Goal: Transaction & Acquisition: Obtain resource

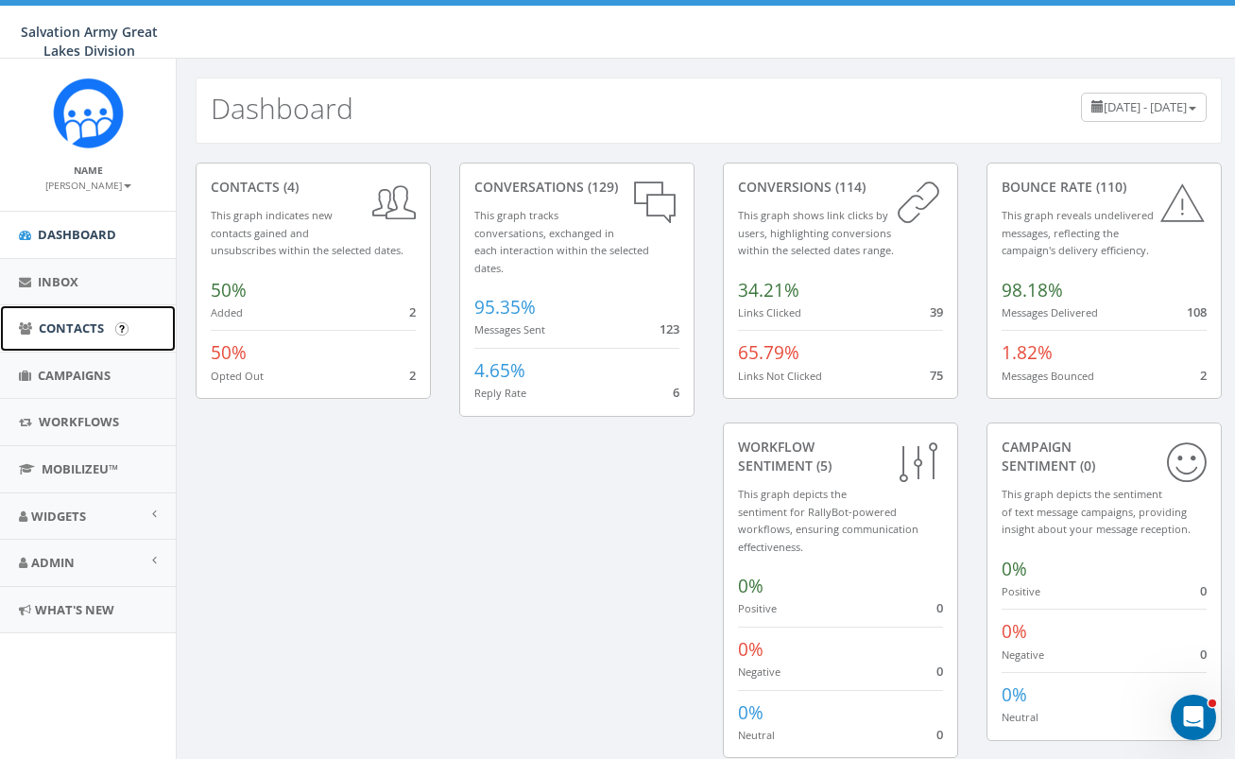
click at [84, 325] on span "Contacts" at bounding box center [71, 328] width 65 height 17
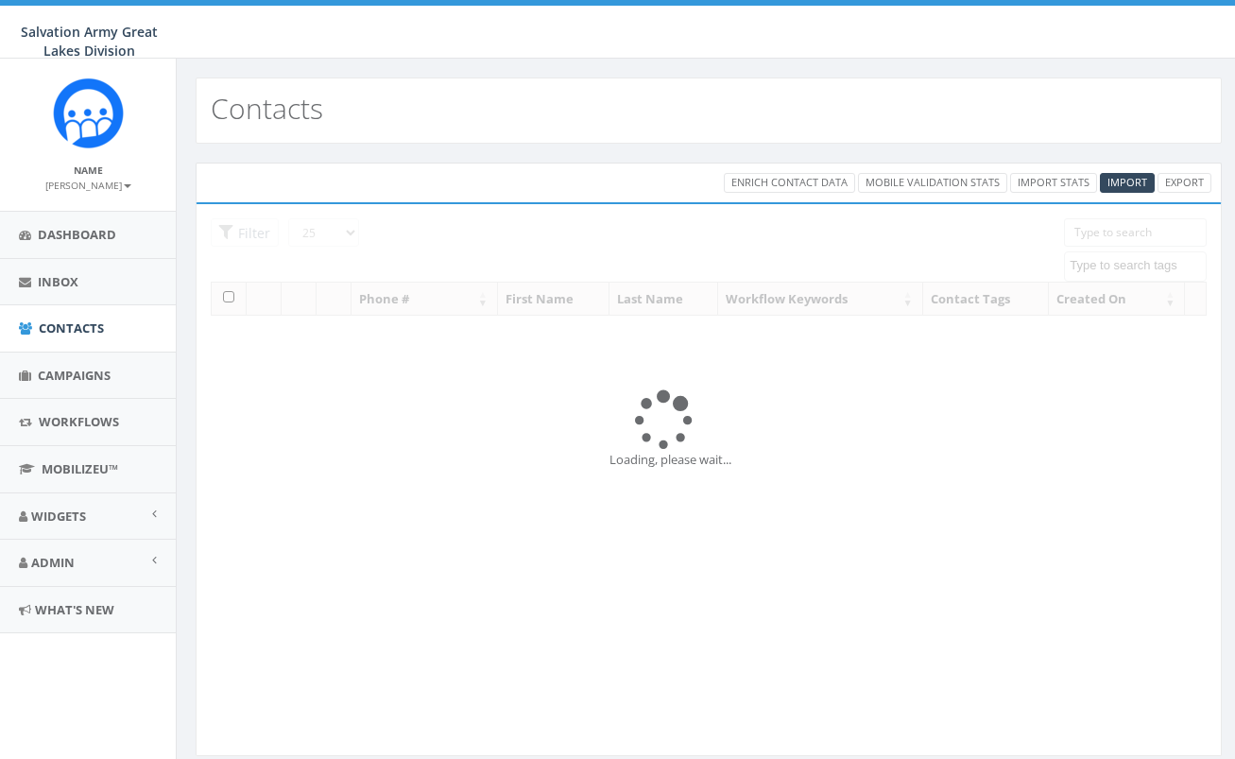
select select
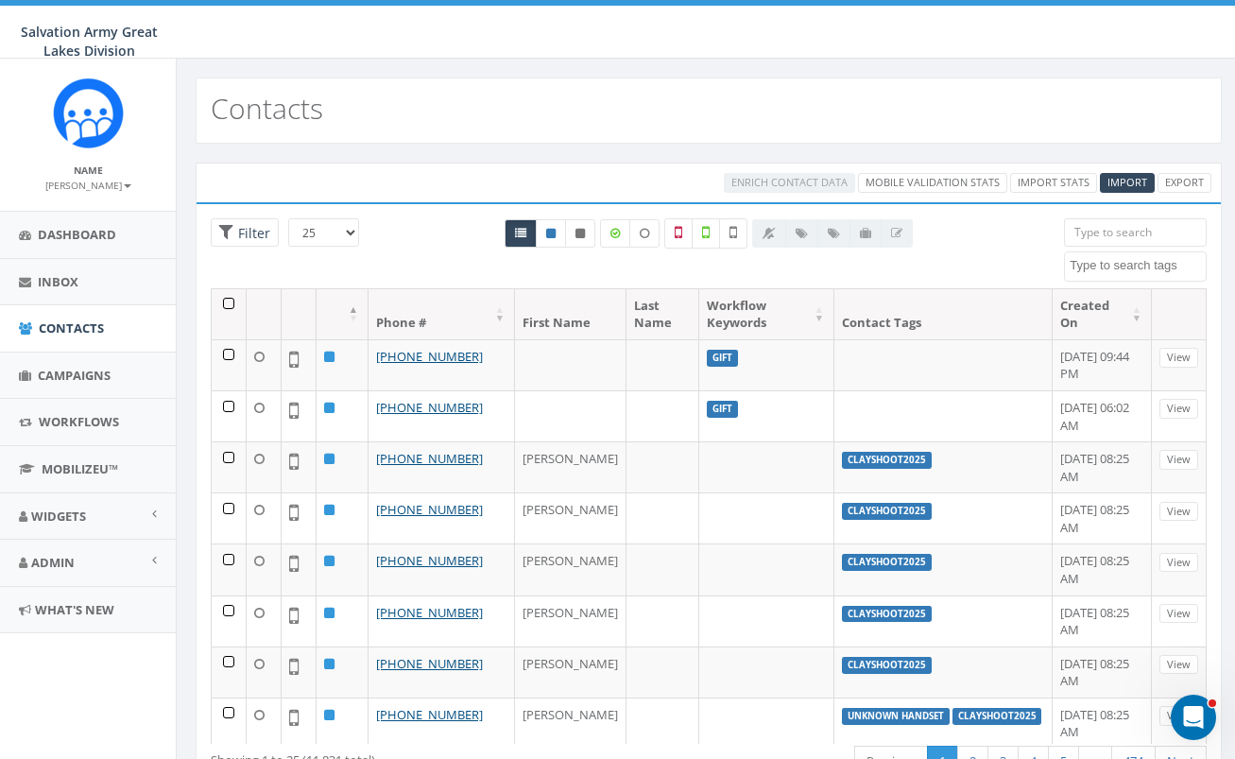
click at [802, 230] on div at bounding box center [832, 233] width 161 height 28
click at [234, 242] on span "Filter" at bounding box center [245, 232] width 68 height 29
radio input "true"
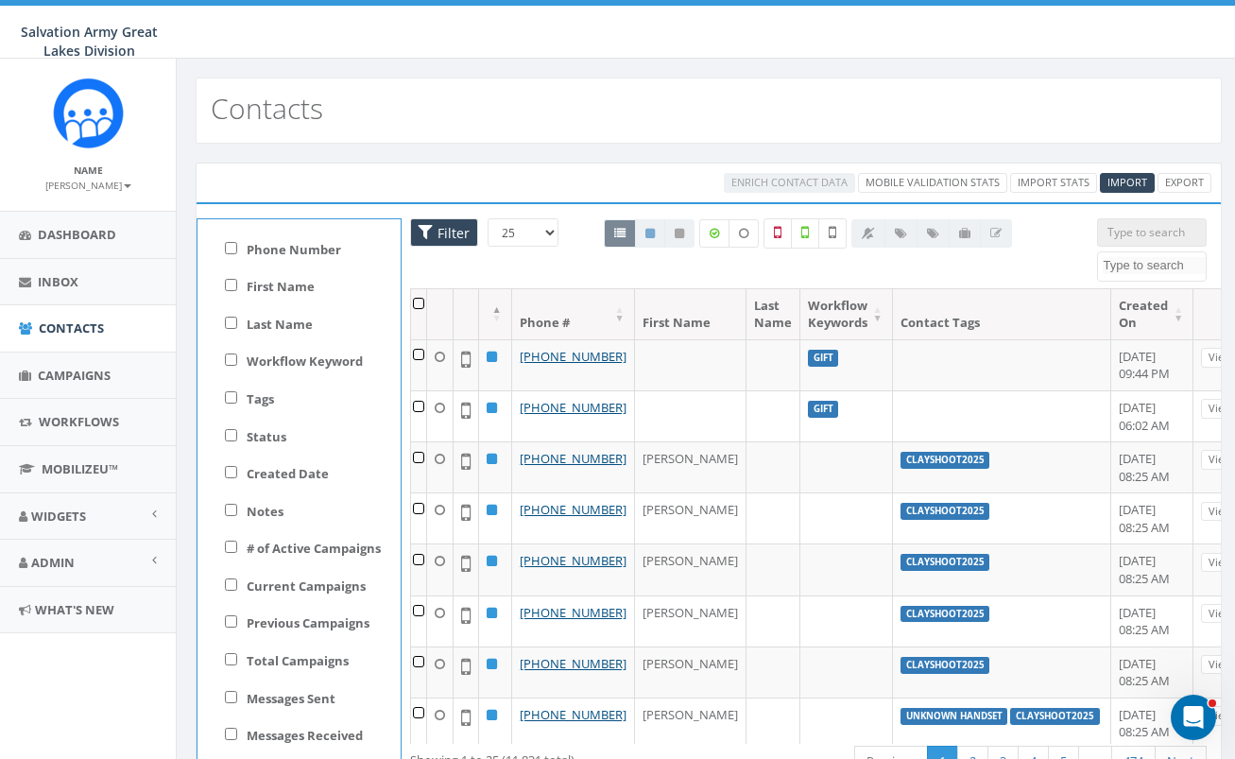
click at [407, 174] on div "Enrich Contact Data Mobile Validation Stats Import Stats Import Export" at bounding box center [709, 183] width 1034 height 20
click at [444, 230] on span "Filter" at bounding box center [451, 233] width 37 height 18
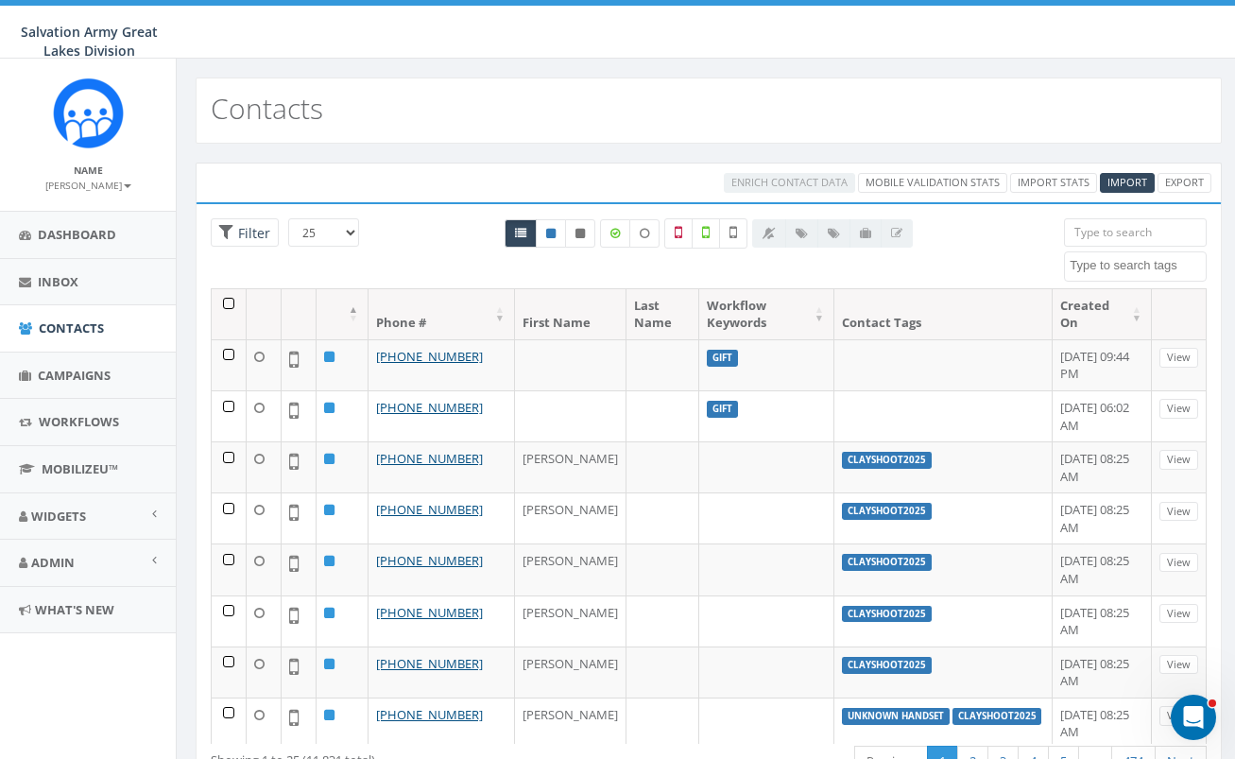
click at [834, 237] on div at bounding box center [832, 233] width 161 height 28
click at [832, 270] on div "All 0 contact(s) on current page All 11831 contact(s) filtered" at bounding box center [708, 268] width 465 height 21
click at [619, 232] on icon at bounding box center [615, 233] width 9 height 11
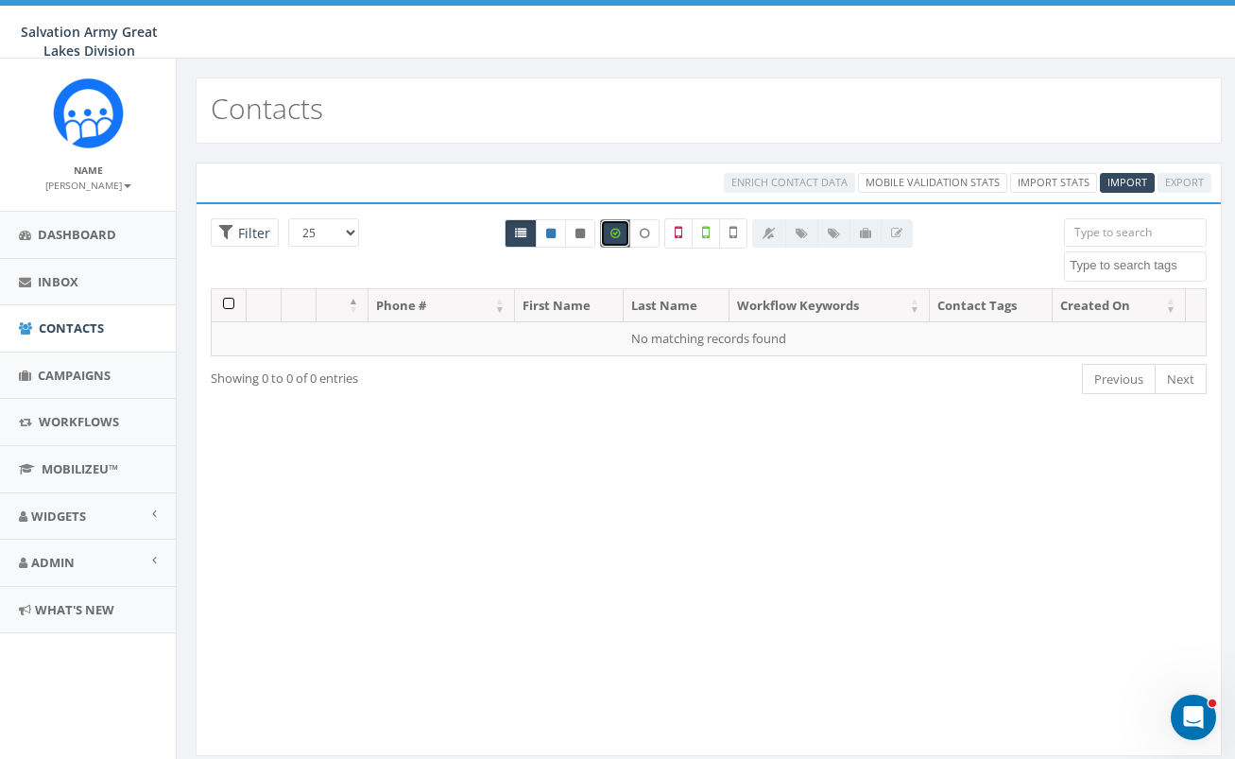
click at [614, 233] on icon at bounding box center [615, 233] width 9 height 11
checkbox input "false"
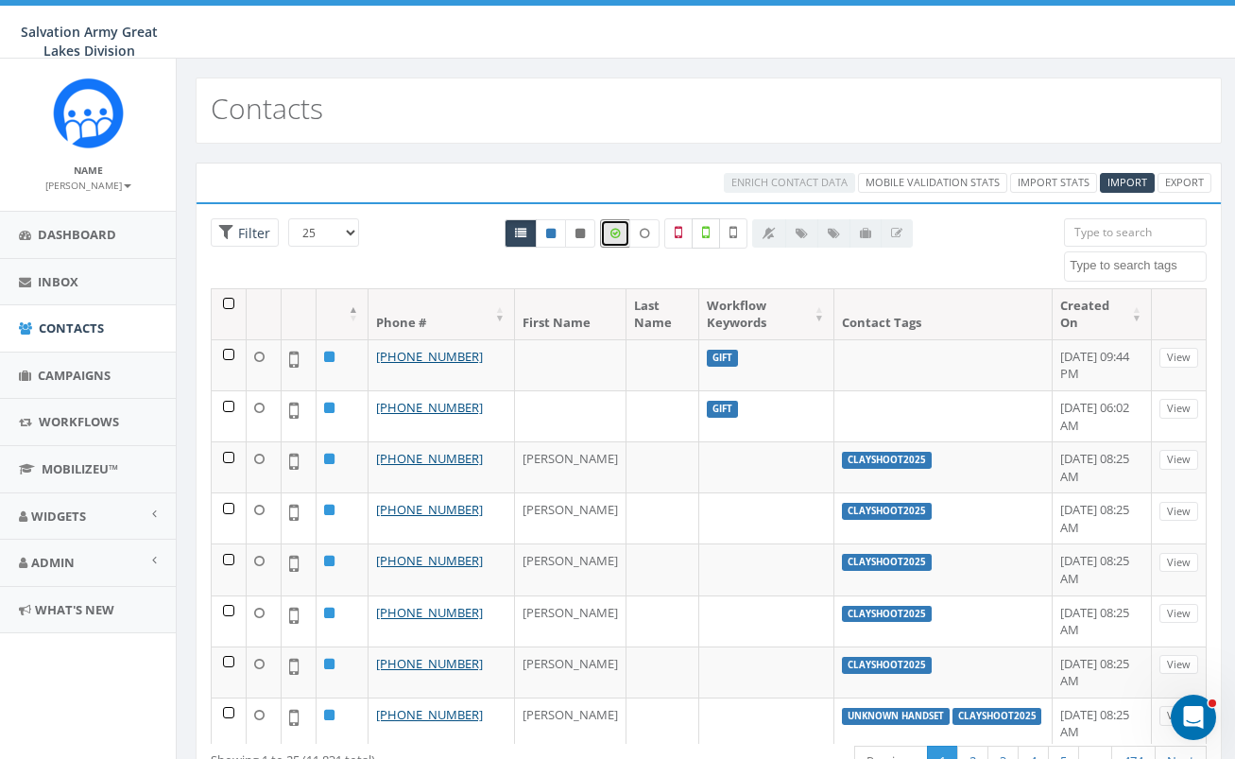
click at [709, 238] on icon at bounding box center [706, 232] width 8 height 17
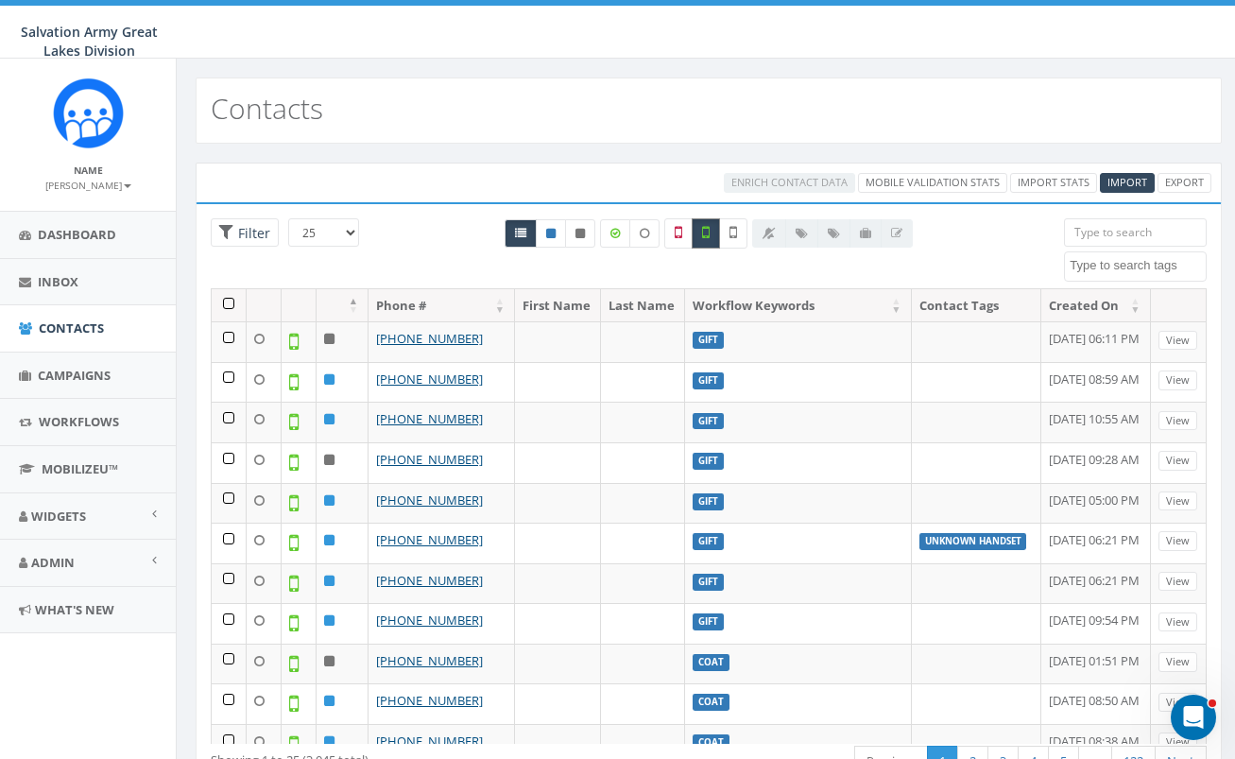
click at [711, 237] on label at bounding box center [706, 233] width 28 height 30
checkbox input "false"
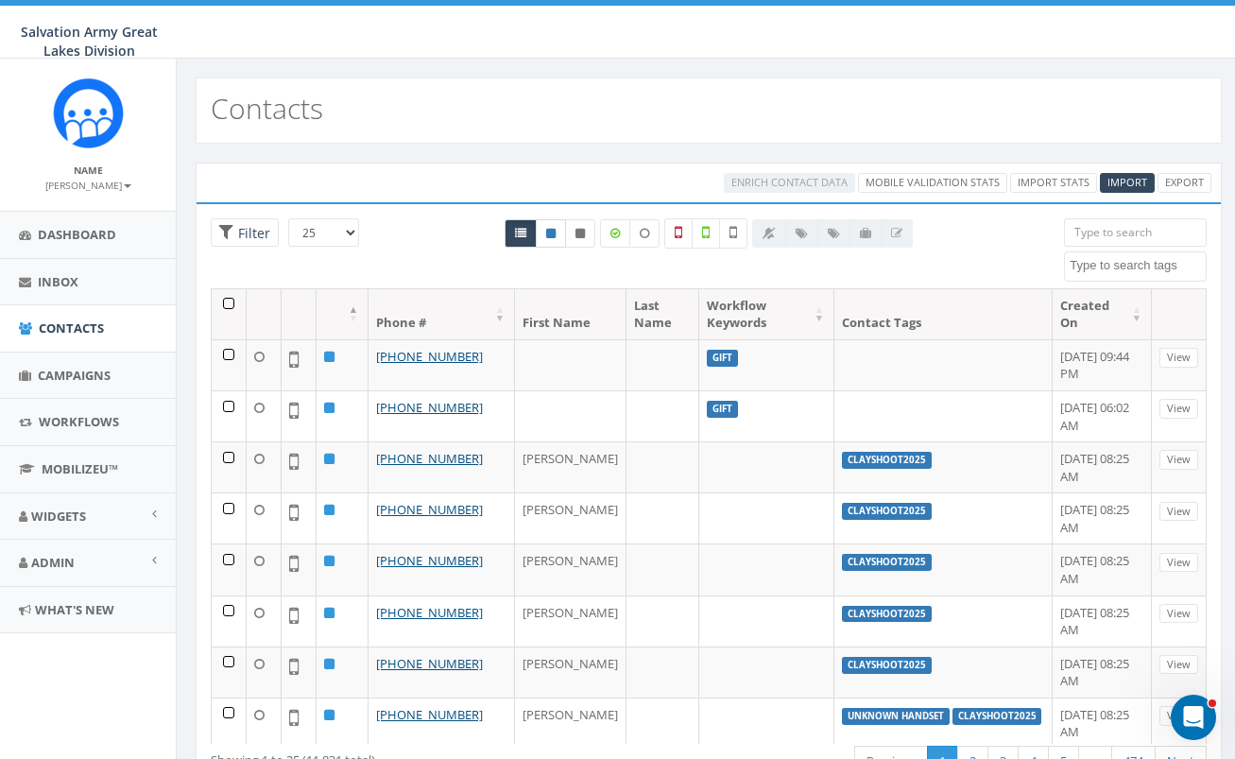
click at [557, 232] on link at bounding box center [551, 233] width 30 height 28
radio input "true"
click at [229, 302] on th at bounding box center [229, 314] width 35 height 50
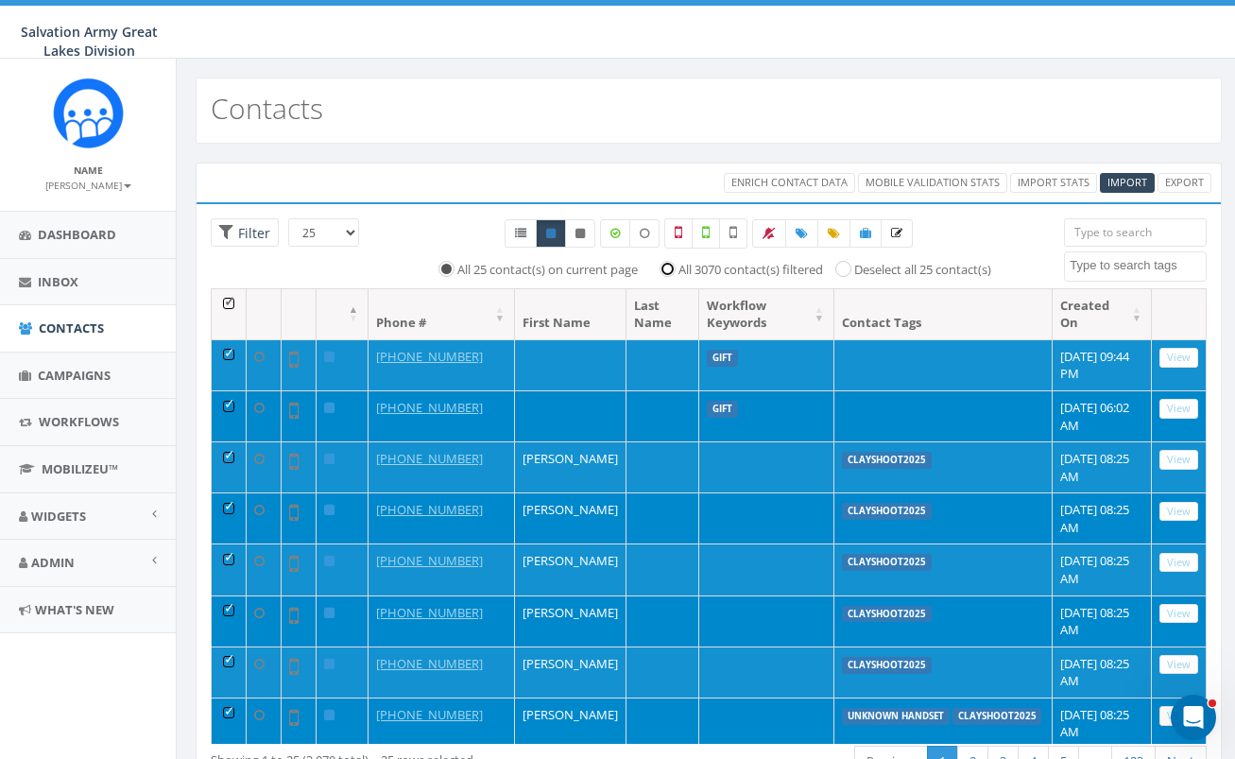
click at [666, 268] on input "All 3070 contact(s) filtered" at bounding box center [672, 268] width 12 height 12
radio input "true"
click at [1196, 183] on link "Export" at bounding box center [1185, 183] width 54 height 20
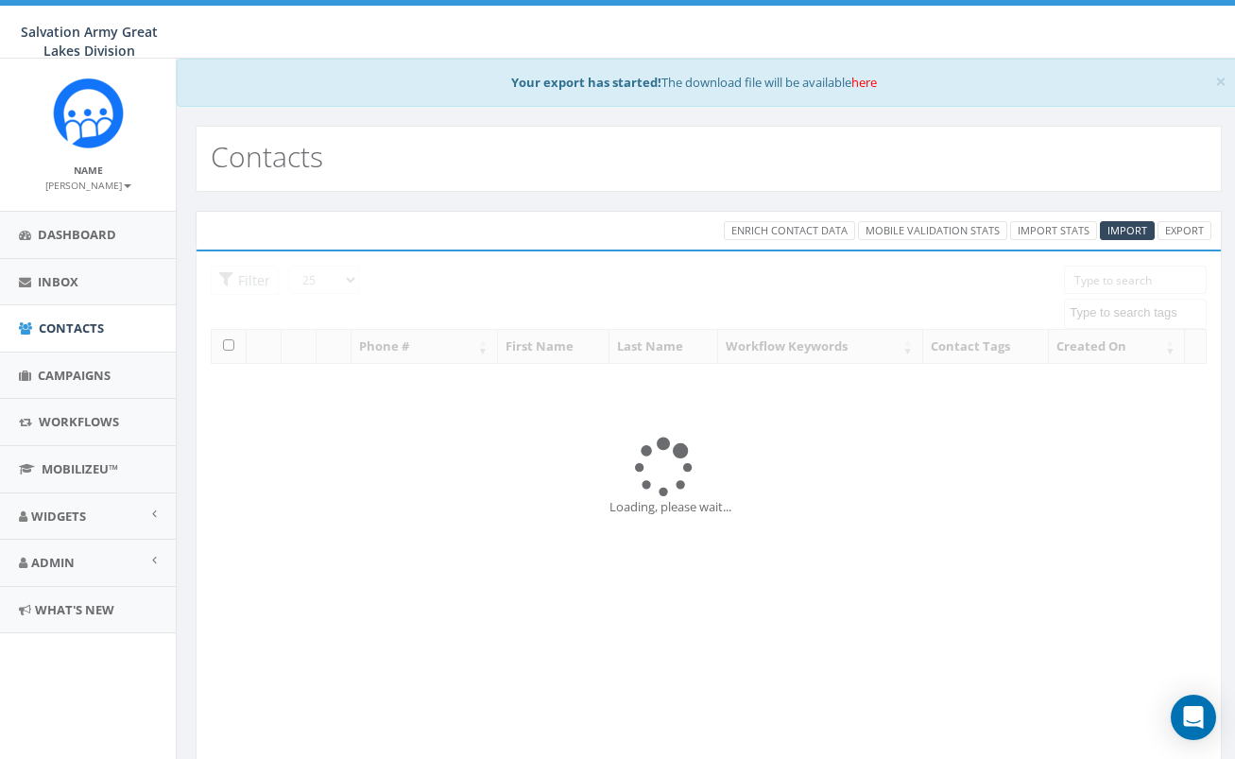
select select
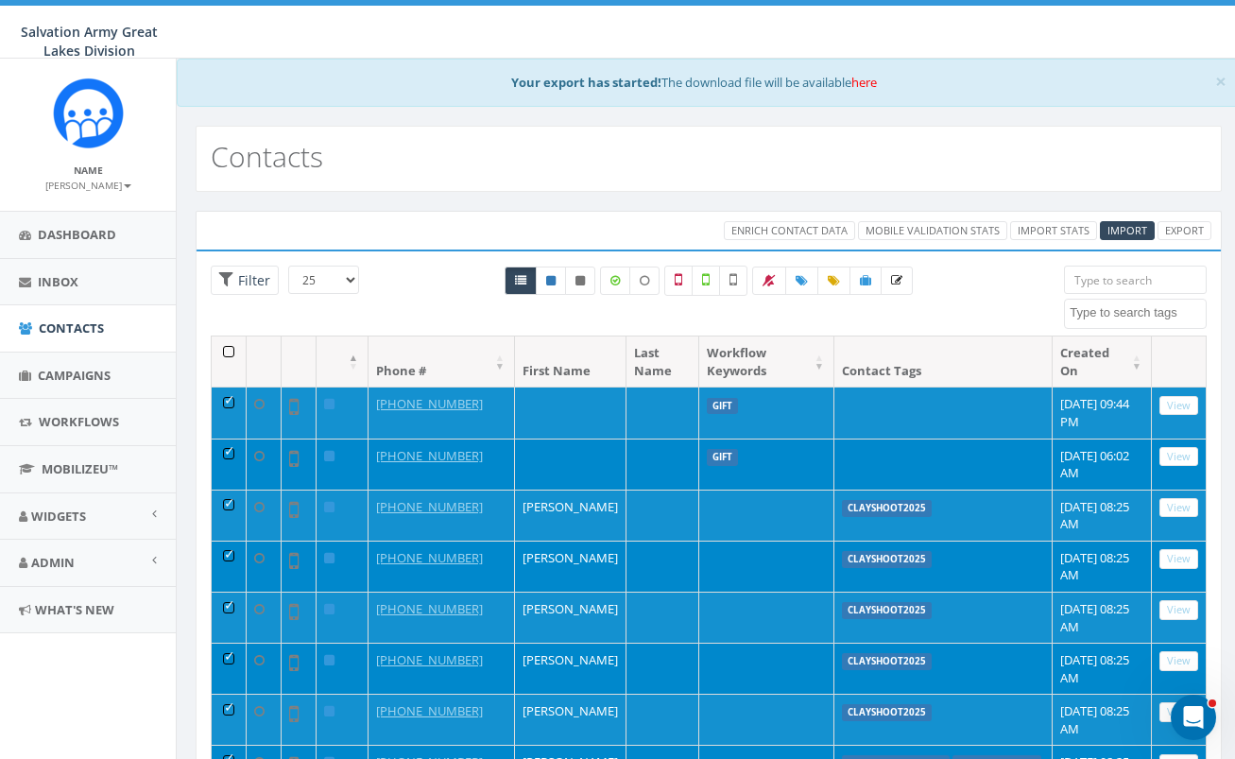
click at [1135, 24] on div "0.00 % of Available Amount Used You have used 0.00 % of your available amount." at bounding box center [1027, 32] width 444 height 53
click at [939, 371] on th "Contact Tags" at bounding box center [944, 362] width 218 height 50
click at [245, 291] on span "Filter" at bounding box center [245, 280] width 68 height 29
radio input "true"
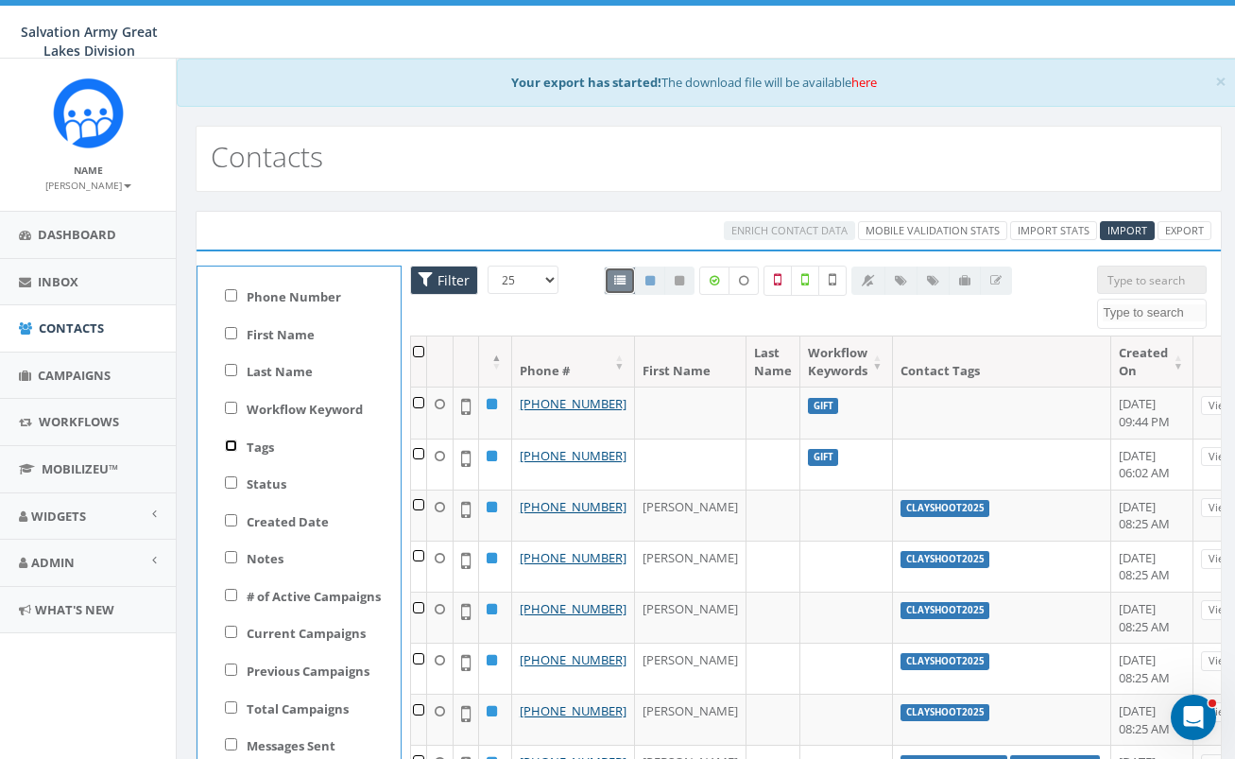
click at [228, 444] on input "Tags" at bounding box center [231, 446] width 12 height 12
checkbox input "true"
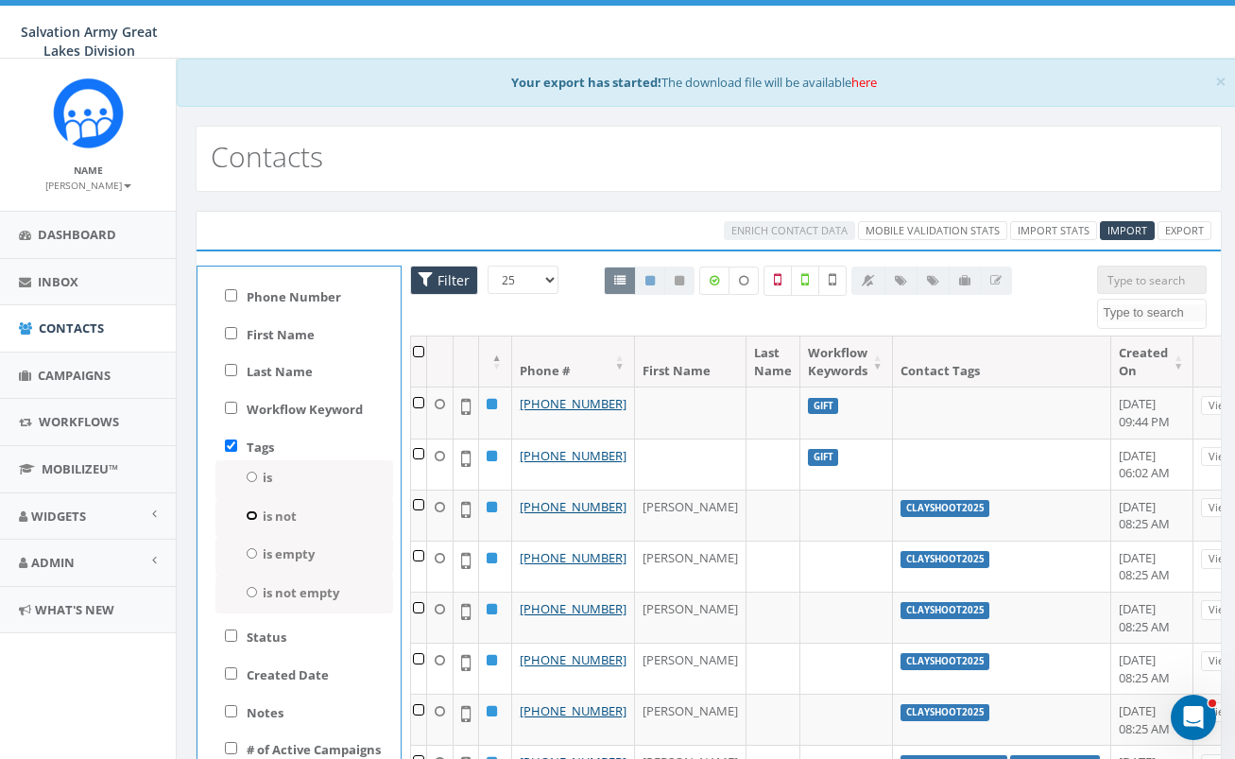
click at [251, 512] on input "is not" at bounding box center [252, 515] width 12 height 10
radio input "true"
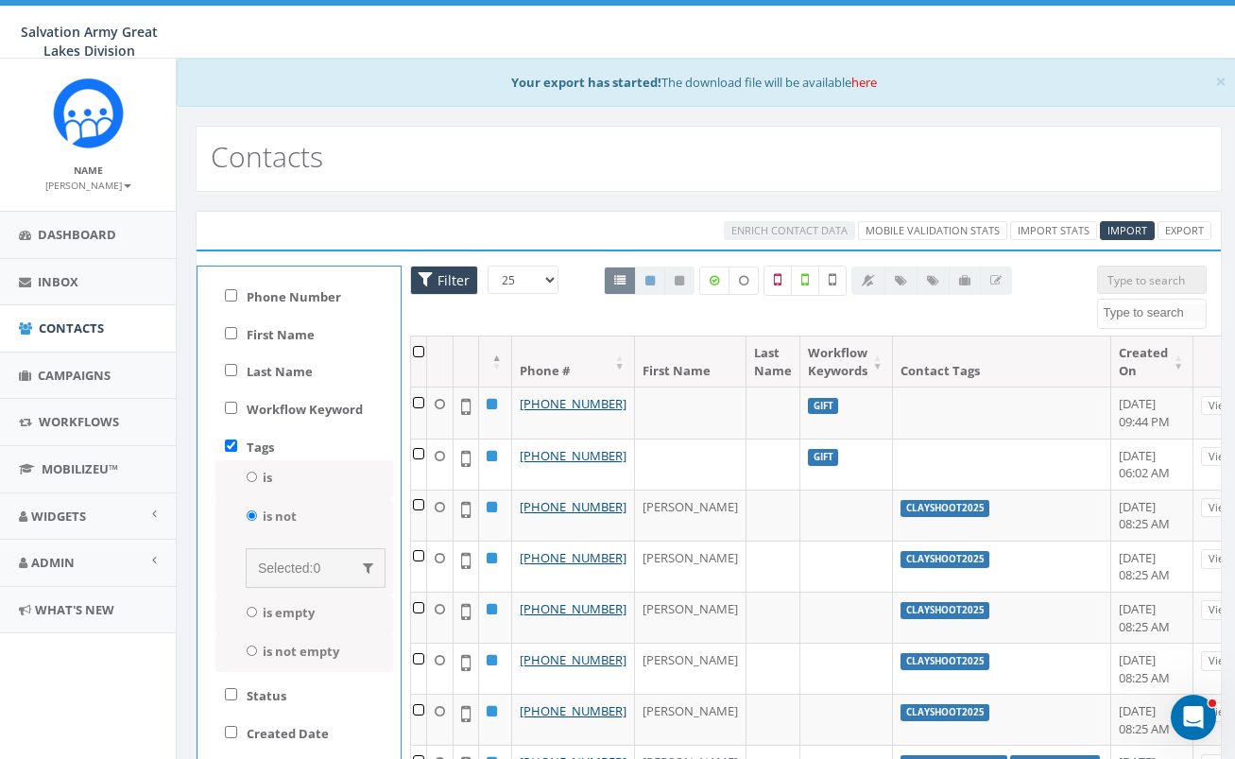
click at [313, 563] on span "0" at bounding box center [317, 568] width 8 height 15
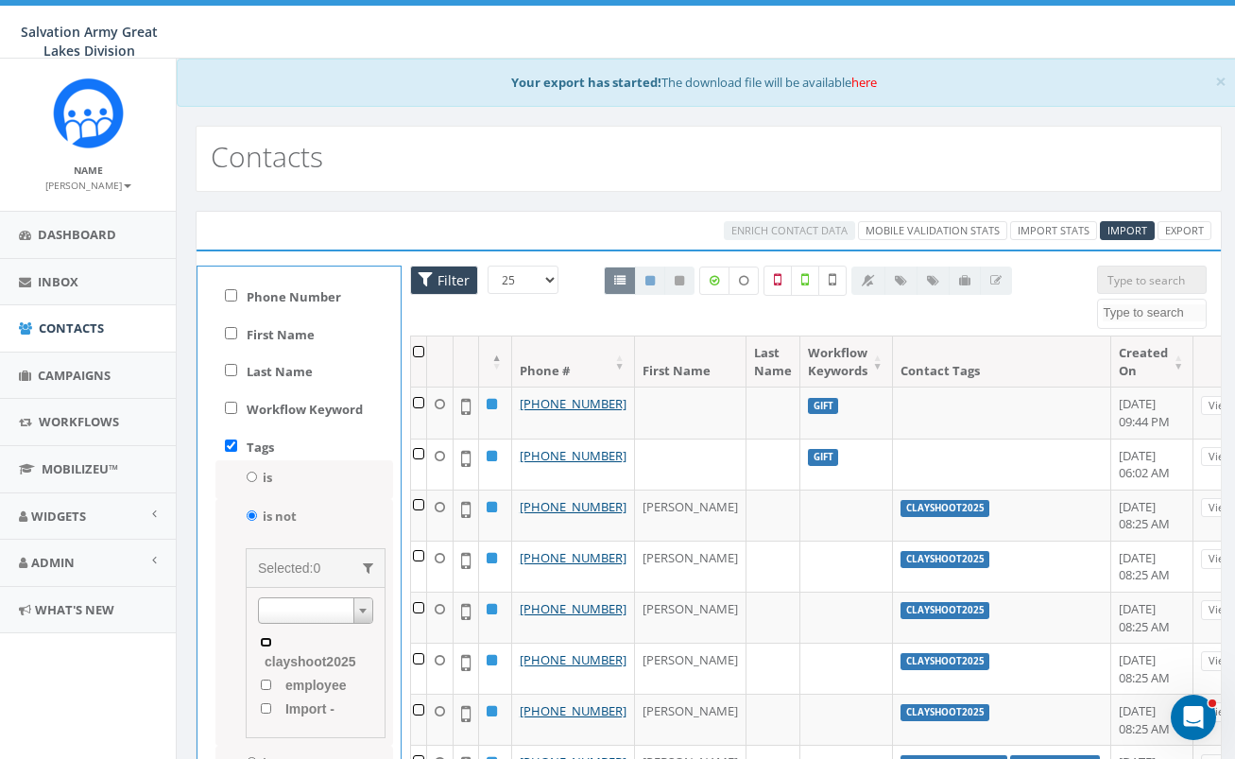
click at [266, 642] on input "clayshoot2025" at bounding box center [266, 642] width 12 height 10
checkbox input "true"
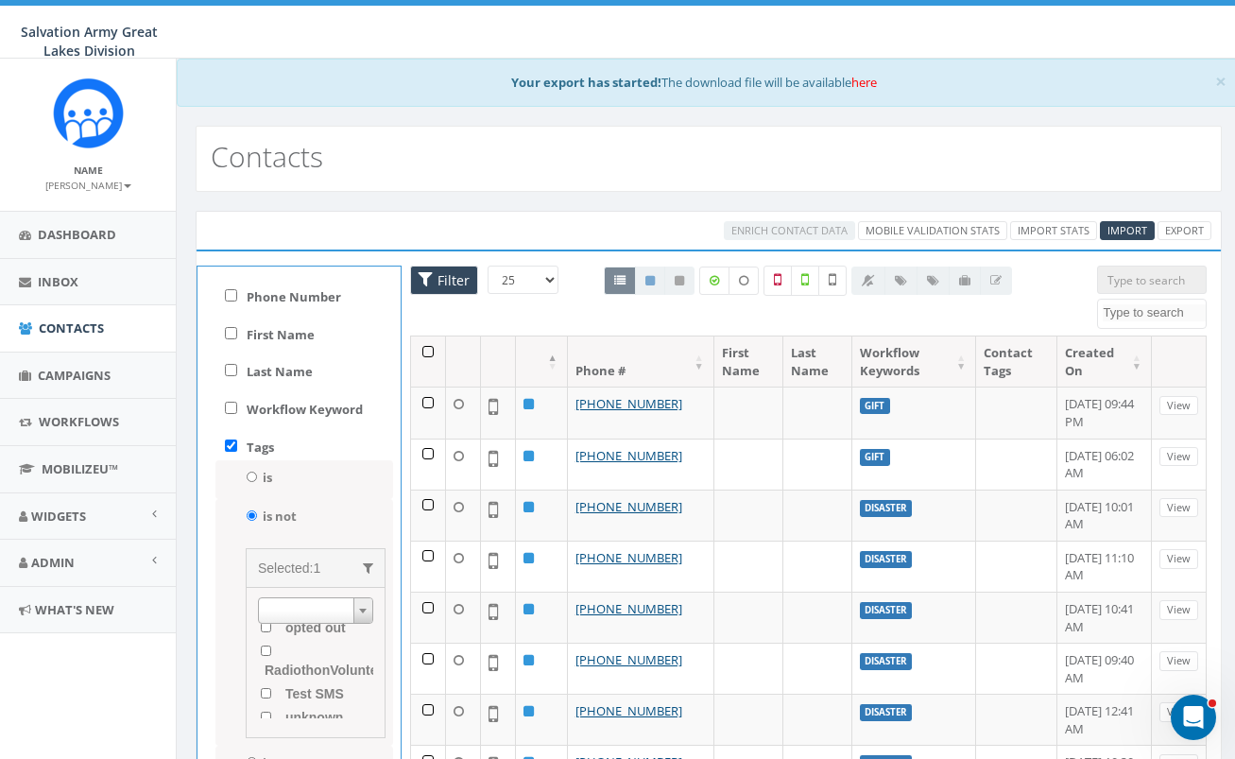
scroll to position [261, 0]
click at [264, 642] on out "opted out" at bounding box center [266, 641] width 12 height 10
checkbox out "true"
click at [443, 278] on span "Filter" at bounding box center [451, 280] width 37 height 18
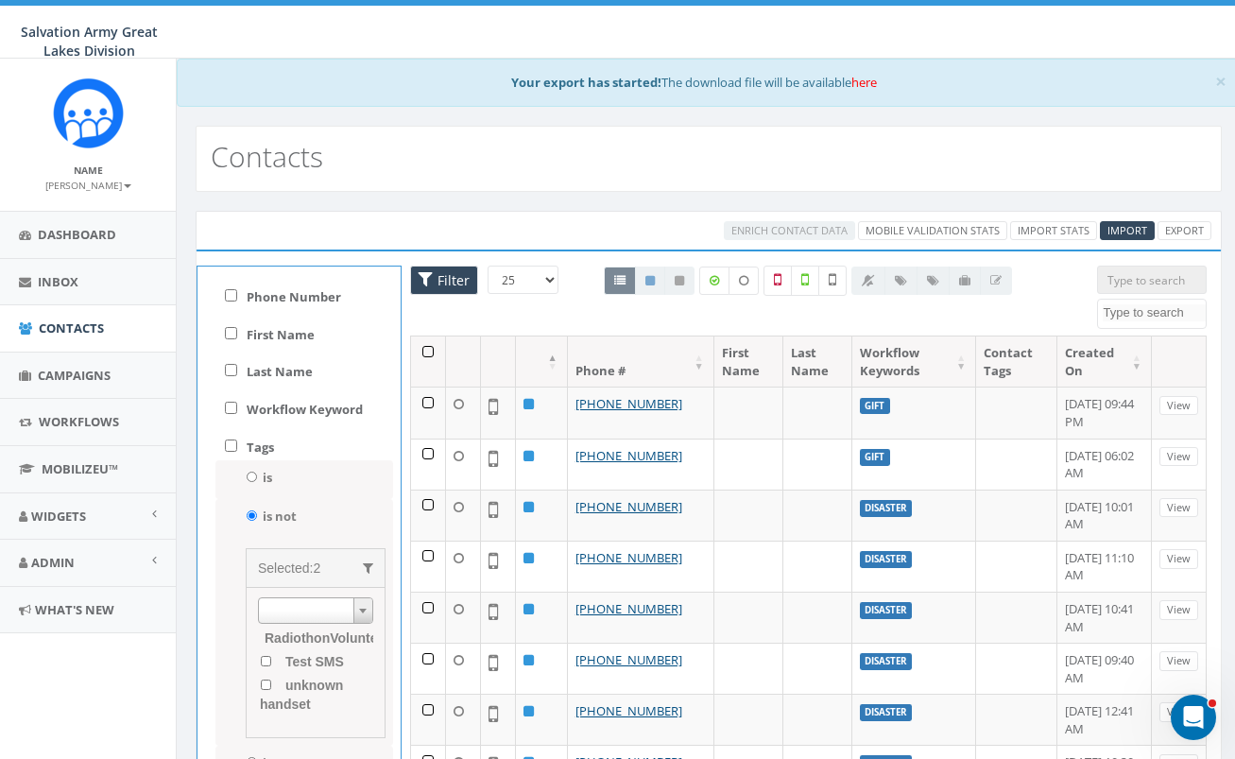
checkbox input "false"
radio input "false"
checkbox input "false"
checkbox out "false"
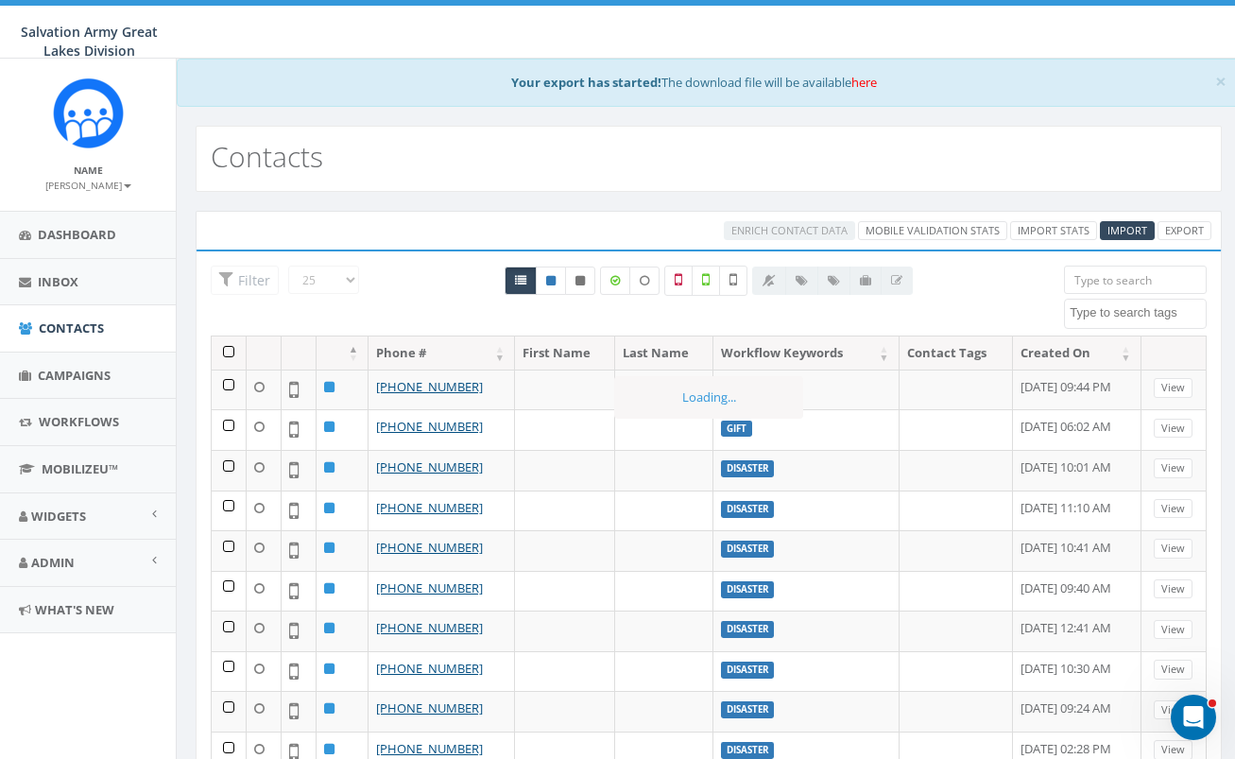
scroll to position [515, 0]
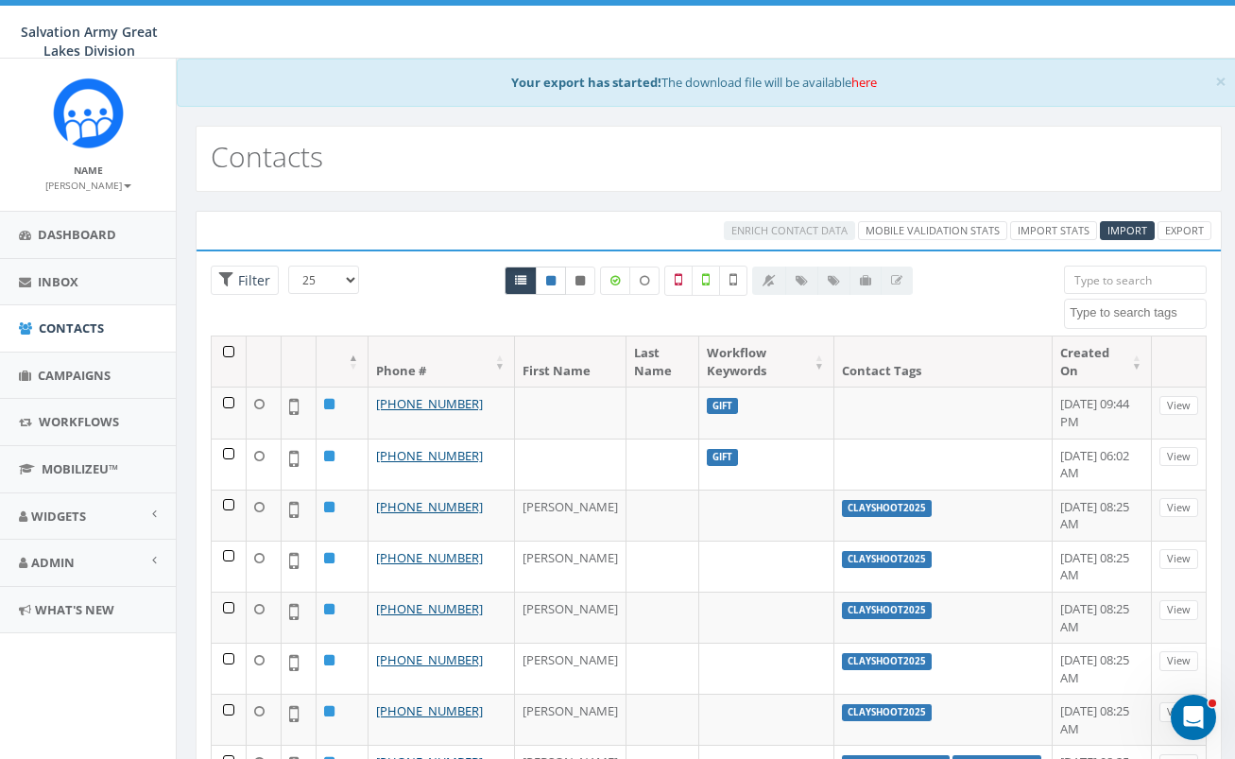
click at [552, 279] on icon at bounding box center [550, 280] width 9 height 11
radio input "true"
click at [238, 278] on span "Filter" at bounding box center [251, 280] width 37 height 18
radio input "true"
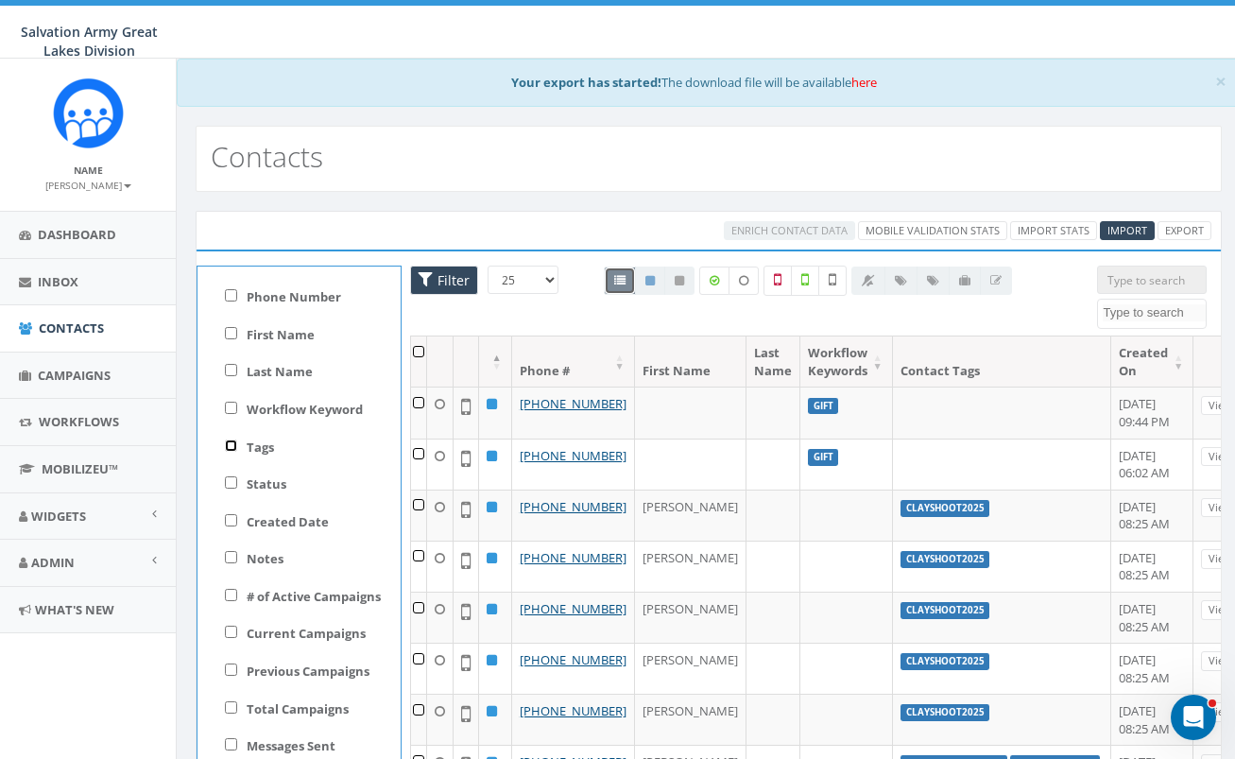
click at [233, 444] on input "Tags" at bounding box center [231, 446] width 12 height 12
checkbox input "true"
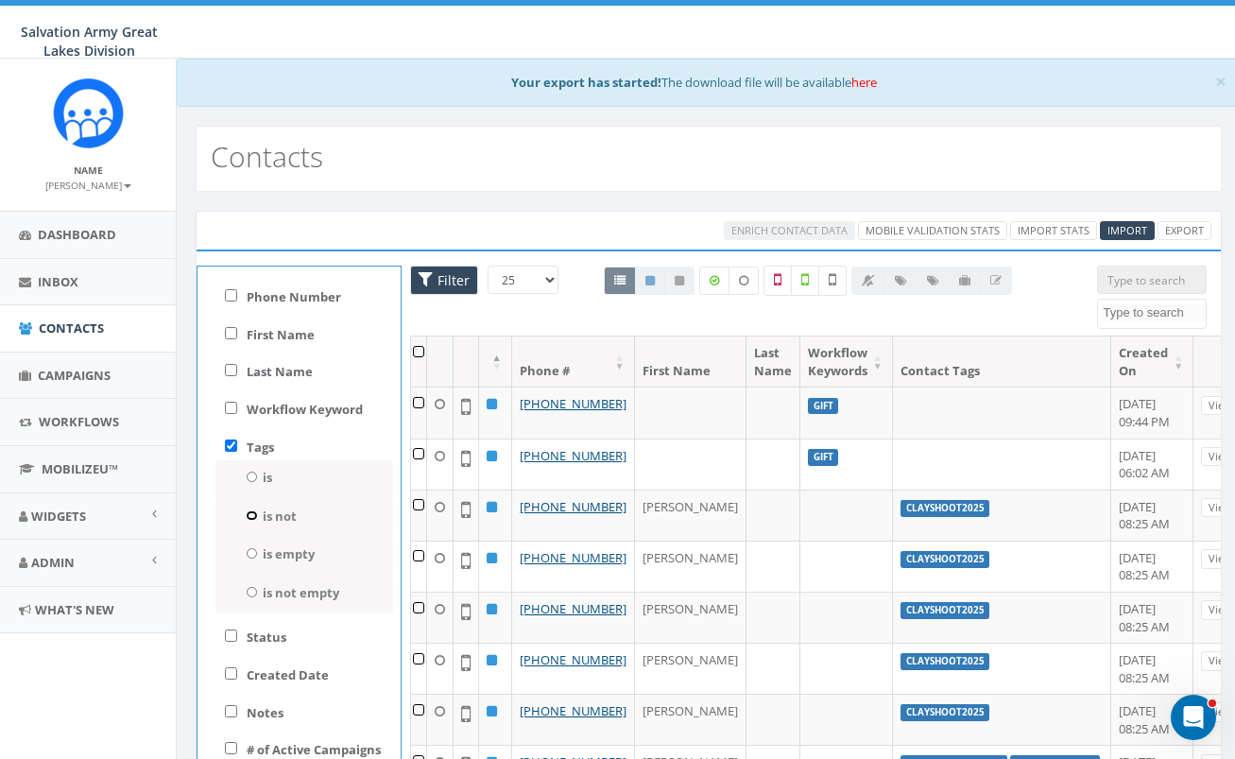
click at [249, 511] on input "is not" at bounding box center [252, 515] width 12 height 10
radio input "true"
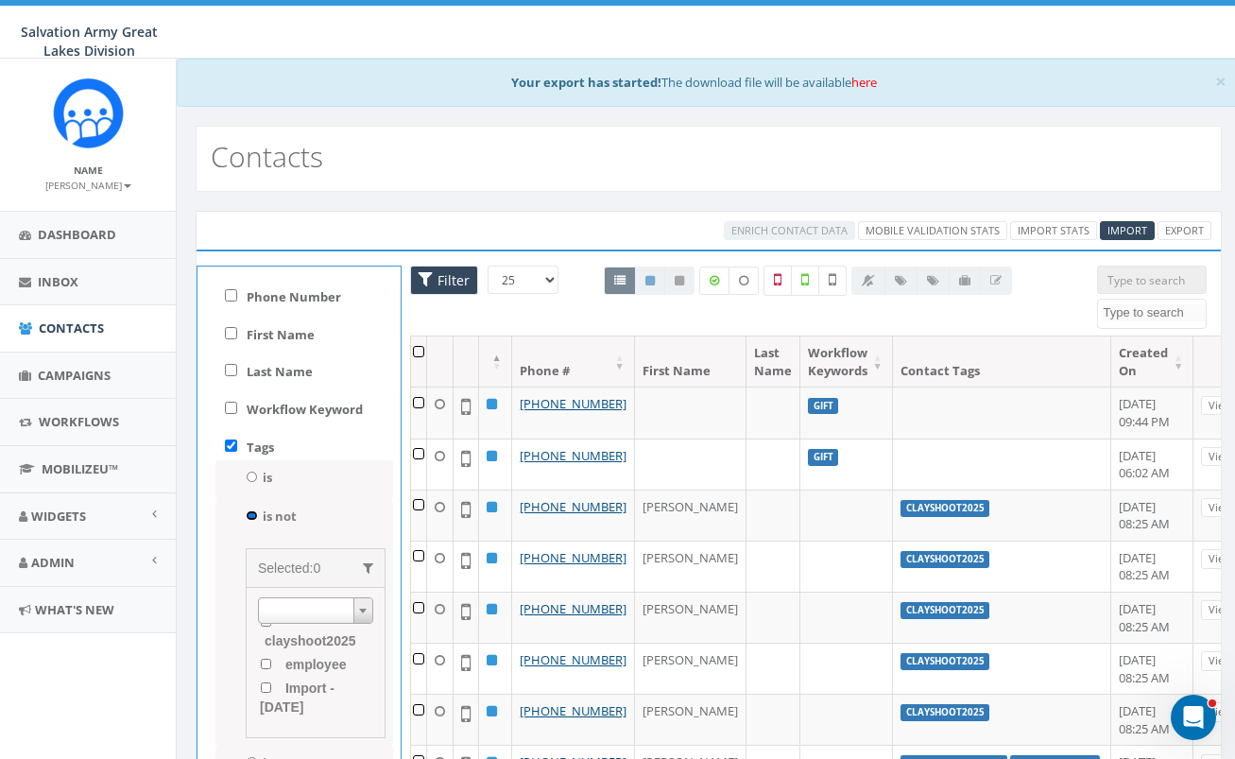
scroll to position [0, 0]
click at [268, 642] on input "clayshoot2025" at bounding box center [266, 642] width 12 height 10
checkbox input "true"
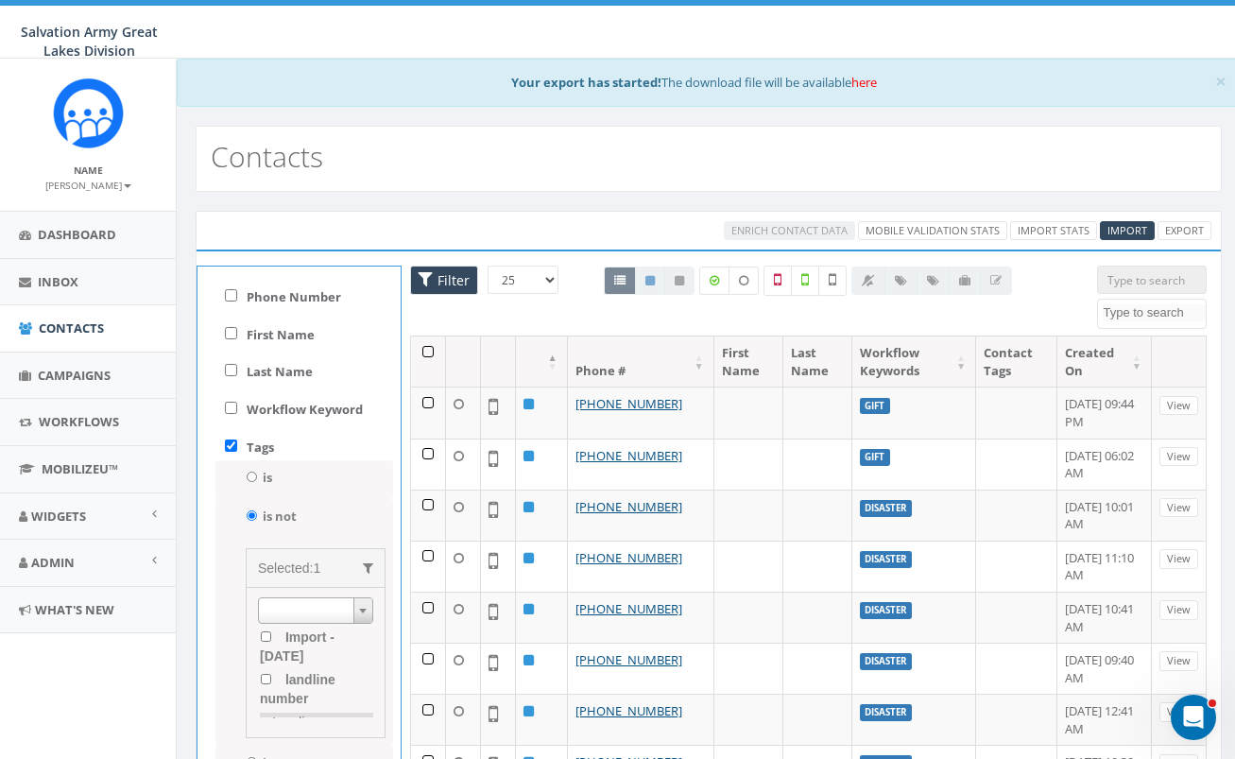
scroll to position [180, 0]
click at [454, 283] on span "Filter" at bounding box center [451, 280] width 37 height 18
checkbox input "false"
radio input "false"
checkbox input "false"
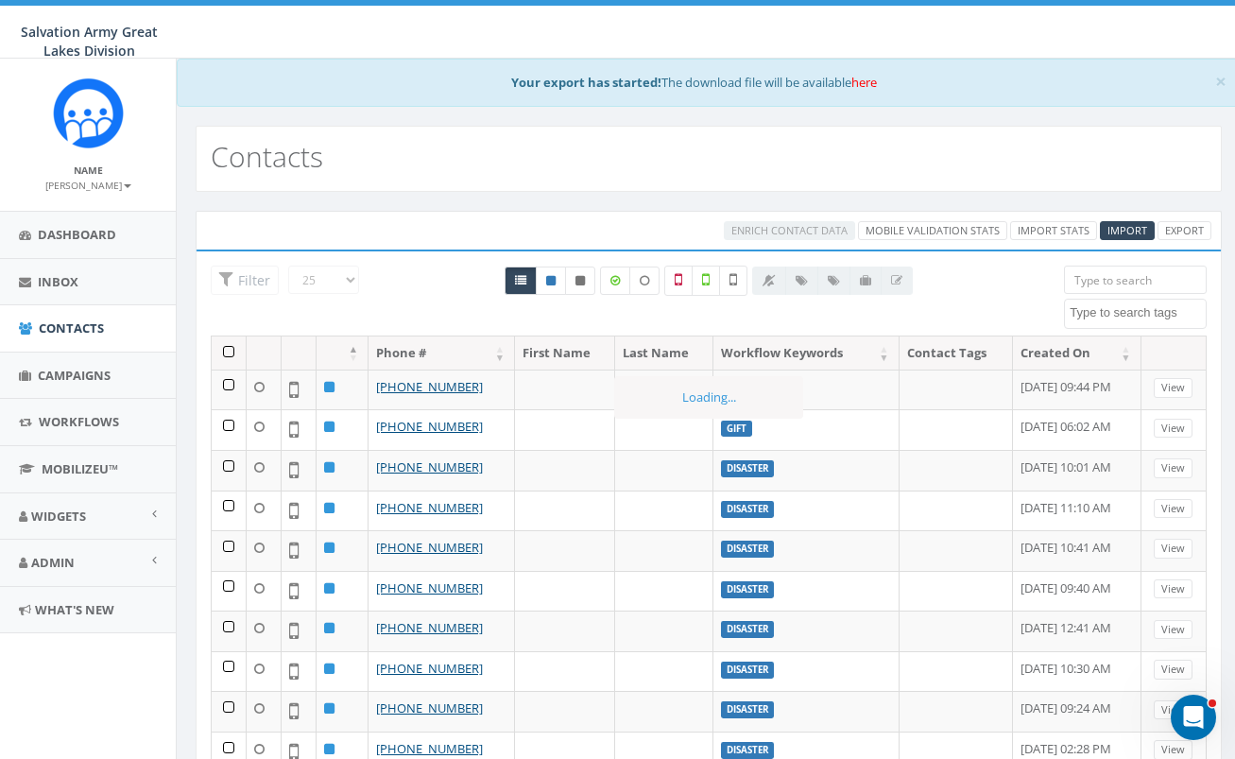
scroll to position [293, 0]
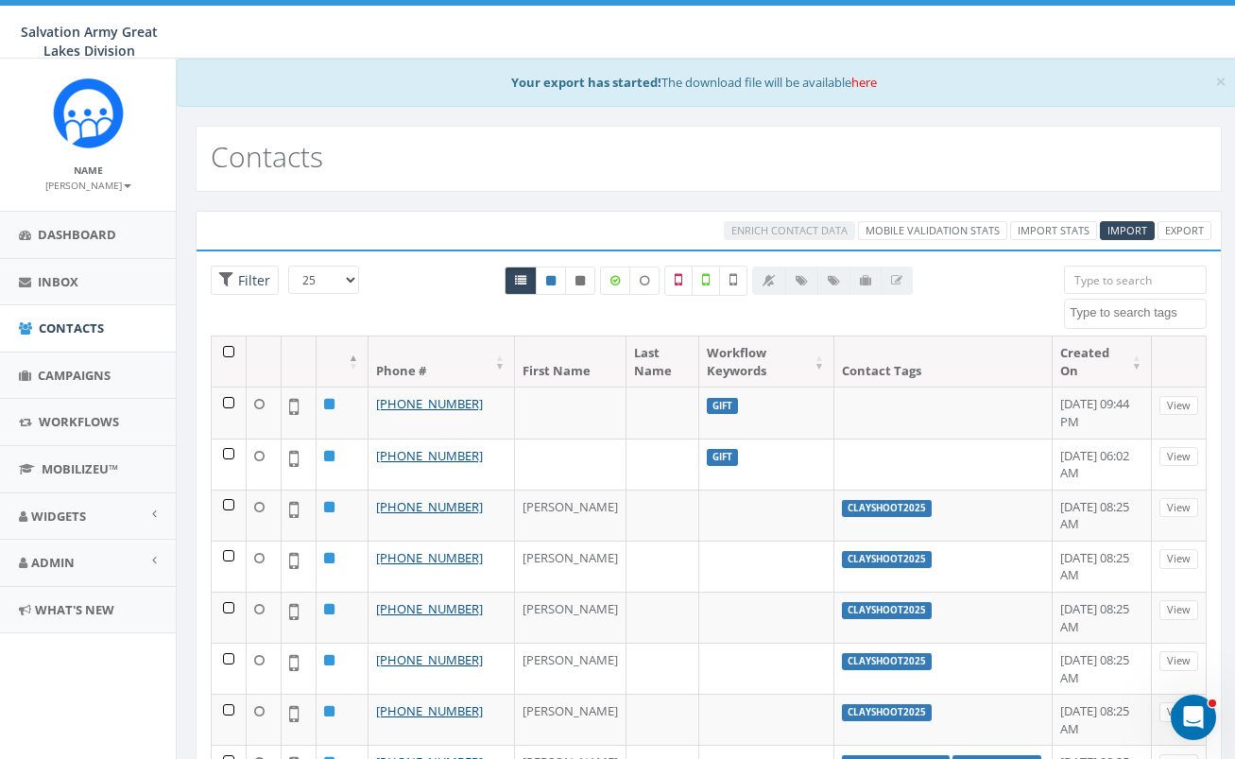
click at [227, 352] on th at bounding box center [229, 362] width 35 height 50
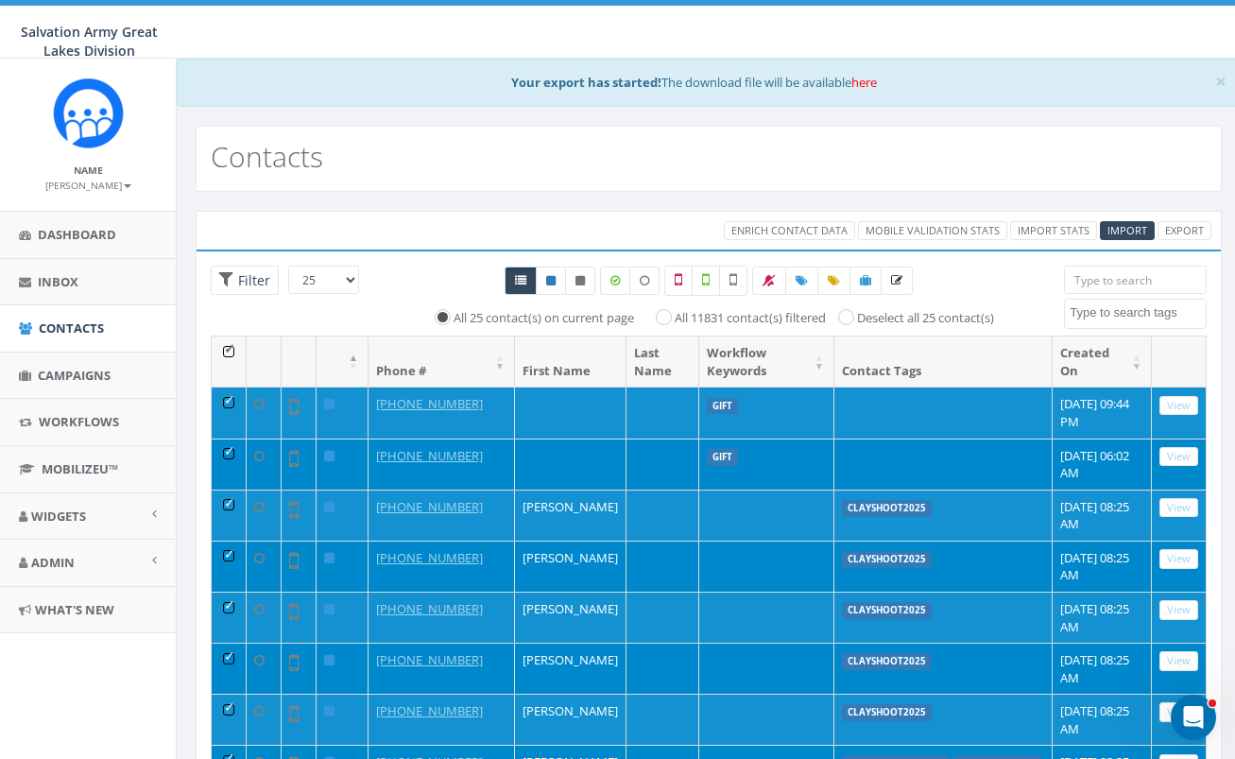
click at [419, 277] on div at bounding box center [709, 281] width 683 height 30
click at [454, 315] on label "All 25 contact(s) on current page" at bounding box center [544, 318] width 181 height 19
click at [441, 315] on input "All 25 contact(s) on current page" at bounding box center [447, 315] width 12 height 12
click at [433, 268] on div at bounding box center [709, 281] width 683 height 30
click at [244, 283] on span "Filter" at bounding box center [251, 280] width 37 height 18
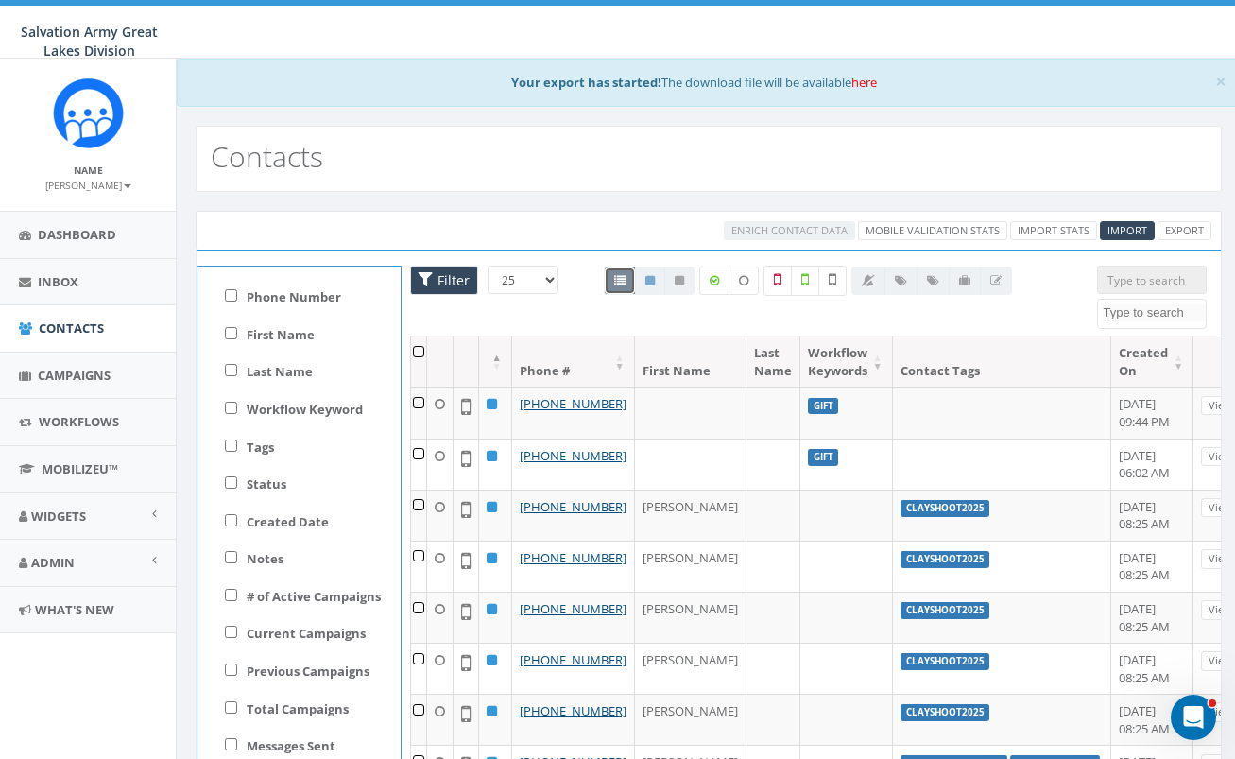
click at [623, 286] on div at bounding box center [649, 281] width 91 height 28
click at [622, 284] on div at bounding box center [649, 281] width 91 height 28
click at [233, 445] on input "Tags" at bounding box center [231, 446] width 12 height 12
checkbox input "true"
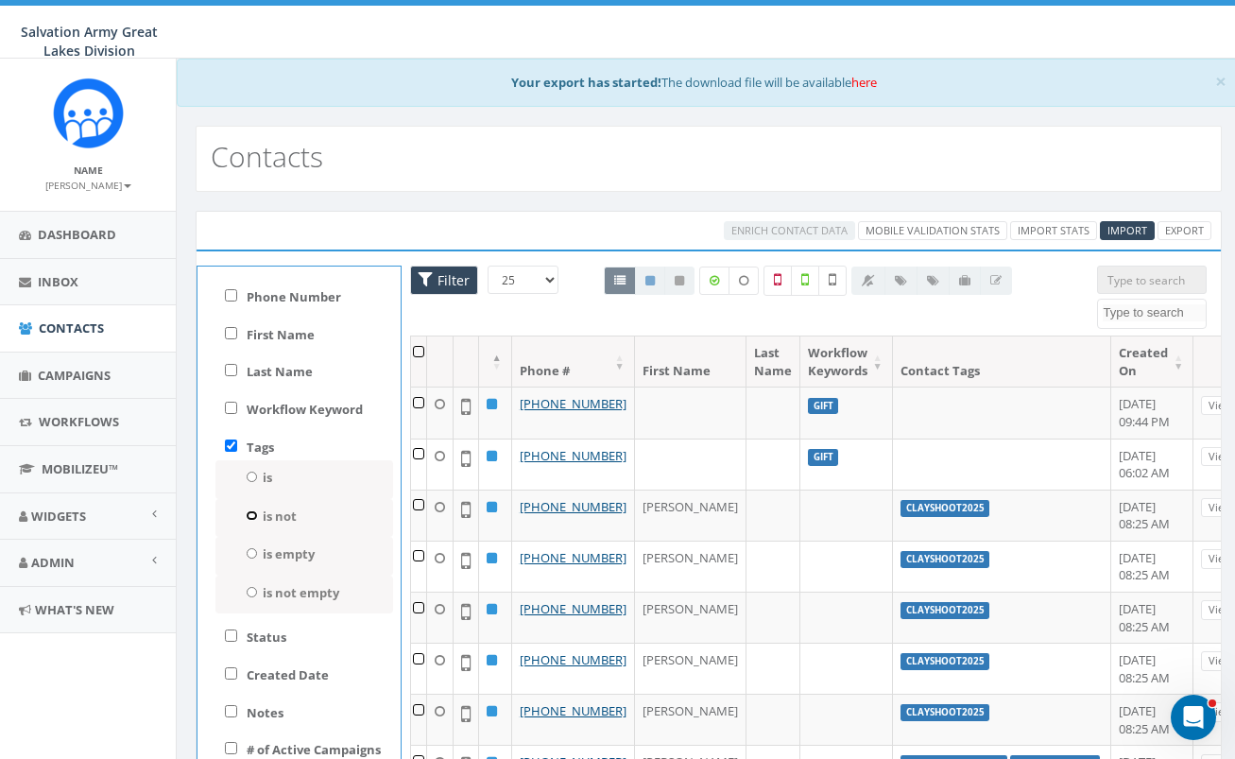
click at [253, 514] on input "is not" at bounding box center [252, 515] width 12 height 10
radio input "true"
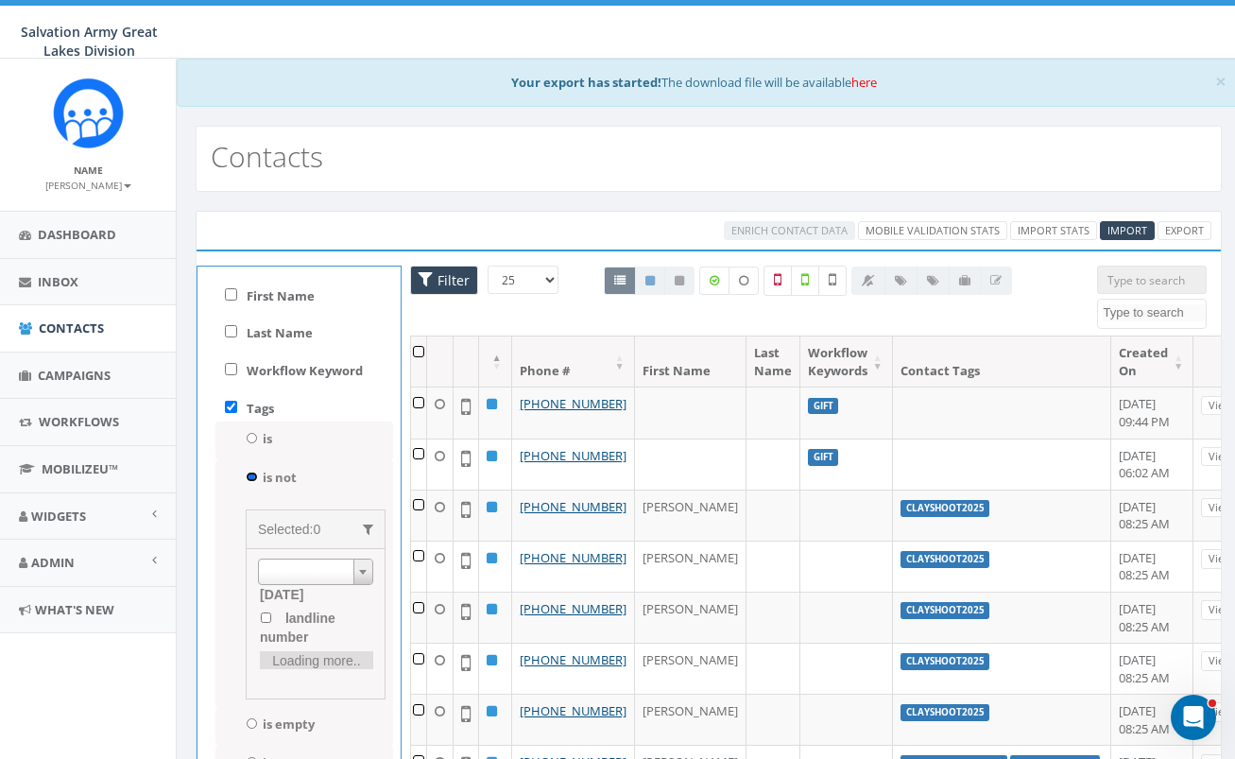
scroll to position [54, 0]
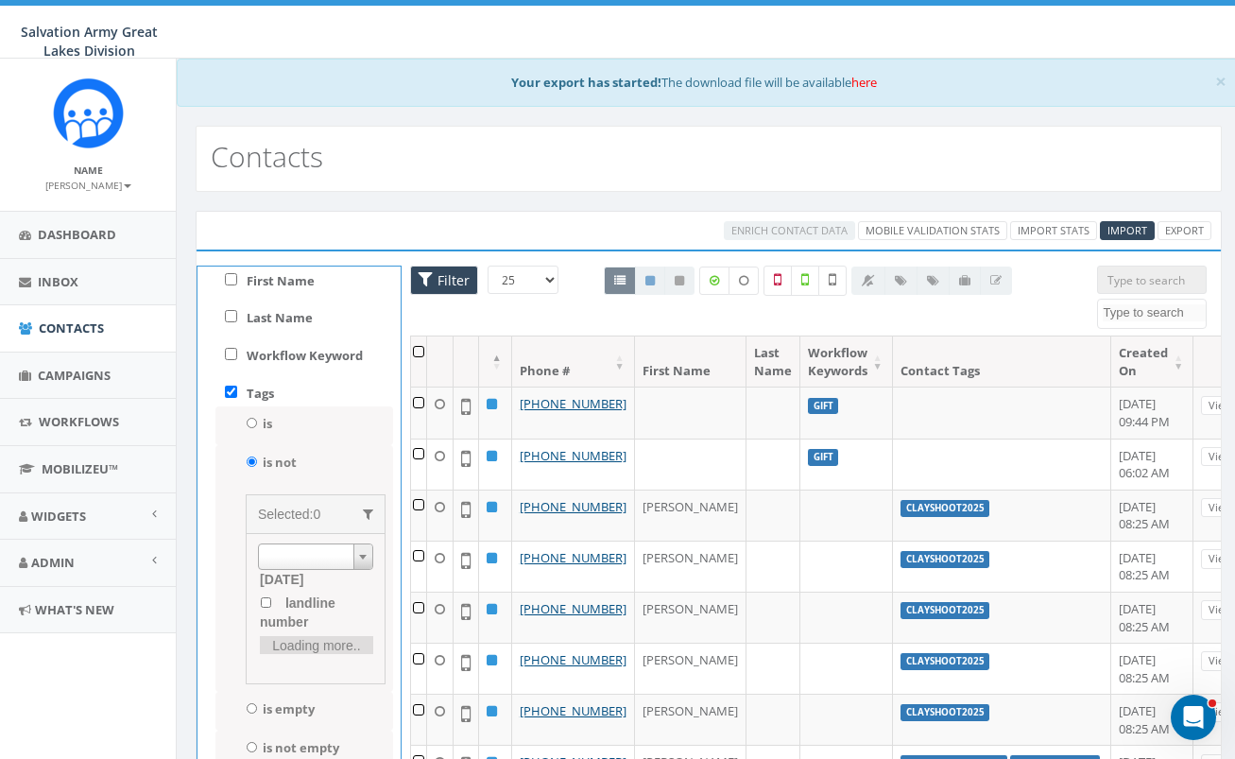
click at [363, 560] on b at bounding box center [363, 557] width 8 height 5
click at [266, 585] on input "clayshoot2025" at bounding box center [266, 588] width 12 height 10
checkbox input "true"
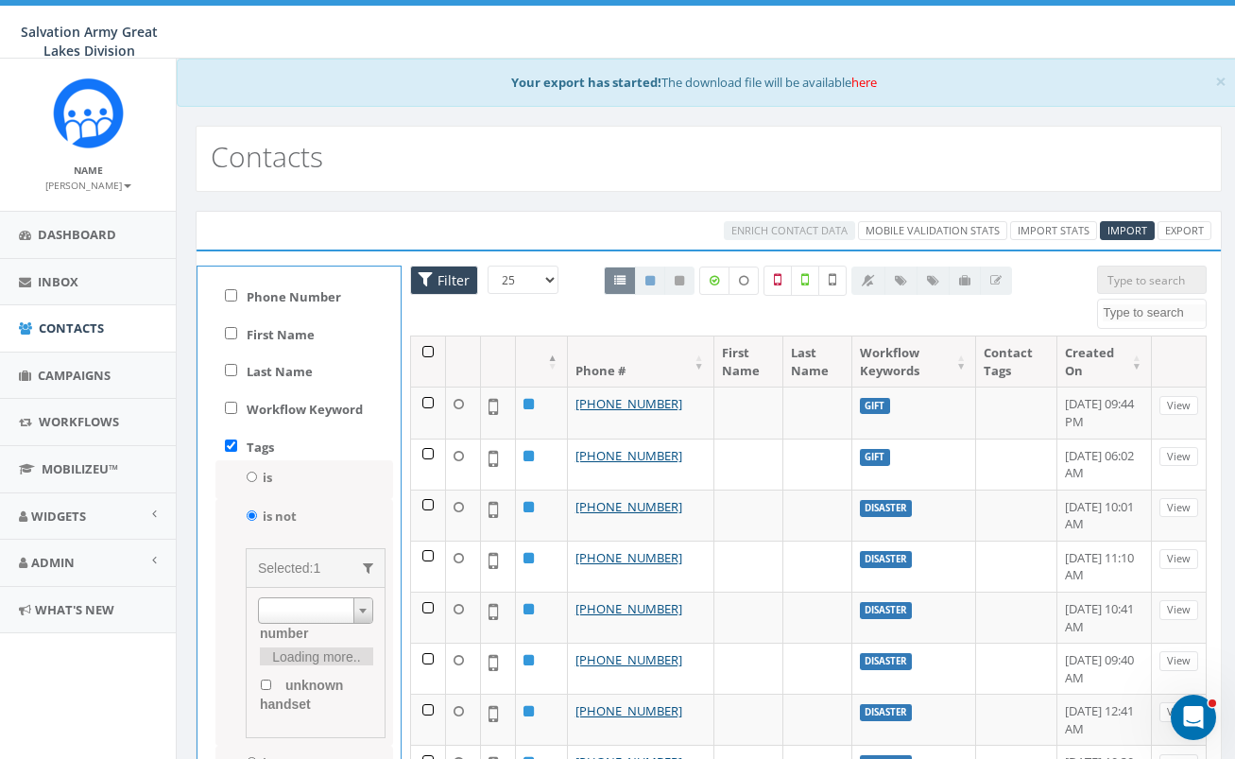
click at [451, 275] on span "Filter" at bounding box center [451, 280] width 37 height 18
checkbox input "false"
radio input "false"
checkbox input "false"
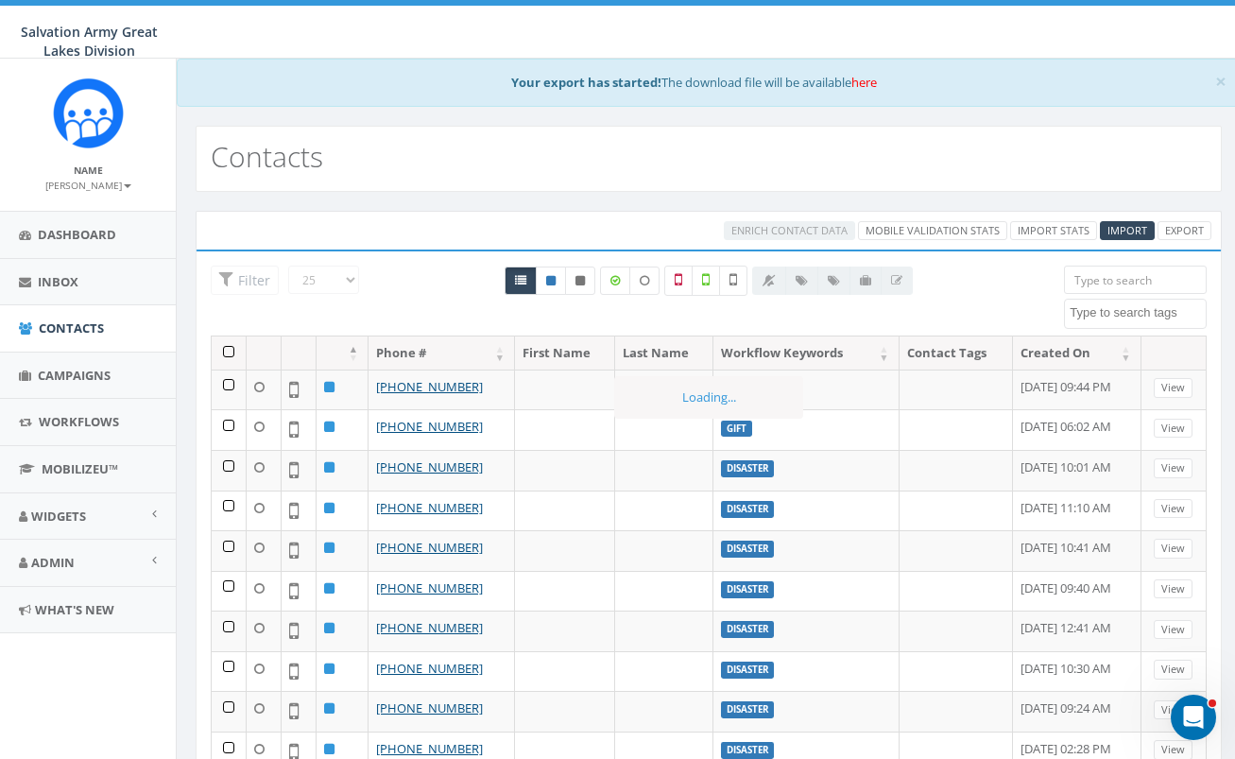
scroll to position [293, 0]
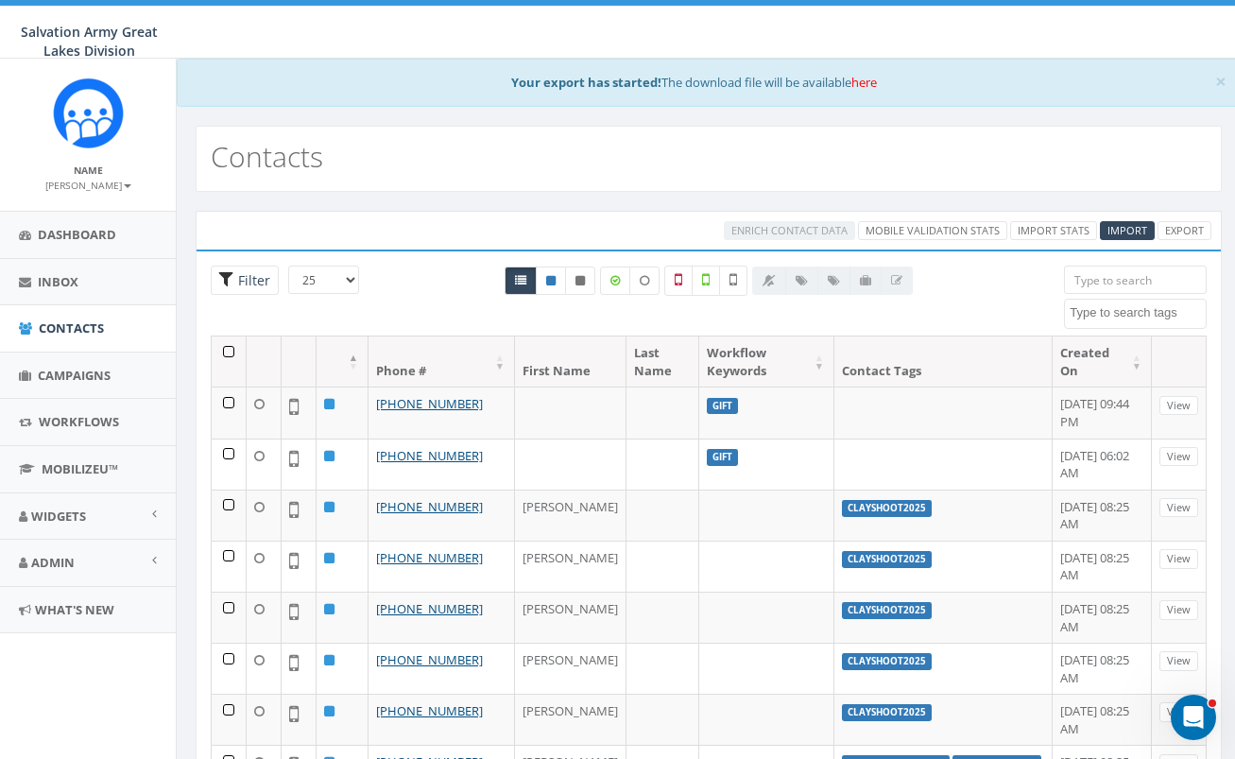
click at [255, 282] on span "Filter" at bounding box center [251, 280] width 37 height 18
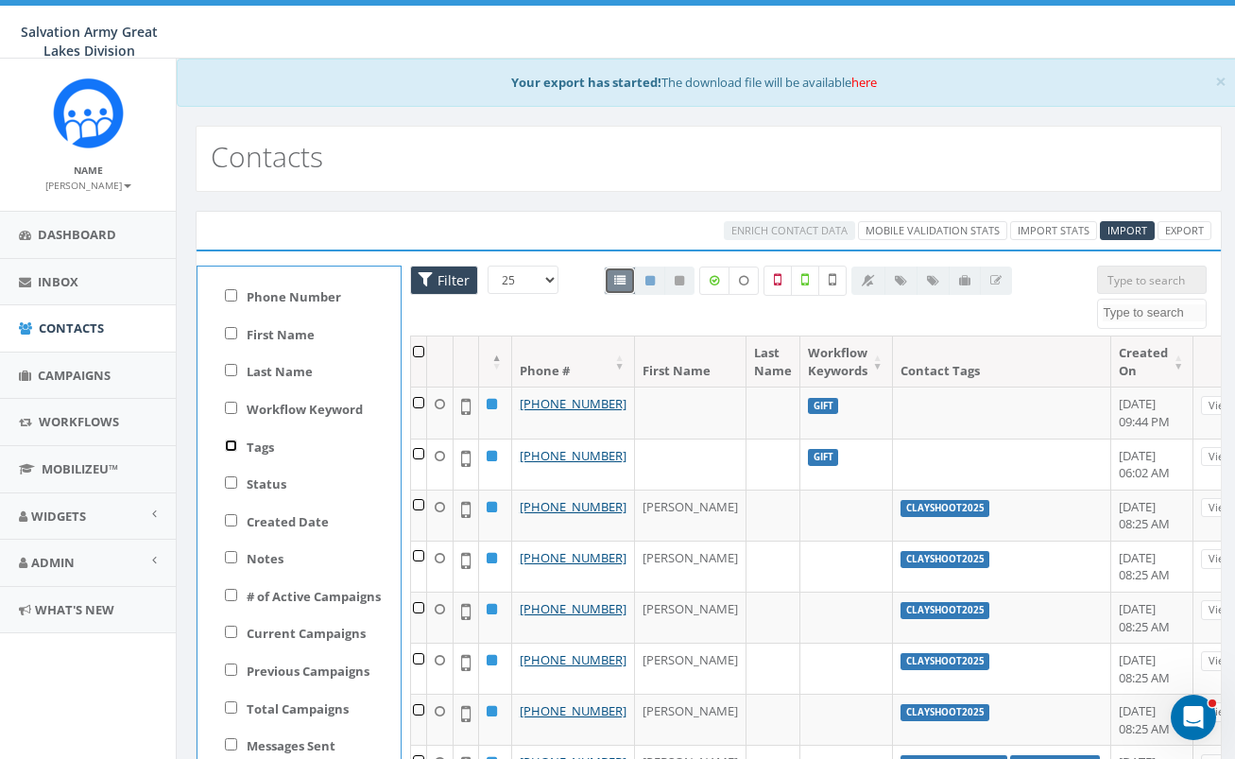
click at [232, 445] on input "Tags" at bounding box center [231, 446] width 12 height 12
checkbox input "true"
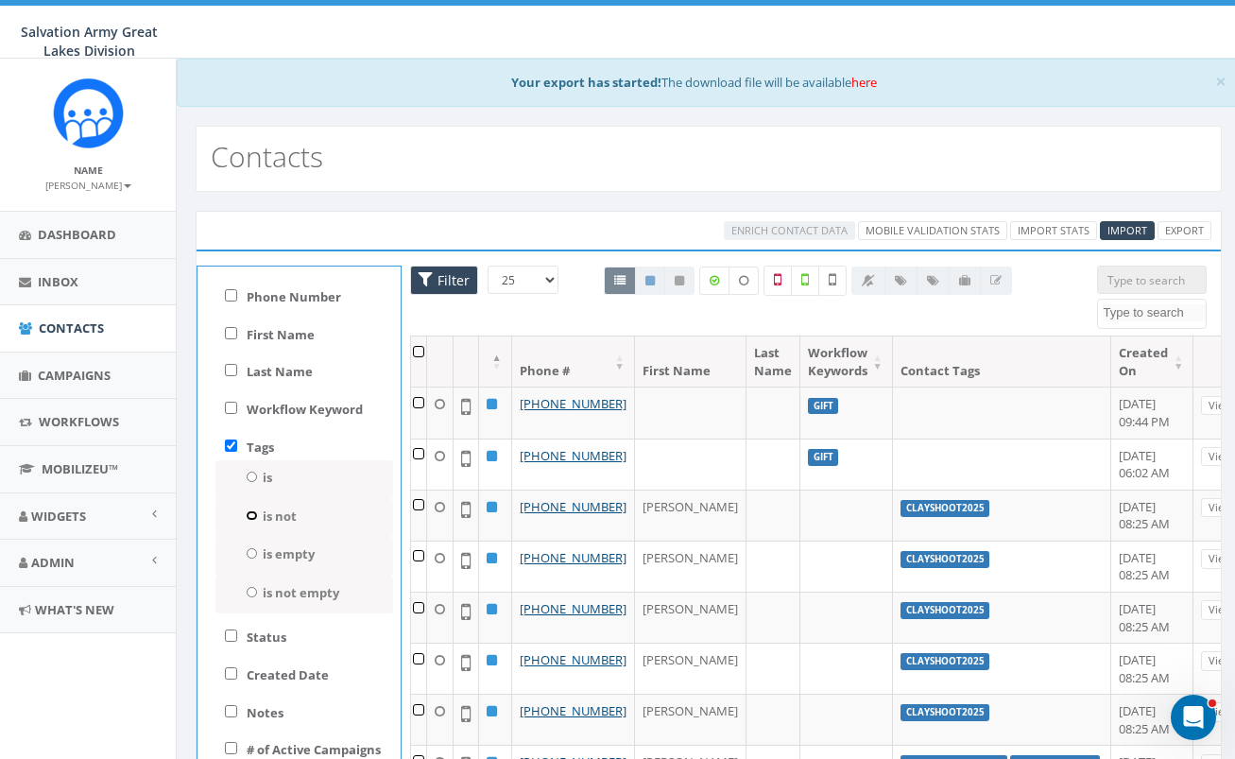
click at [248, 515] on input "is not" at bounding box center [252, 515] width 12 height 10
radio input "true"
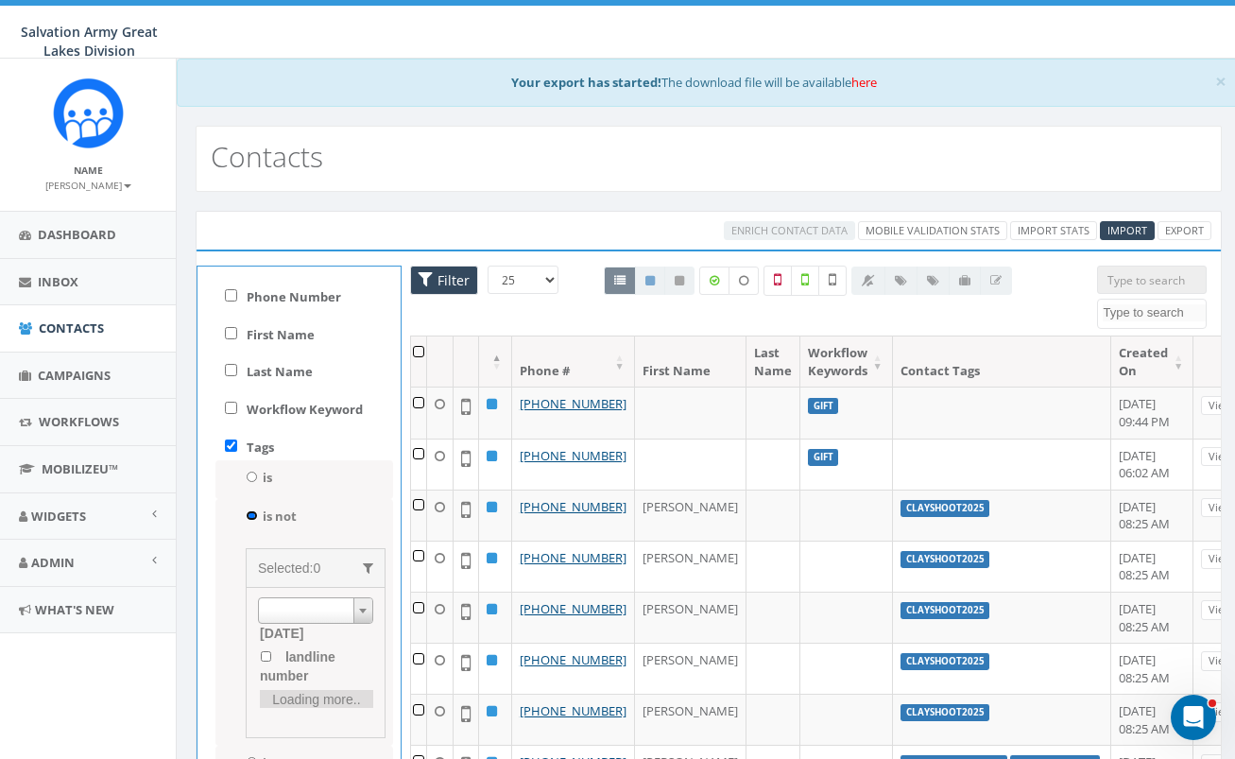
scroll to position [0, 0]
click at [268, 641] on input "clayshoot2025" at bounding box center [266, 642] width 12 height 10
checkbox input "true"
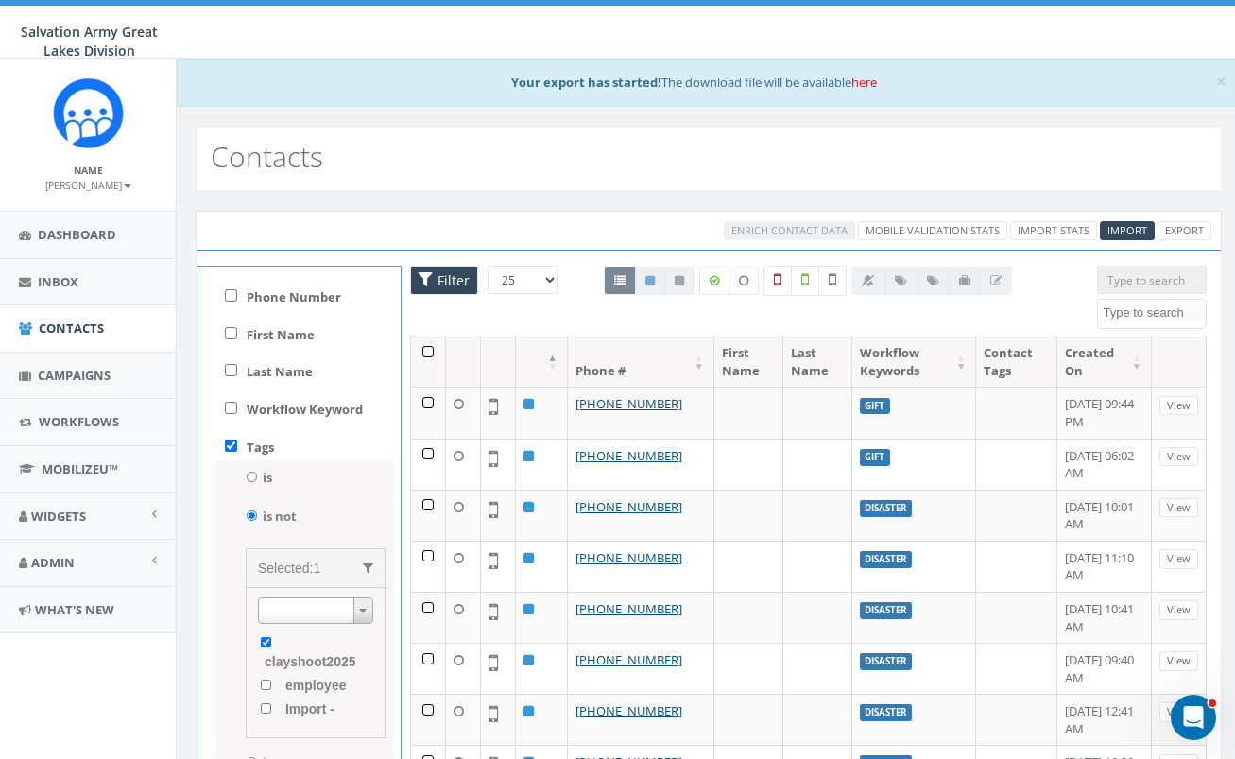
click at [655, 281] on div at bounding box center [649, 281] width 91 height 28
click at [653, 279] on div at bounding box center [649, 281] width 91 height 28
click at [587, 264] on div "Loading the filters, please wait!! Phone Number is is not First Name is is not …" at bounding box center [709, 548] width 1027 height 596
click at [627, 285] on div at bounding box center [649, 281] width 91 height 28
click at [542, 277] on div "All 0 contact(s) on current page All 11831 contact(s) filtered Deselect all 25 …" at bounding box center [808, 301] width 550 height 70
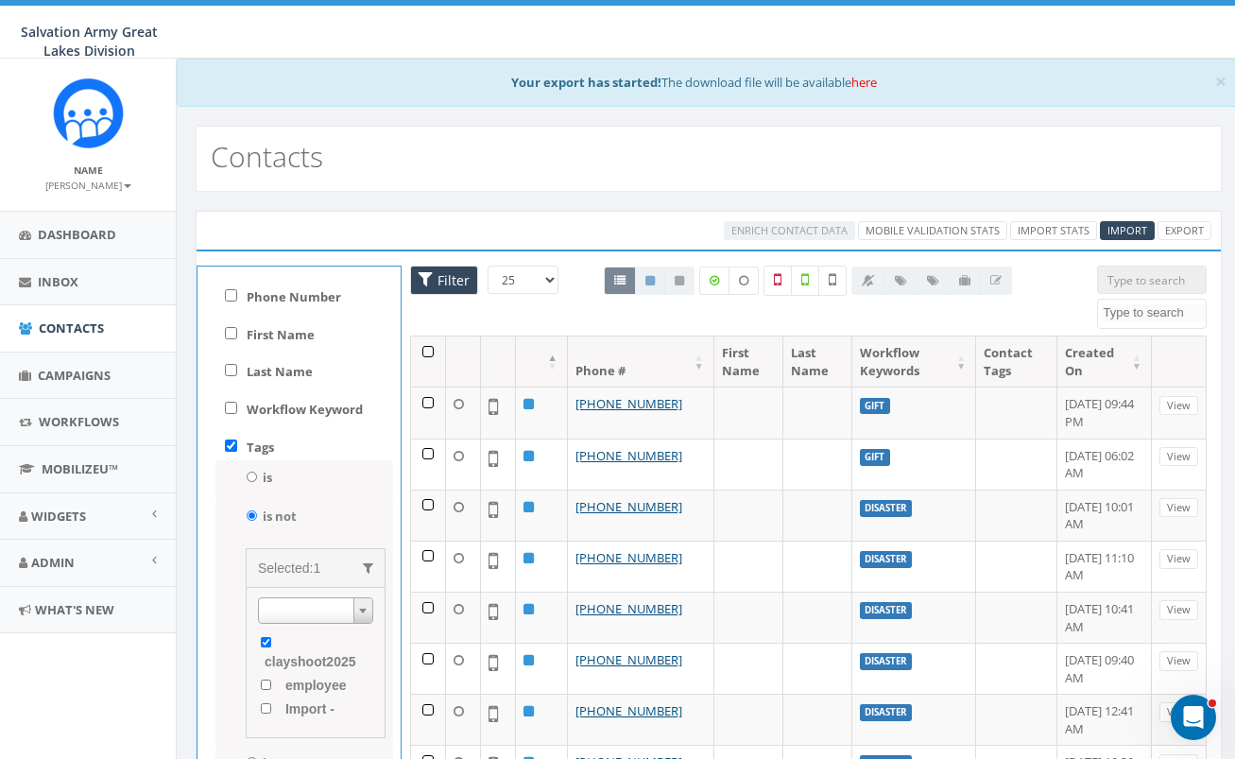
click at [535, 278] on div "All 0 contact(s) on current page All 11831 contact(s) filtered Deselect all 25 …" at bounding box center [808, 301] width 550 height 70
click at [560, 298] on div "All 0 contact(s) on current page All 11831 contact(s) filtered Deselect all 25 …" at bounding box center [808, 301] width 550 height 70
click at [512, 309] on div "25 50 100 Filter All 0 contact(s) on current page All 11831 contact(s) filtered…" at bounding box center [808, 301] width 825 height 70
click at [574, 305] on div "All 0 contact(s) on current page All 11831 contact(s) filtered Deselect all 25 …" at bounding box center [808, 301] width 550 height 70
click at [580, 271] on div at bounding box center [808, 281] width 465 height 30
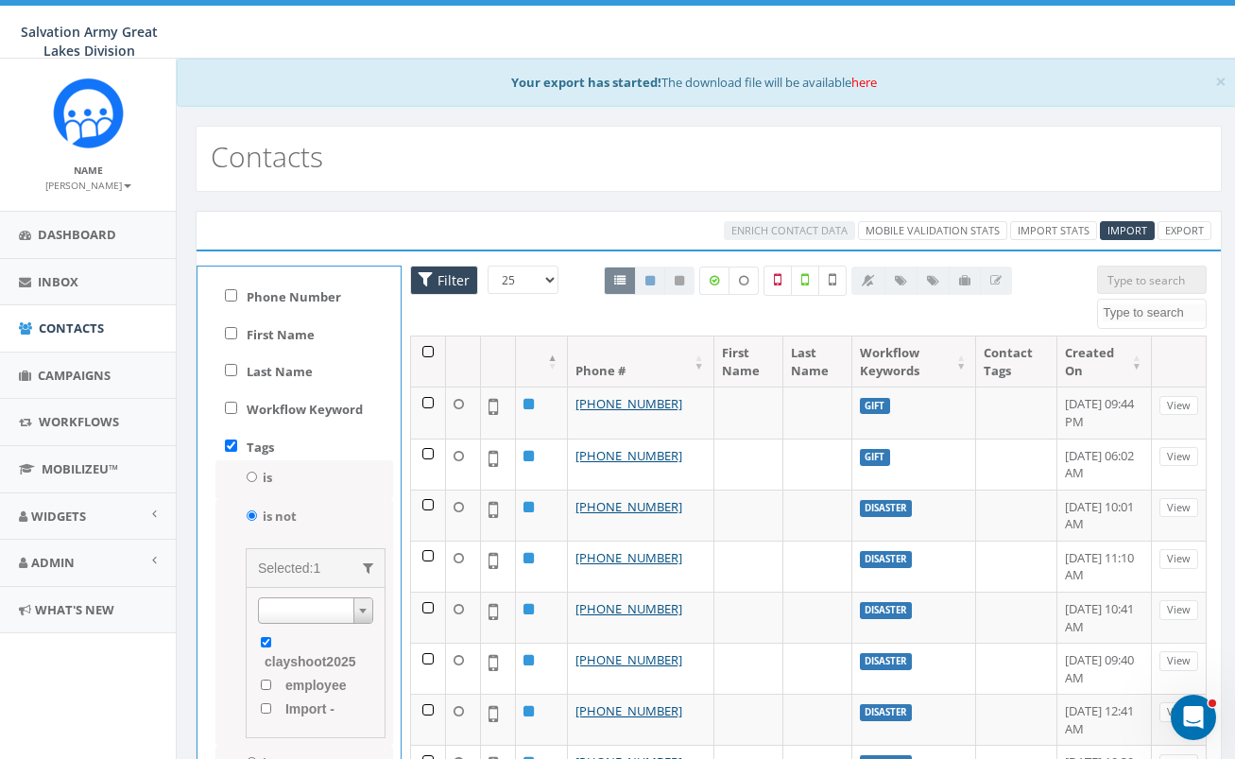
click at [575, 272] on div "All 0 contact(s) on current page All 11831 contact(s) filtered Deselect all 25 …" at bounding box center [808, 301] width 550 height 70
click at [579, 271] on div at bounding box center [808, 281] width 465 height 30
click at [441, 278] on span "Filter" at bounding box center [451, 280] width 37 height 18
checkbox input "false"
radio input "false"
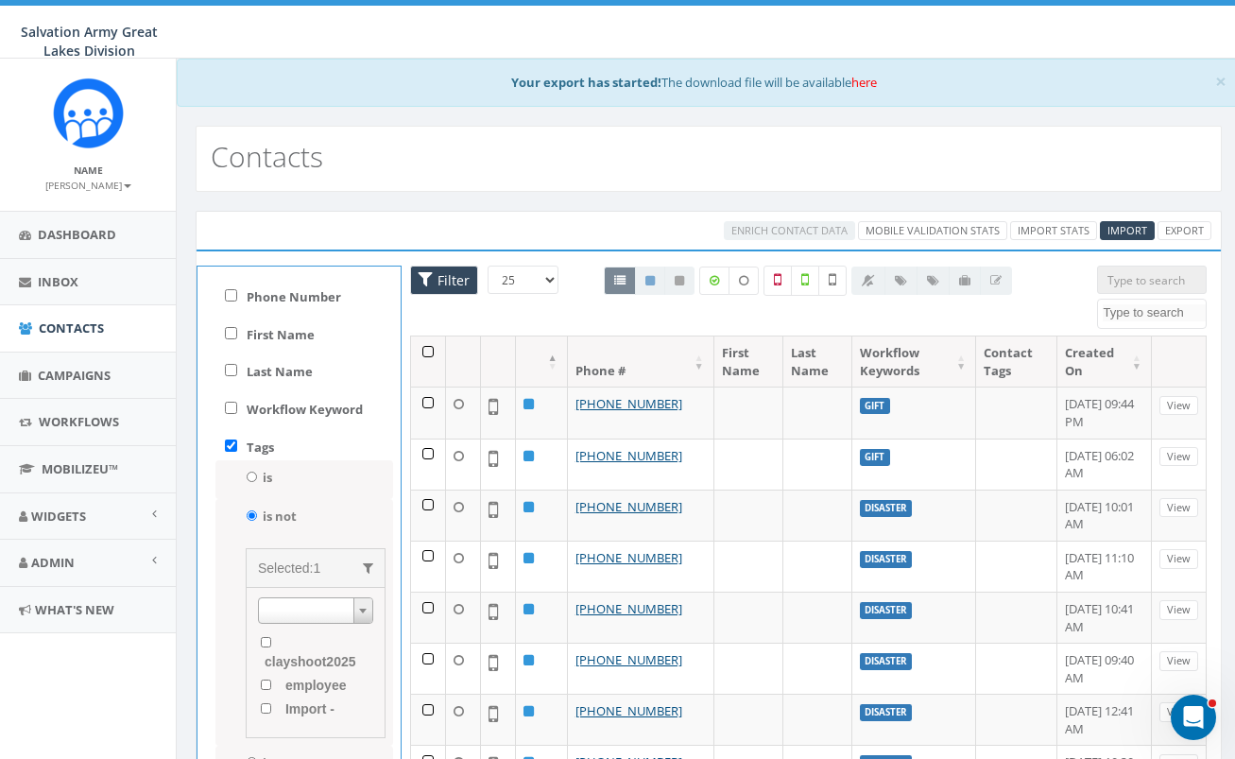
checkbox input "false"
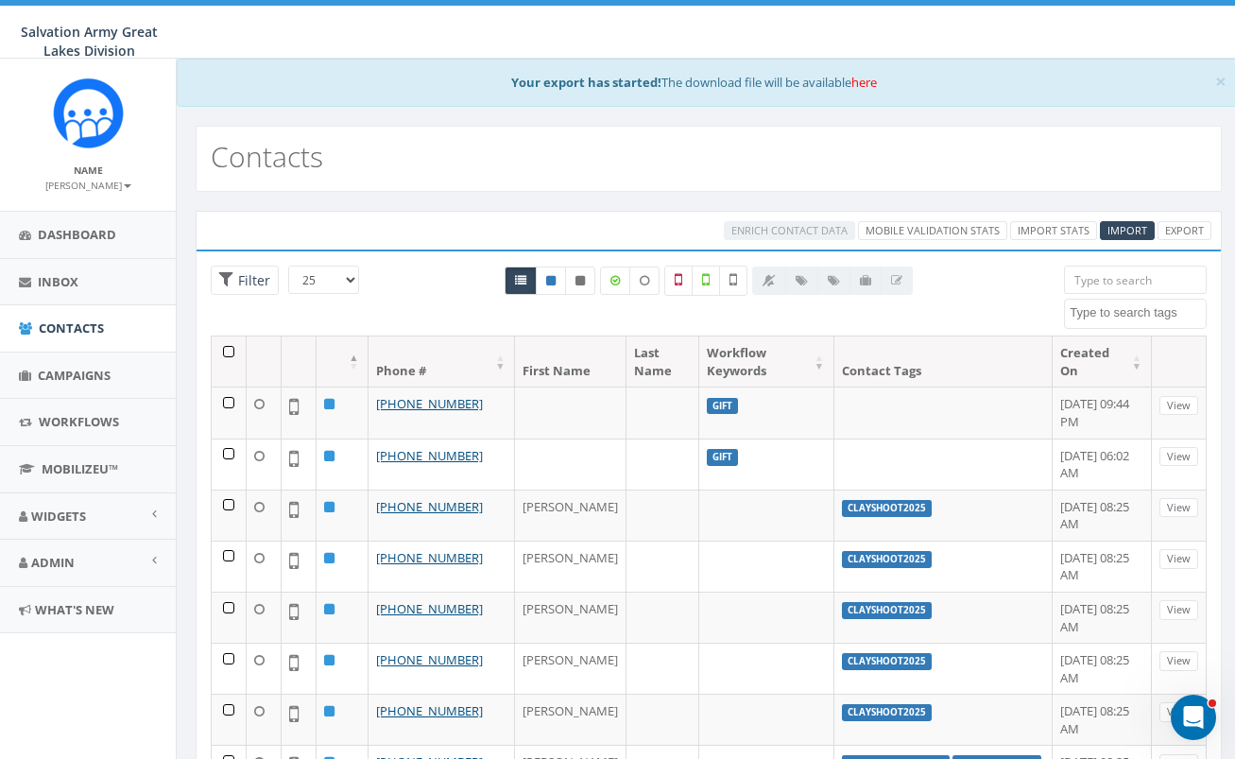
click at [912, 363] on th "Contact Tags" at bounding box center [944, 362] width 218 height 50
click at [911, 363] on th "Contact Tags" at bounding box center [944, 362] width 218 height 50
click at [909, 362] on th "Contact Tags" at bounding box center [944, 362] width 218 height 50
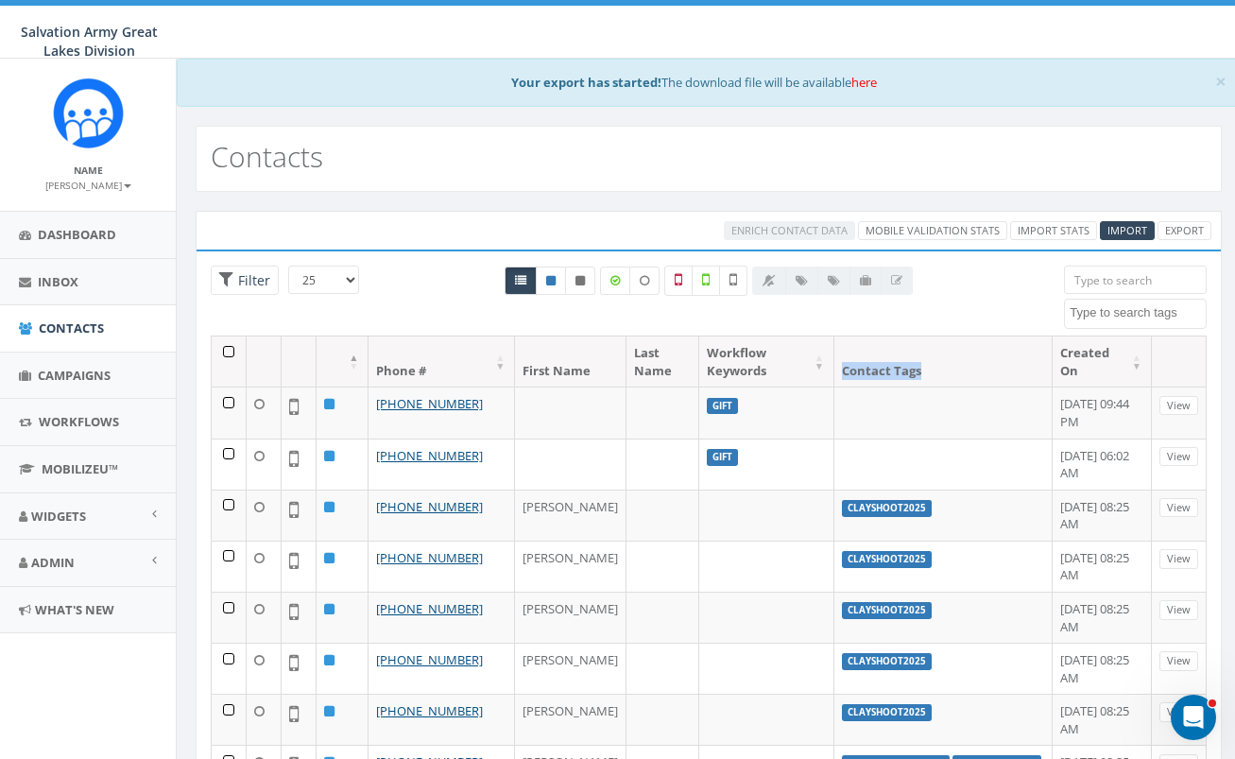
click at [908, 361] on th "Contact Tags" at bounding box center [944, 362] width 218 height 50
click at [774, 310] on div "All 0 contact(s) on current page All 11777 contact(s) filtered Deselect all 25 …" at bounding box center [708, 315] width 465 height 21
click at [556, 280] on link at bounding box center [551, 281] width 30 height 28
radio input "true"
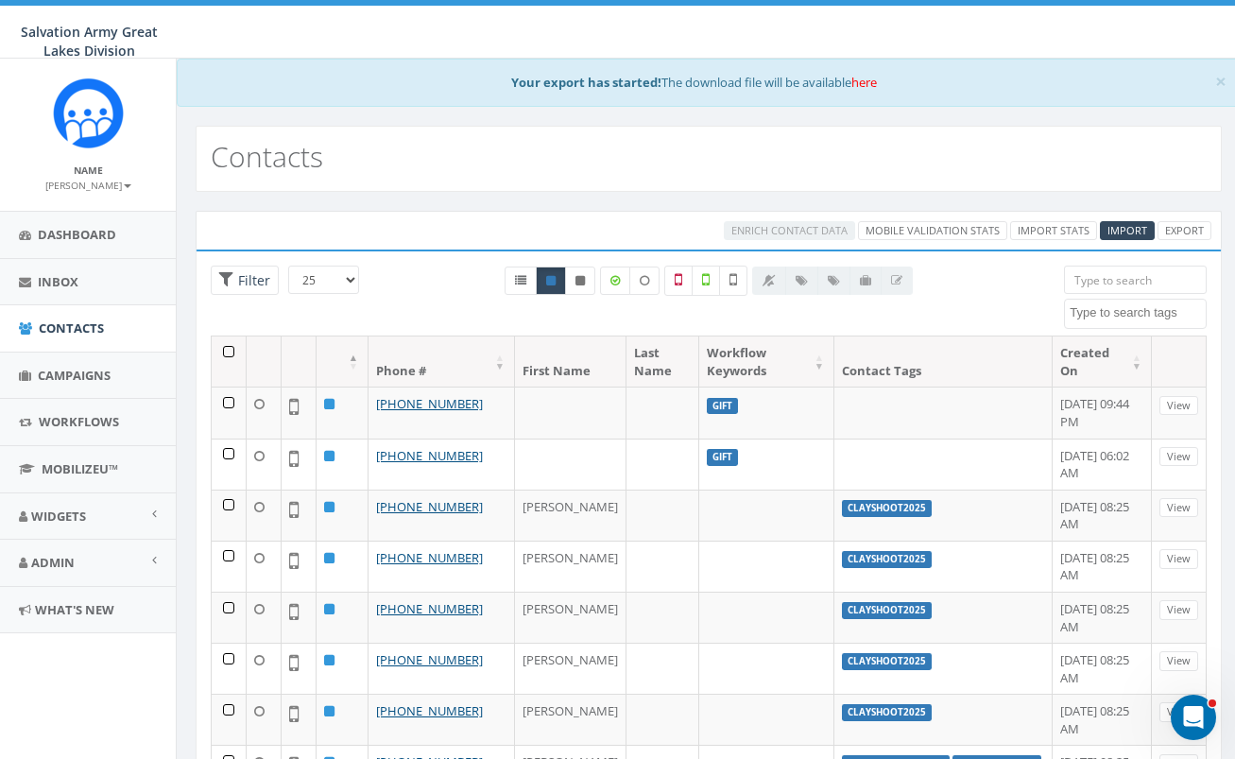
click at [225, 350] on th at bounding box center [229, 362] width 35 height 50
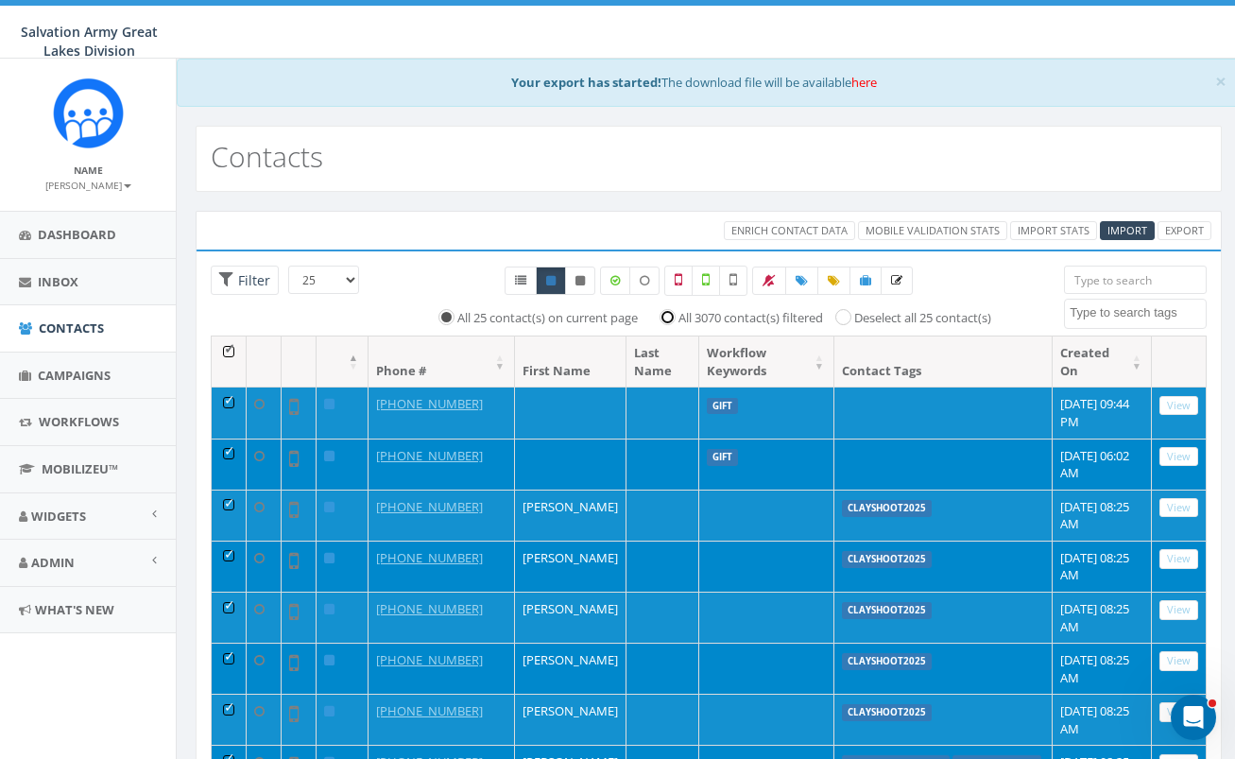
click at [668, 317] on input "All 3070 contact(s) filtered" at bounding box center [672, 315] width 12 height 12
radio input "true"
click at [524, 278] on icon at bounding box center [520, 280] width 11 height 11
radio input "true"
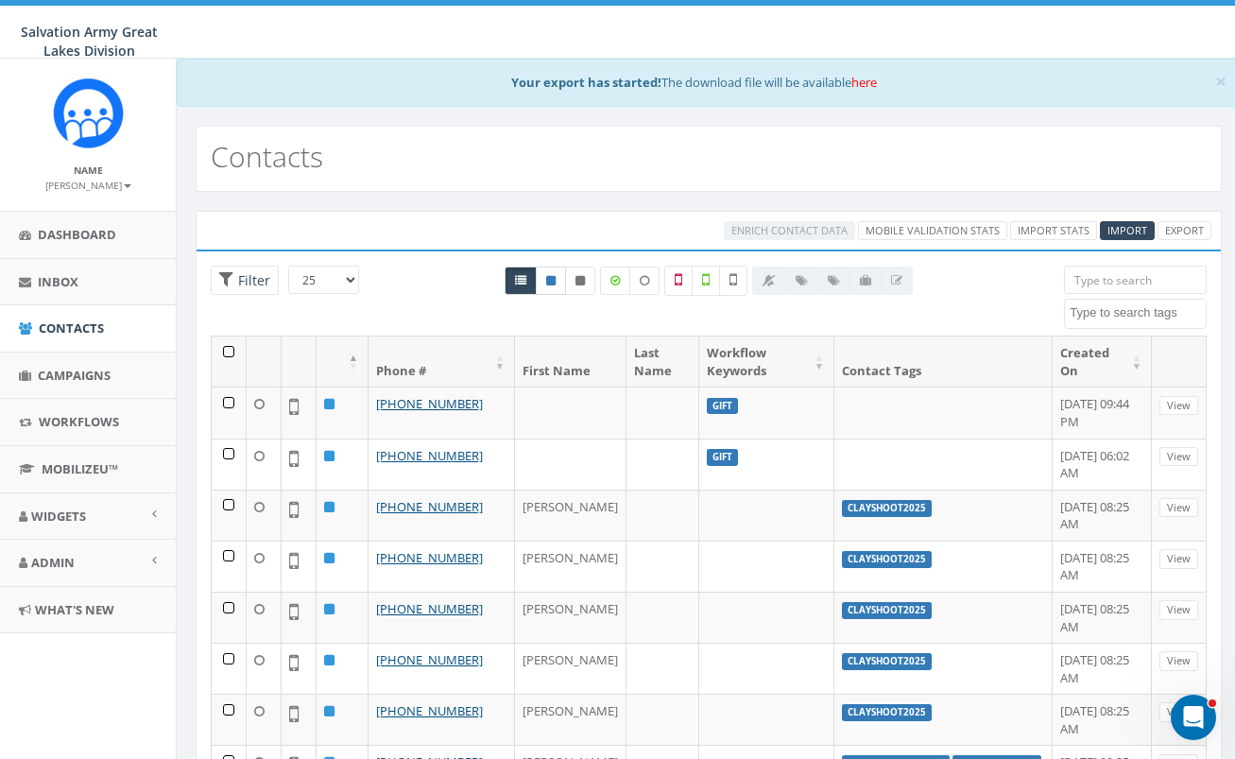
click at [555, 283] on icon at bounding box center [550, 280] width 9 height 11
radio input "true"
click at [232, 277] on span "Filter" at bounding box center [245, 280] width 68 height 29
radio input "true"
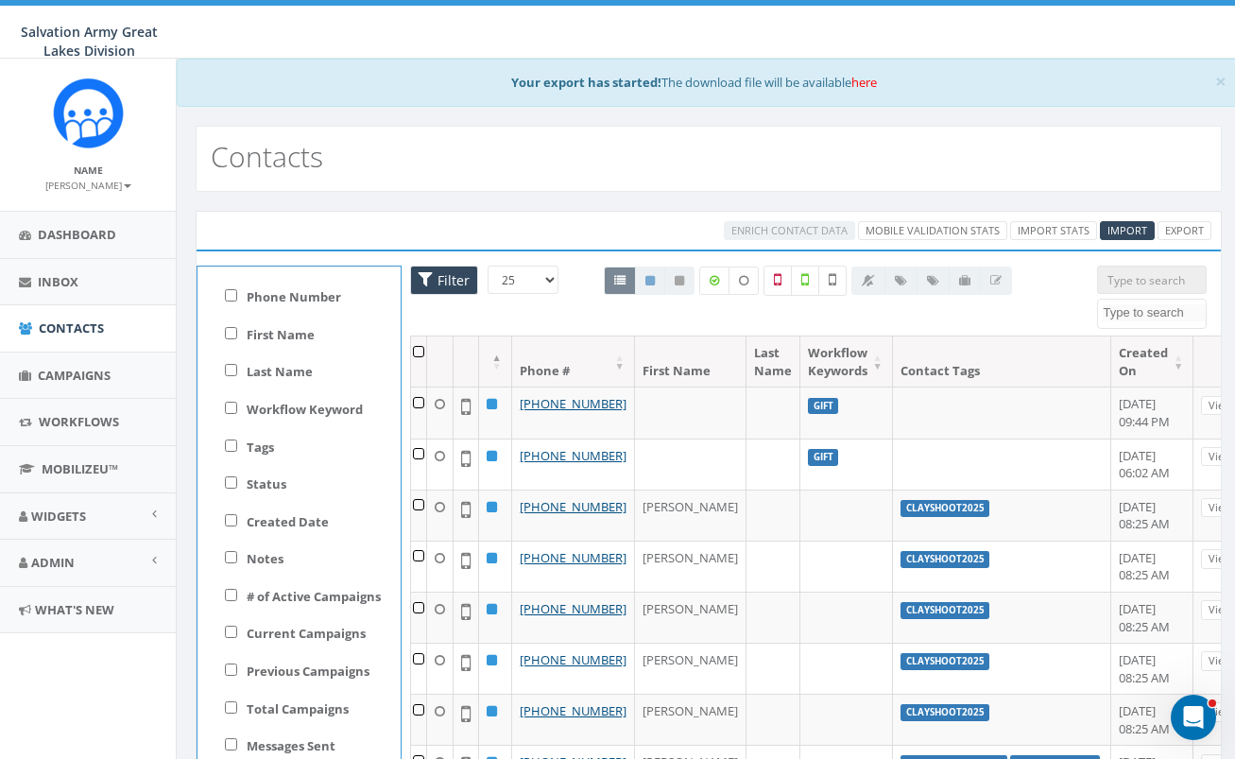
click at [447, 278] on span "Filter" at bounding box center [451, 280] width 37 height 18
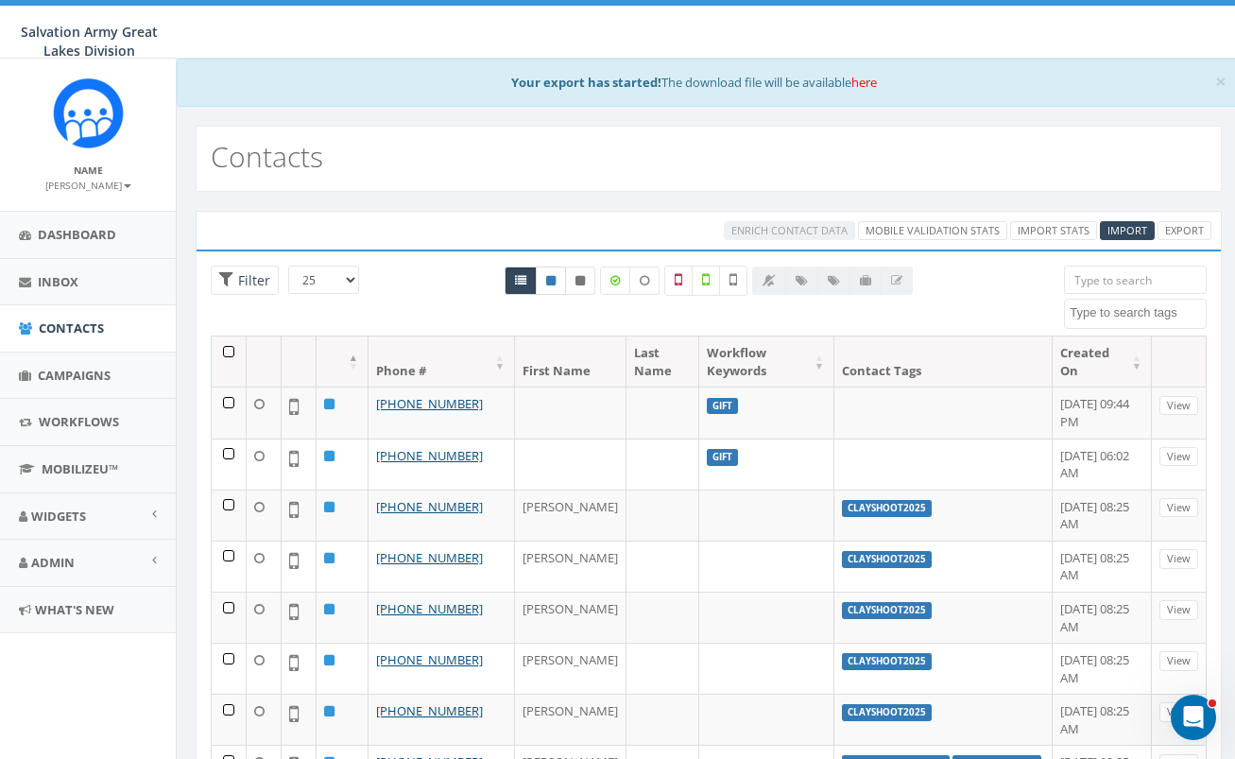
click at [559, 280] on link at bounding box center [551, 281] width 30 height 28
radio input "true"
click at [253, 277] on span "Filter" at bounding box center [251, 280] width 37 height 18
radio input "true"
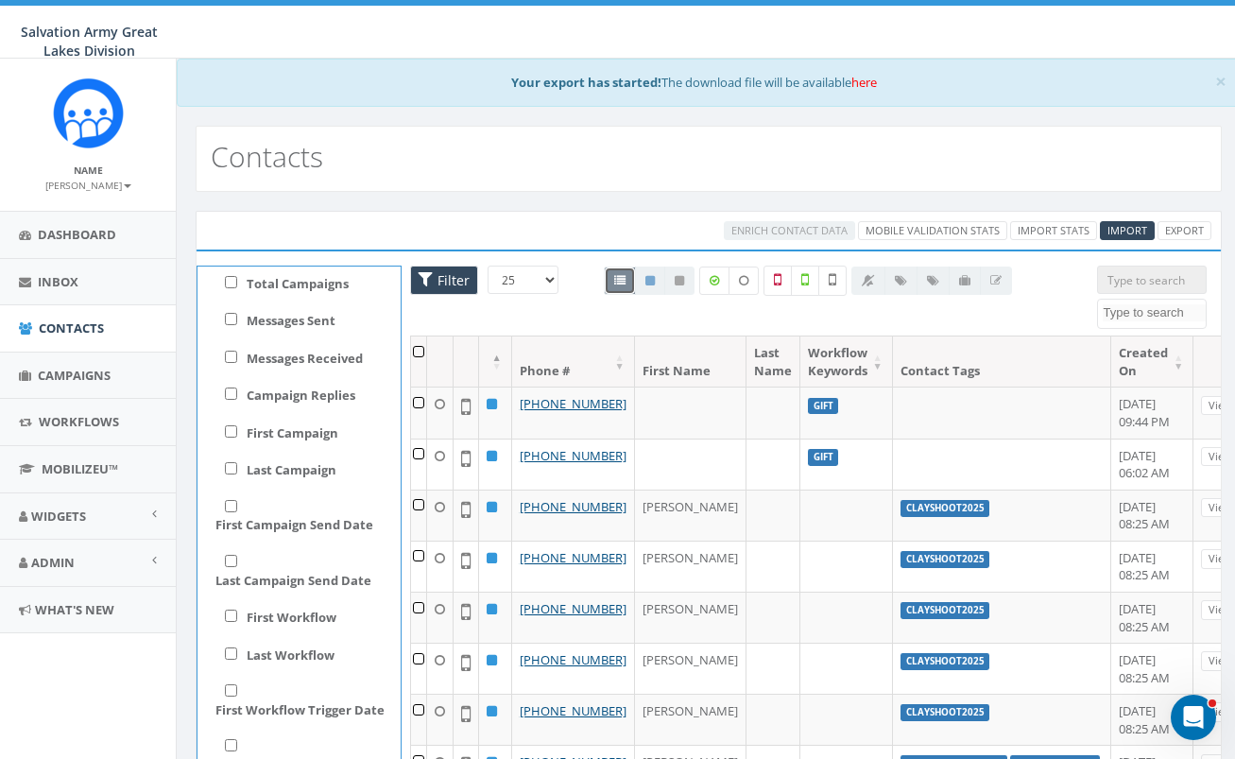
scroll to position [458, 0]
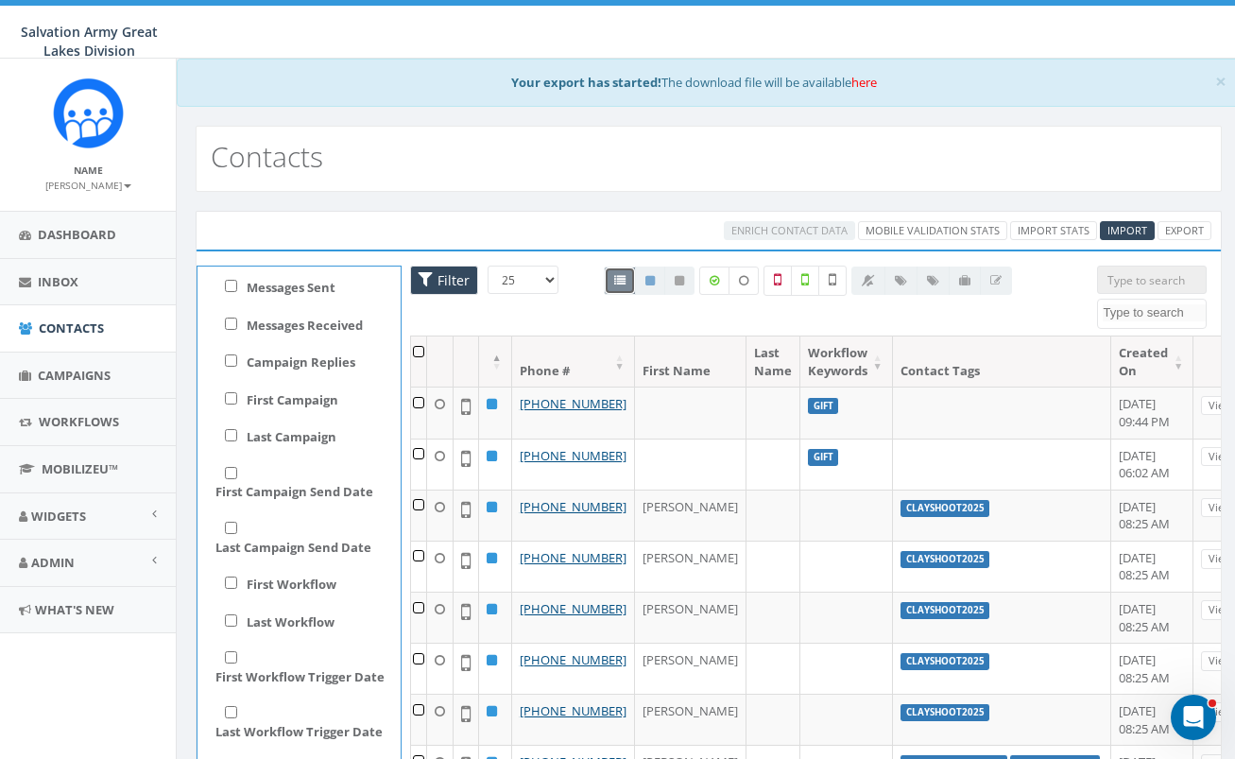
click at [579, 290] on div at bounding box center [808, 281] width 465 height 30
click at [422, 280] on span "Filter" at bounding box center [444, 280] width 68 height 29
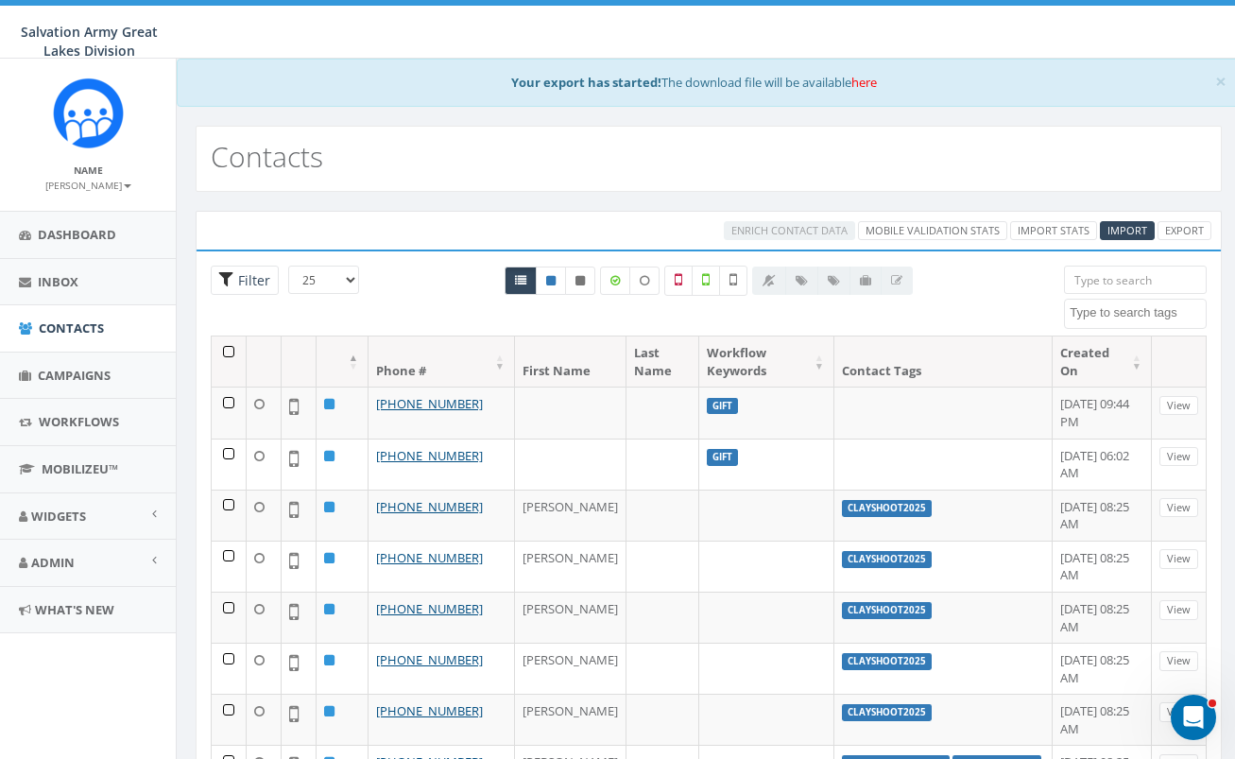
click at [233, 284] on span "Filter" at bounding box center [251, 280] width 37 height 18
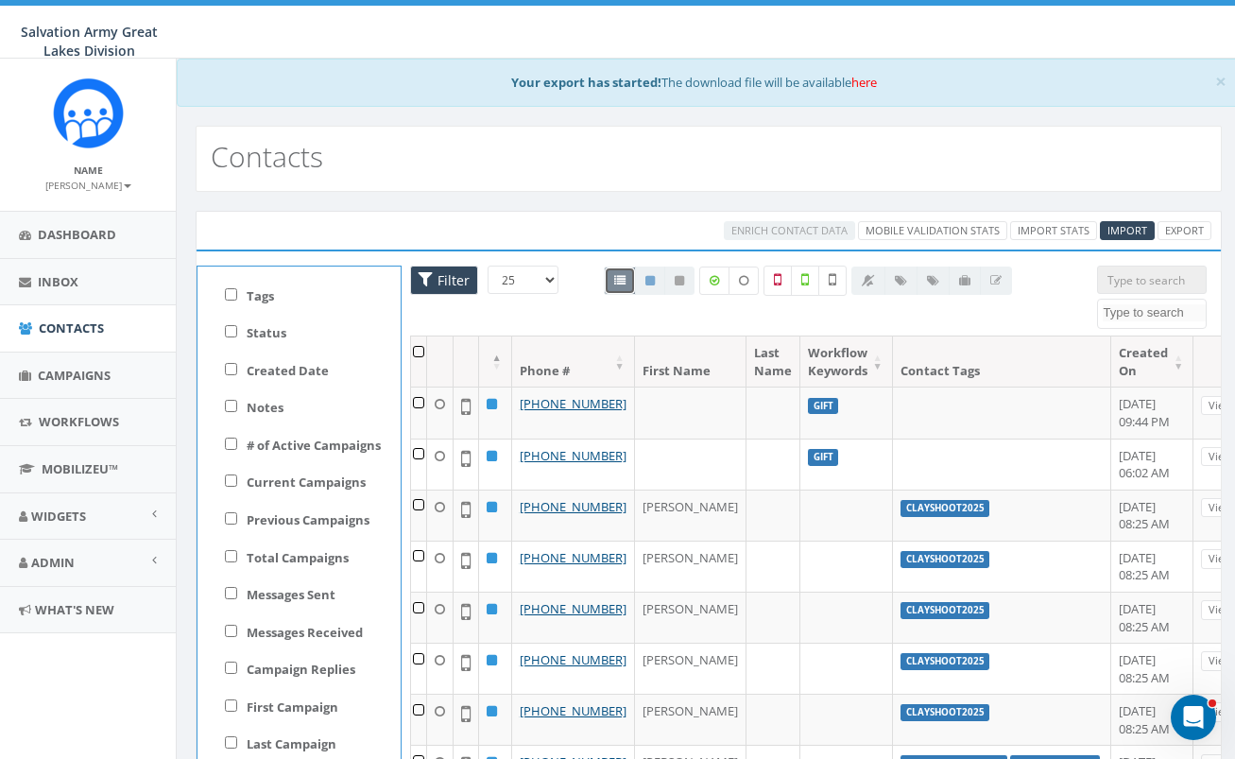
scroll to position [158, 0]
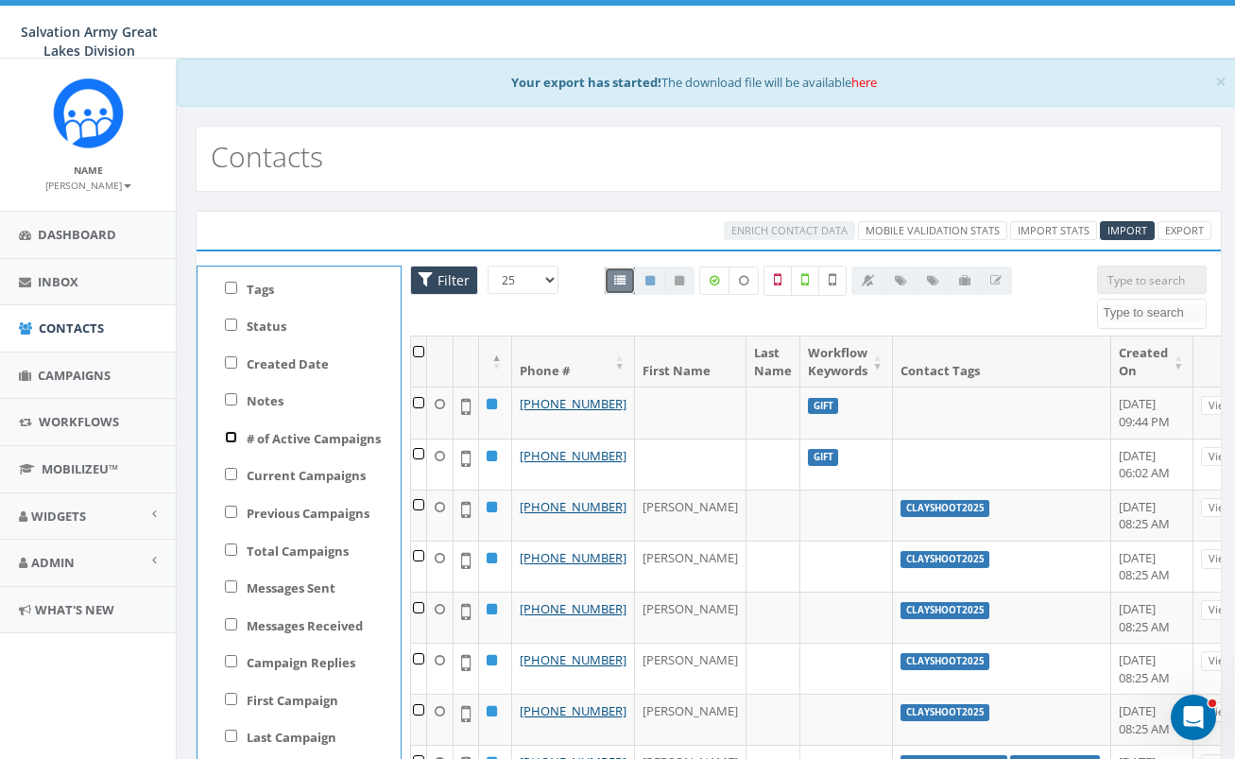
click at [233, 436] on input "# of Active Campaigns" at bounding box center [231, 437] width 12 height 12
checkbox input "true"
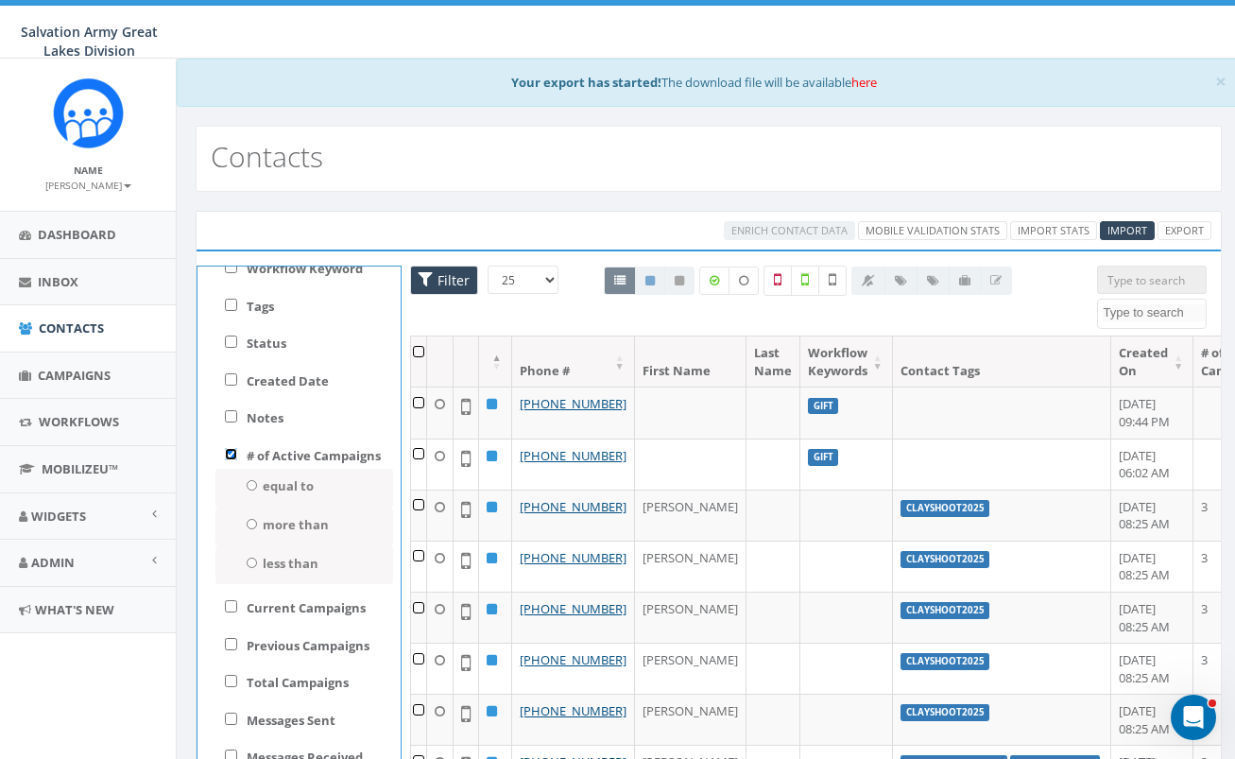
scroll to position [140, 0]
click at [252, 489] on input "equal to" at bounding box center [252, 486] width 12 height 10
radio input "true"
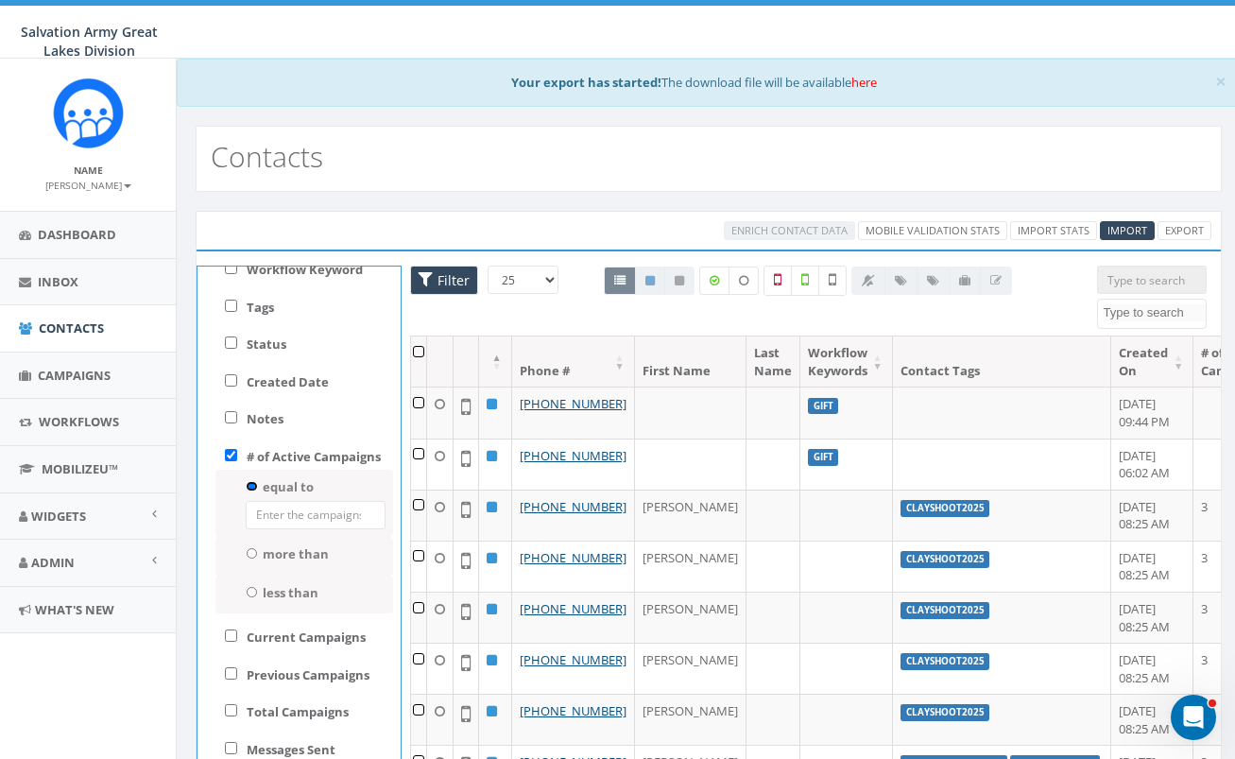
click at [253, 486] on input "equal to" at bounding box center [252, 486] width 12 height 10
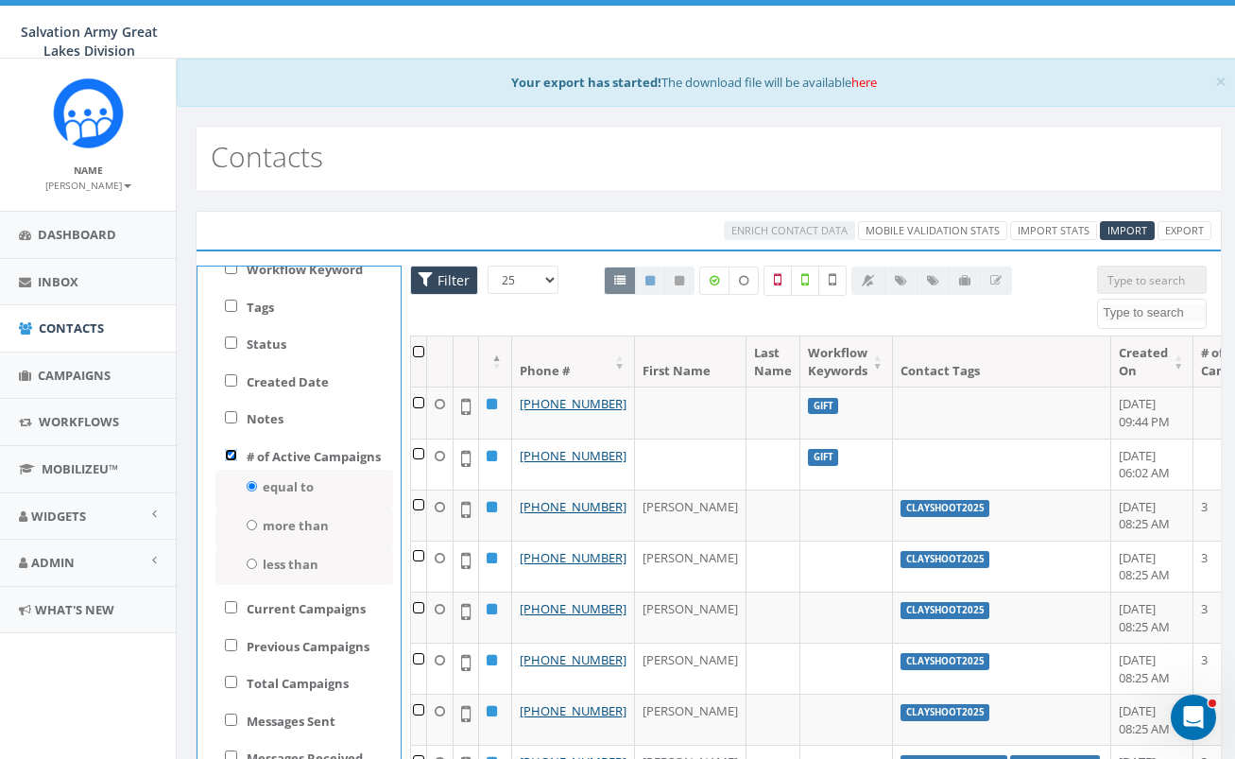
click at [232, 457] on input "# of Active Campaigns" at bounding box center [231, 455] width 12 height 12
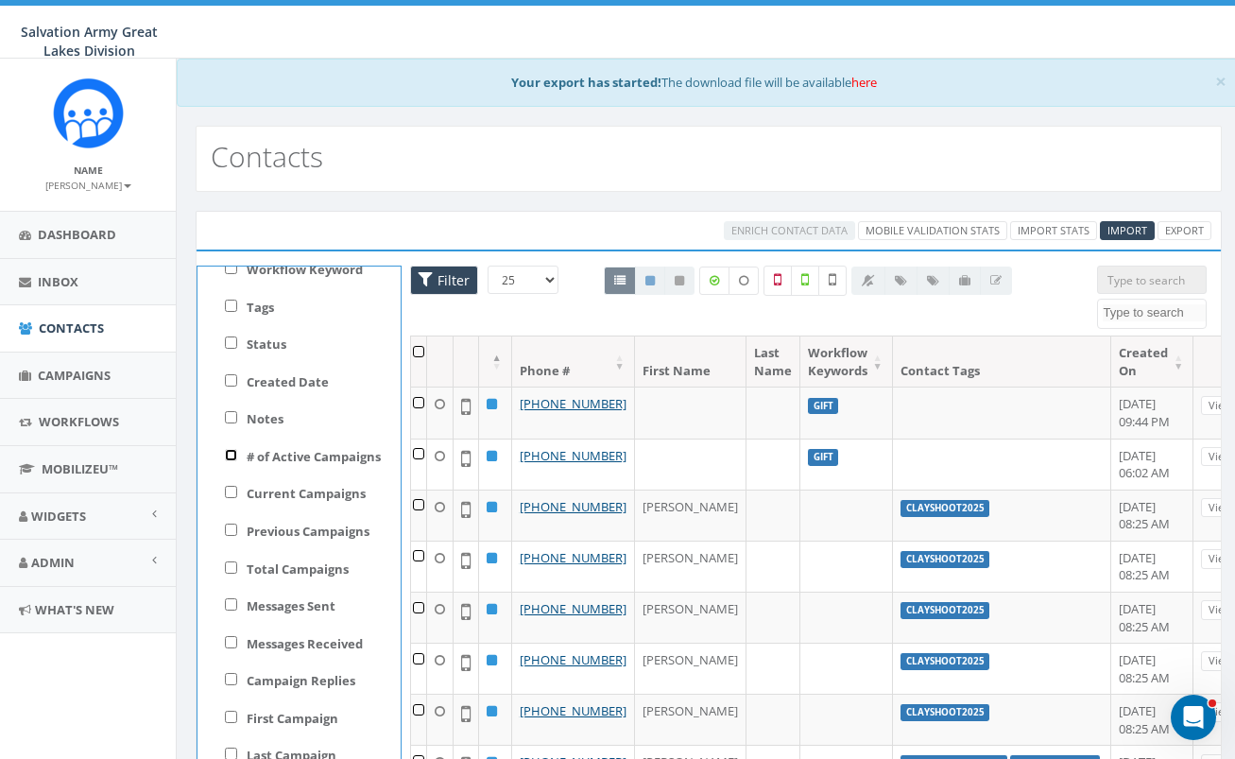
click at [233, 454] on input "# of Active Campaigns" at bounding box center [231, 455] width 12 height 12
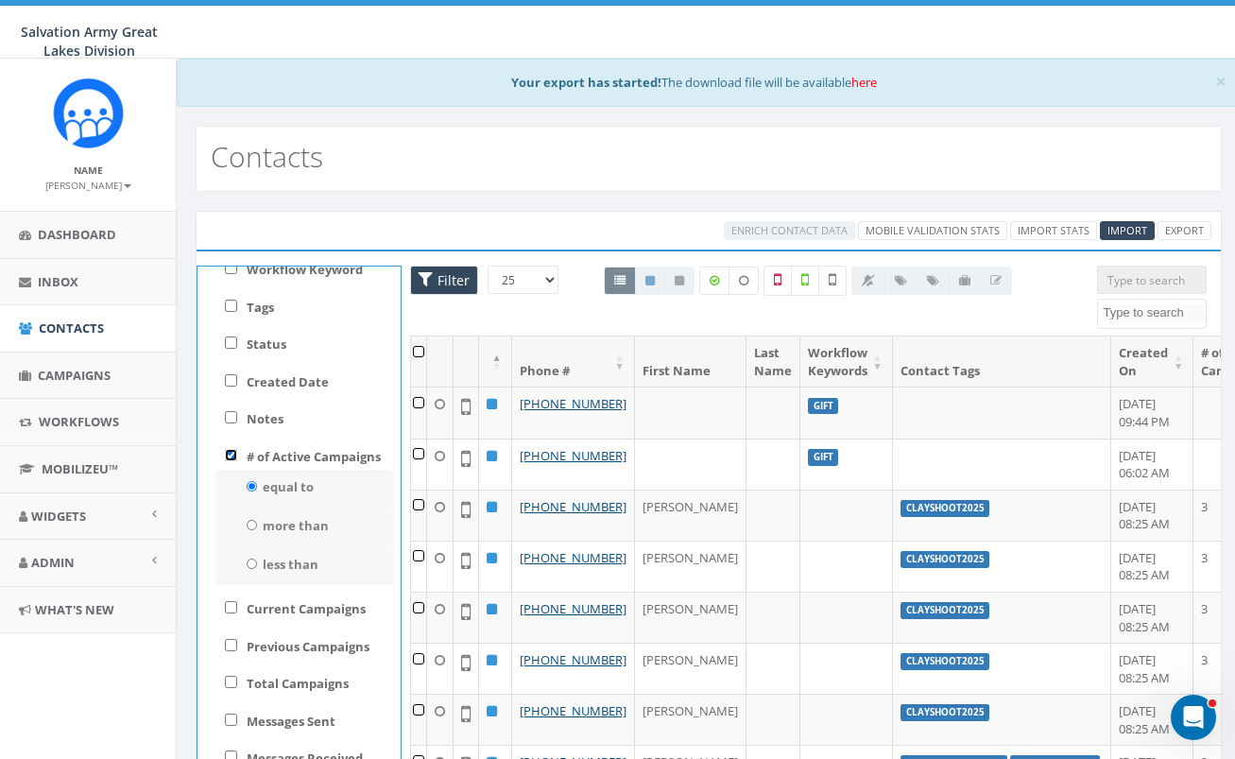
click at [233, 454] on input "# of Active Campaigns" at bounding box center [231, 455] width 12 height 12
checkbox input "false"
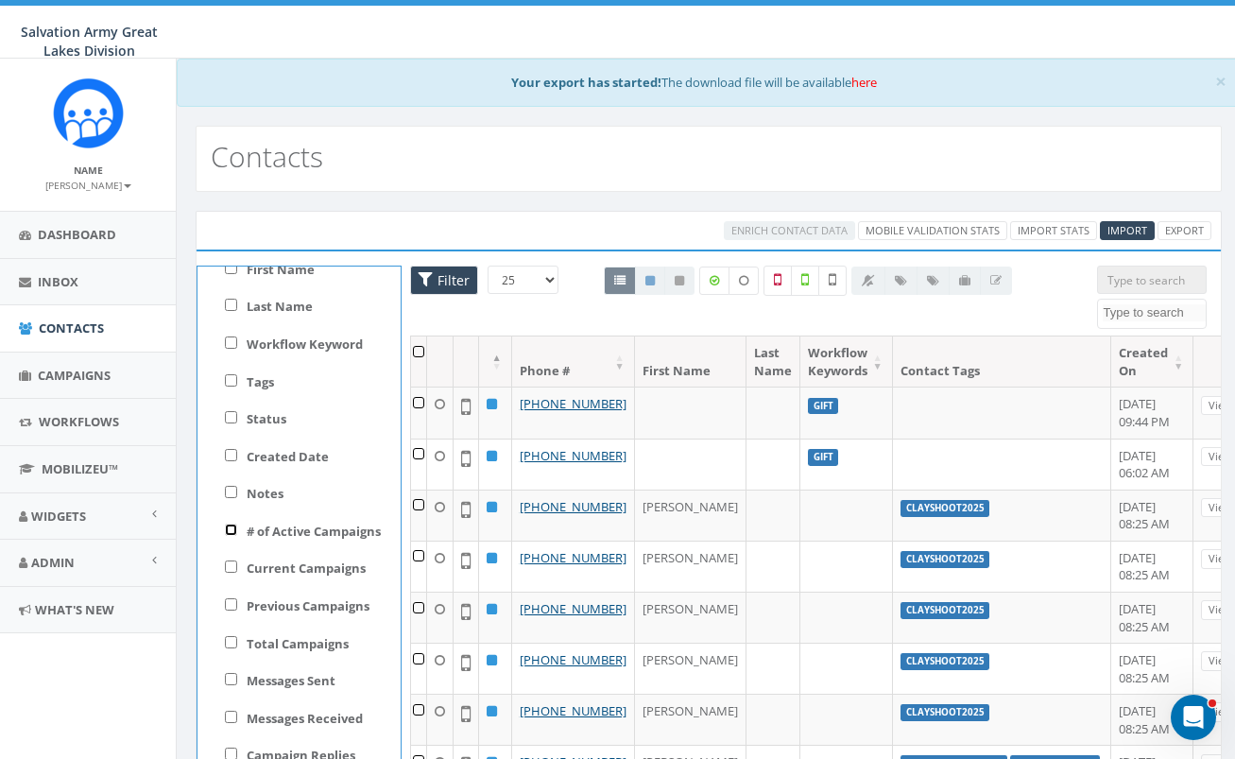
scroll to position [53, 0]
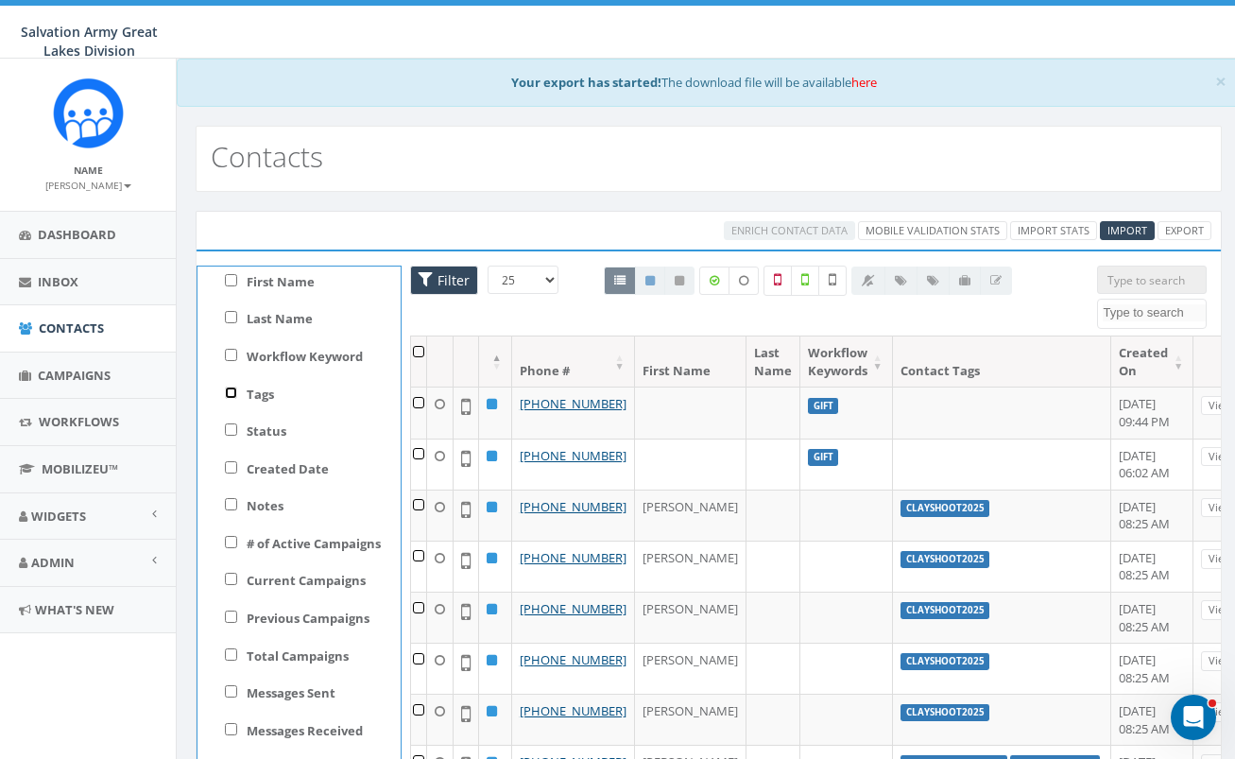
click at [231, 393] on input "Tags" at bounding box center [231, 393] width 12 height 12
checkbox input "true"
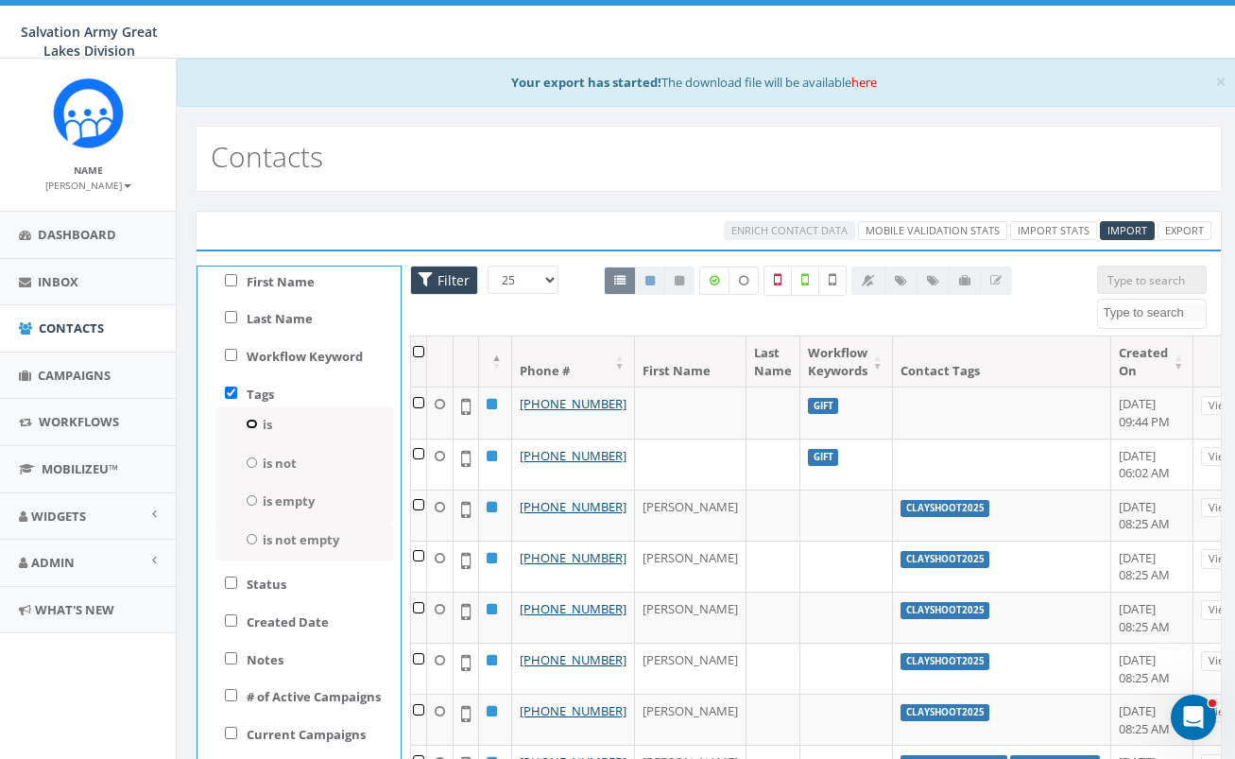
click at [251, 422] on input "is" at bounding box center [252, 424] width 12 height 10
radio input "true"
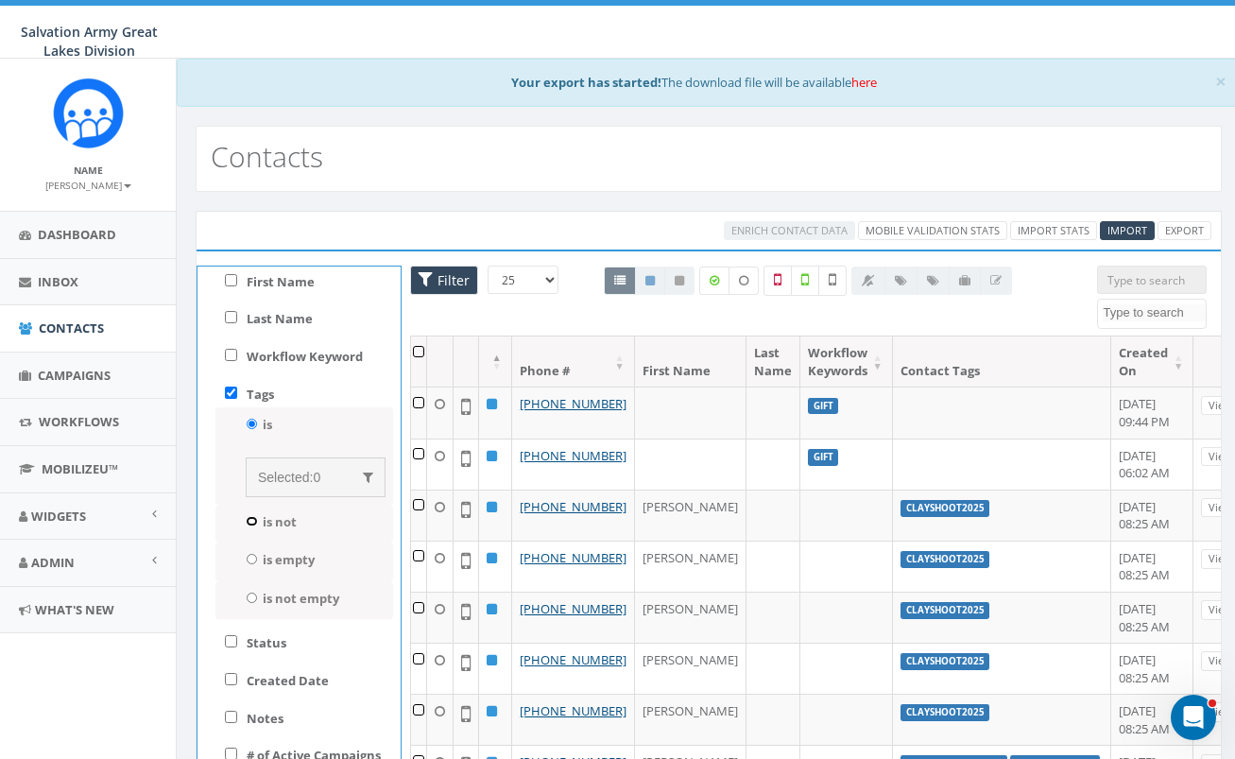
click at [251, 518] on input "is not" at bounding box center [252, 521] width 12 height 10
radio input "true"
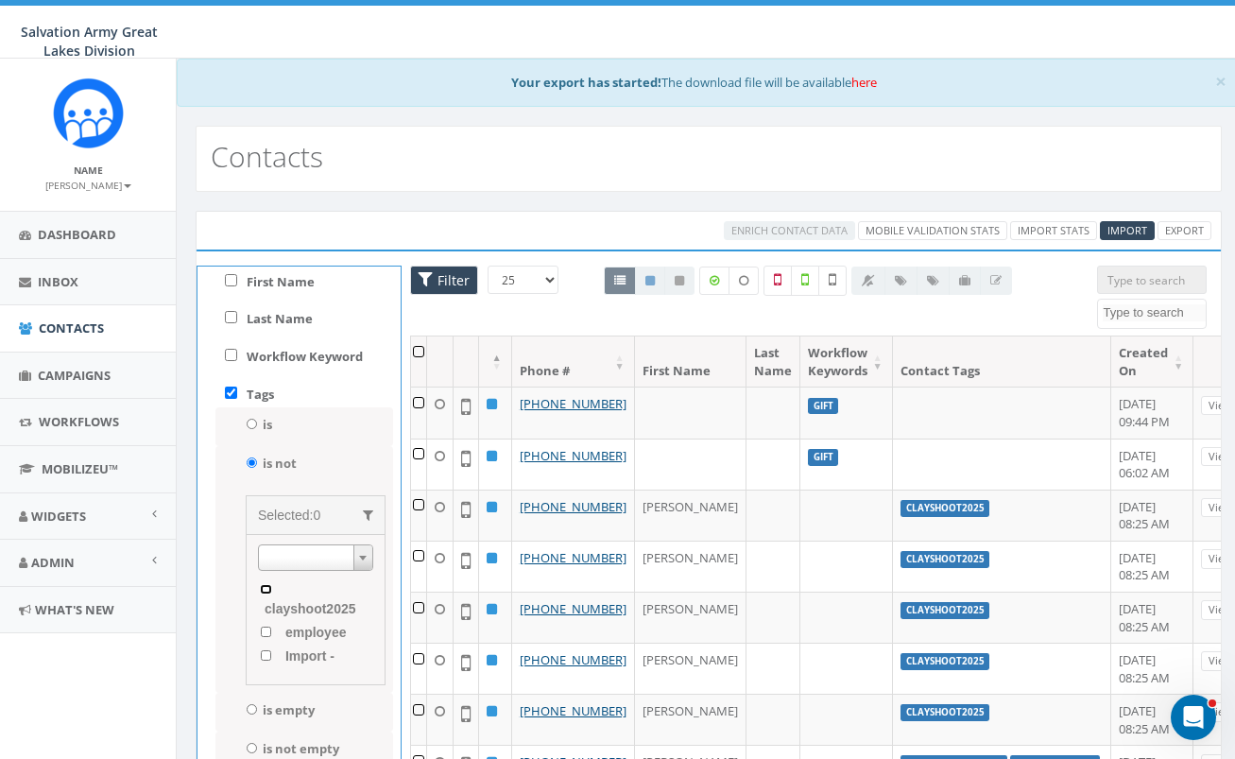
click at [264, 586] on input "clayshoot2025" at bounding box center [266, 589] width 12 height 10
checkbox input "true"
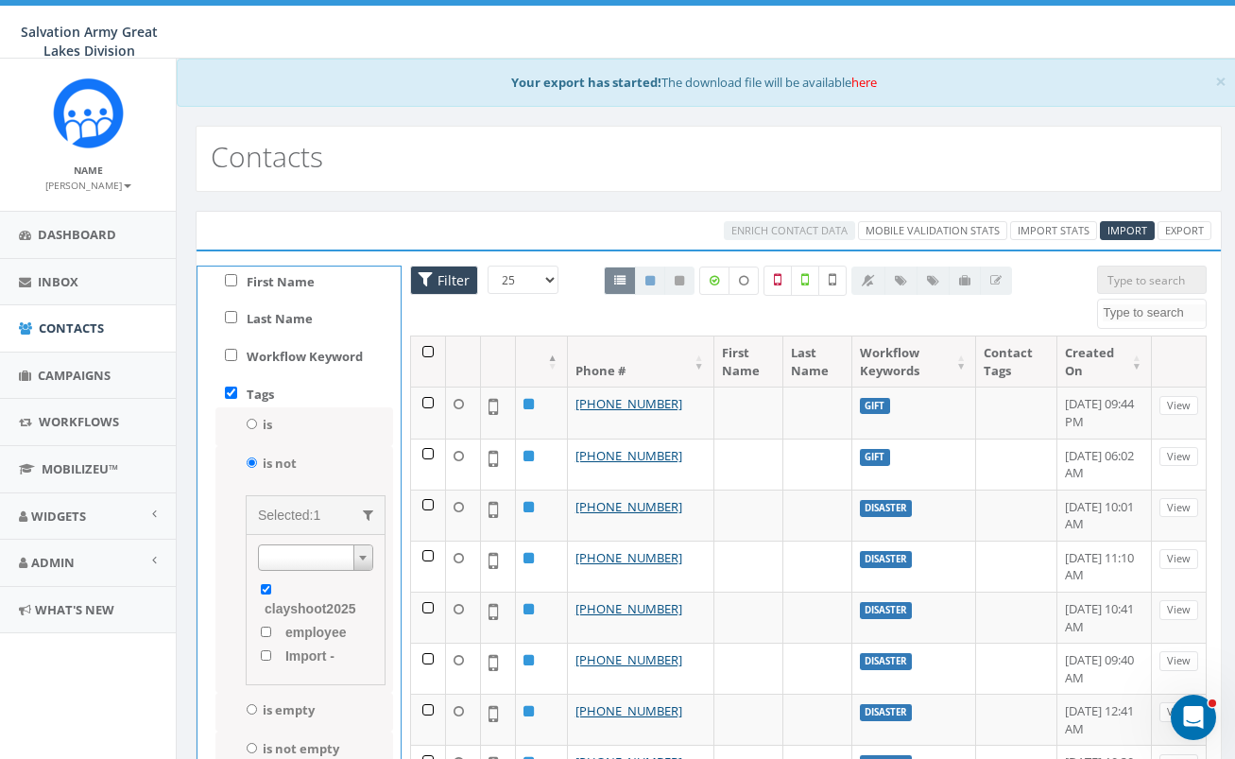
click at [425, 352] on th at bounding box center [428, 362] width 35 height 50
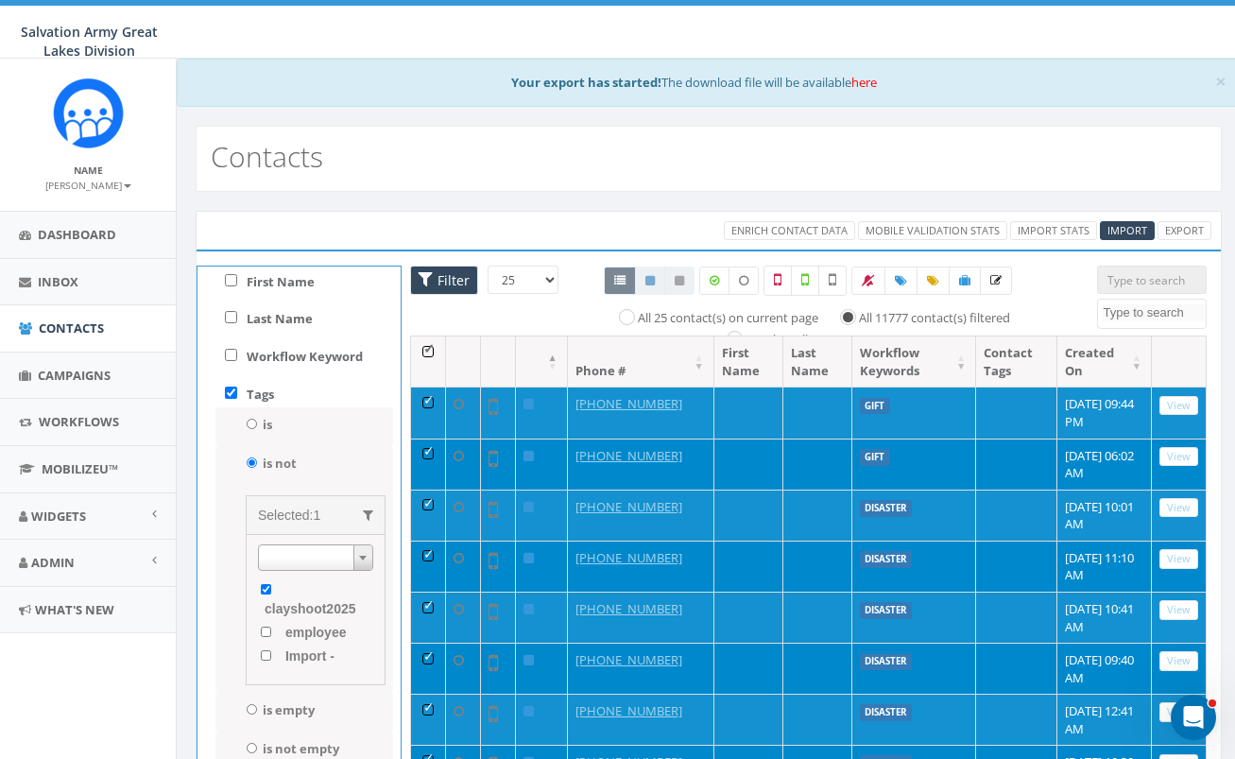
click at [425, 352] on th at bounding box center [428, 362] width 35 height 50
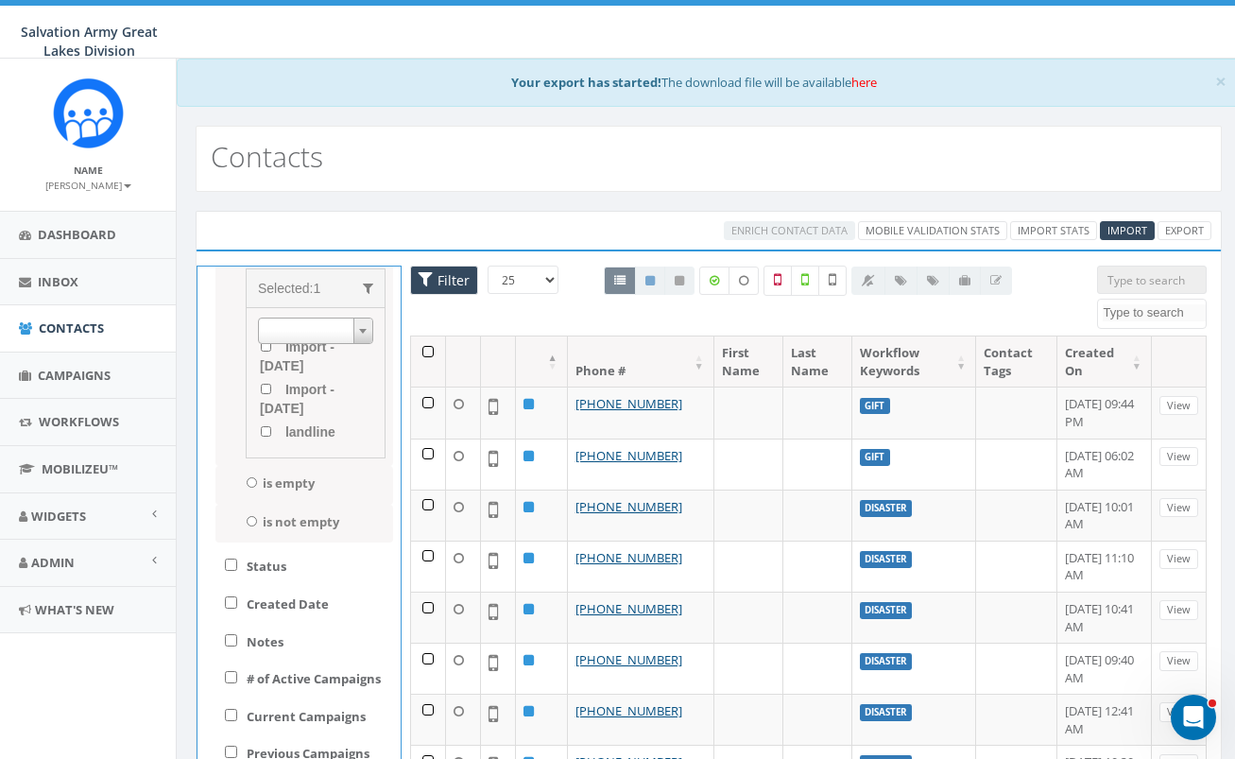
scroll to position [137, 0]
click at [233, 567] on input "Status" at bounding box center [231, 565] width 12 height 12
checkbox input "true"
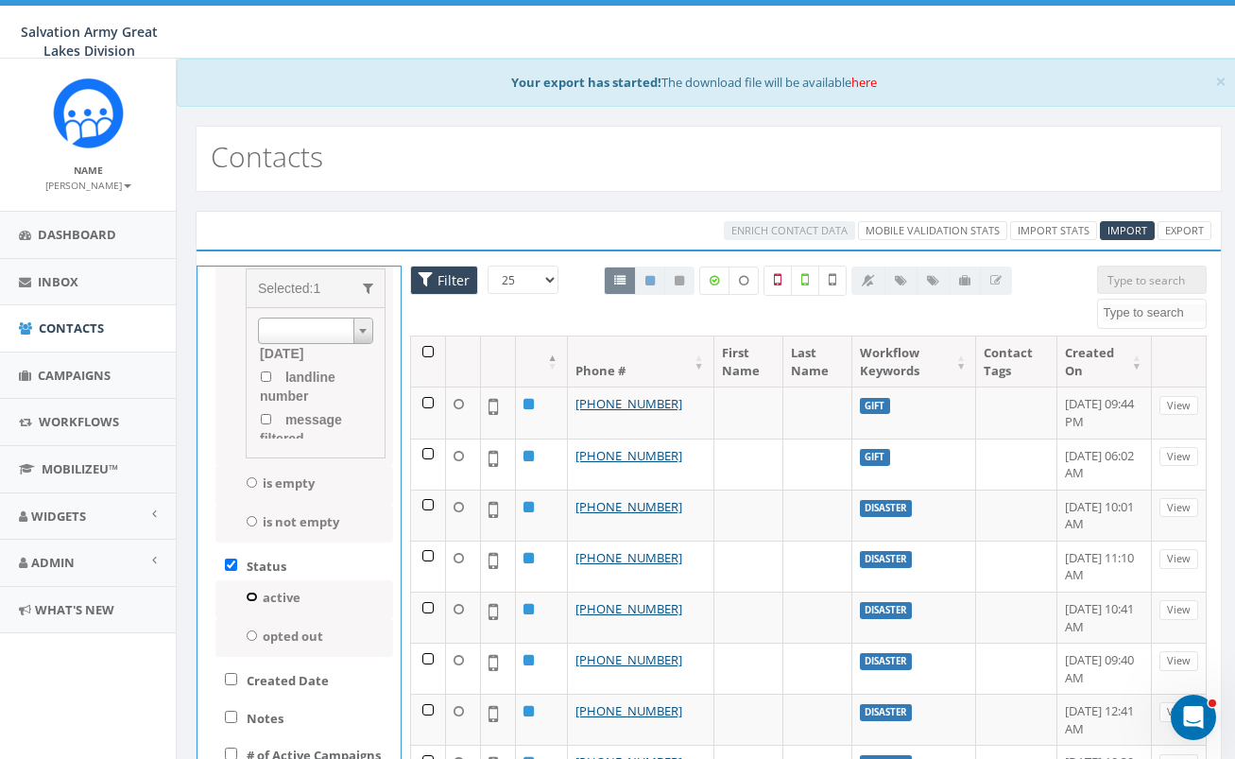
click at [255, 596] on input "active" at bounding box center [252, 597] width 12 height 10
radio input "true"
click at [429, 353] on th at bounding box center [428, 362] width 35 height 50
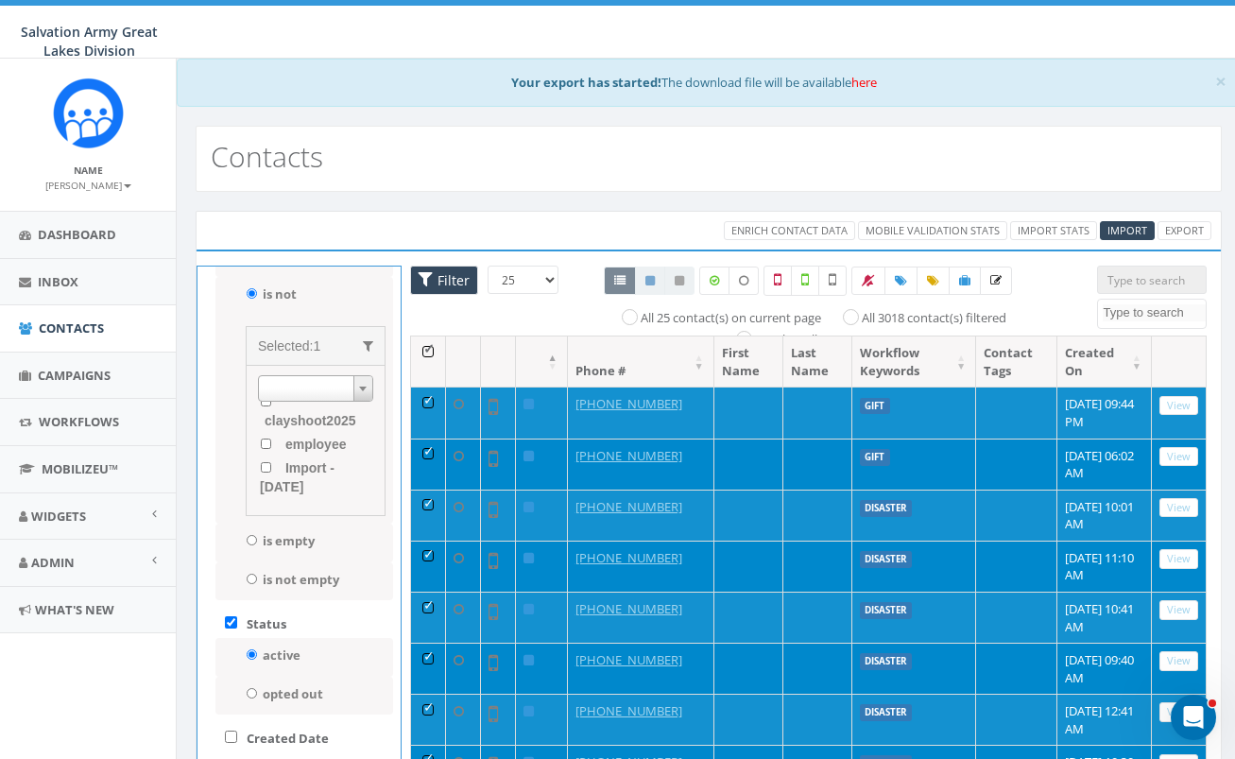
scroll to position [0, 0]
click at [266, 417] on input "clayshoot2025" at bounding box center [266, 420] width 12 height 10
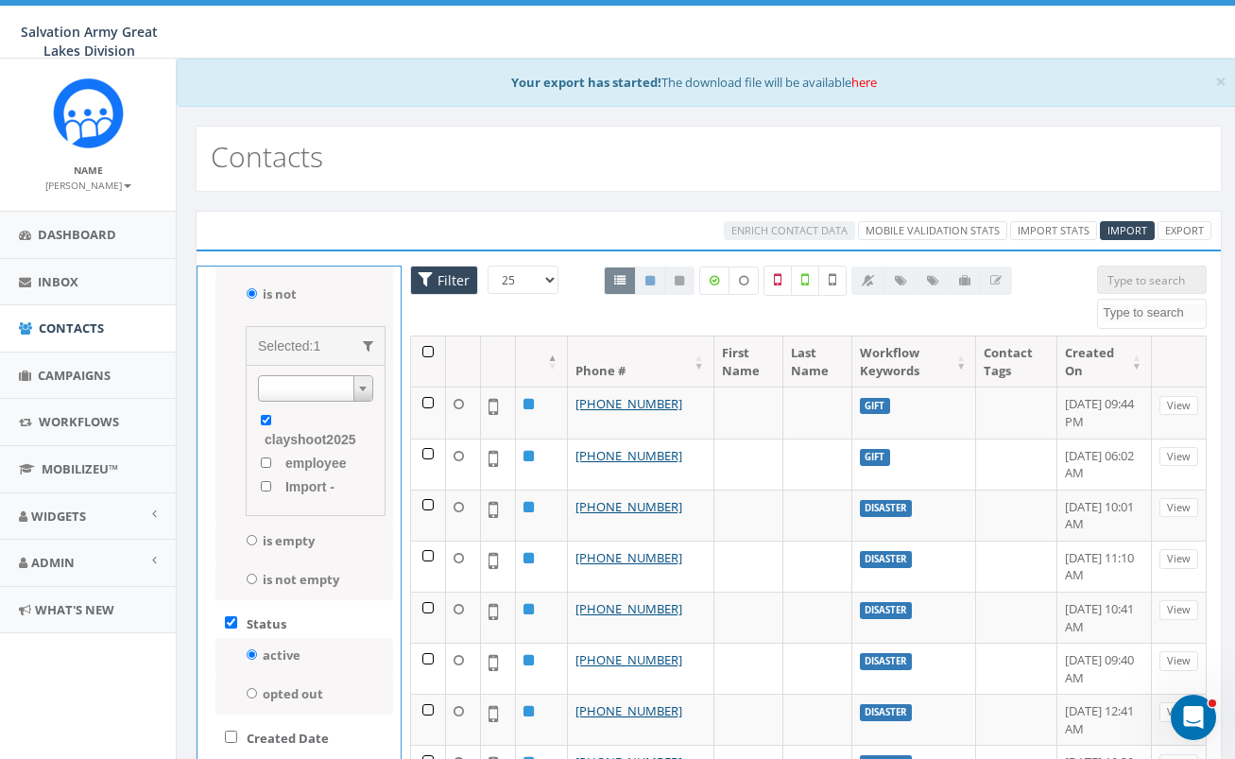
click at [426, 353] on th at bounding box center [428, 362] width 35 height 50
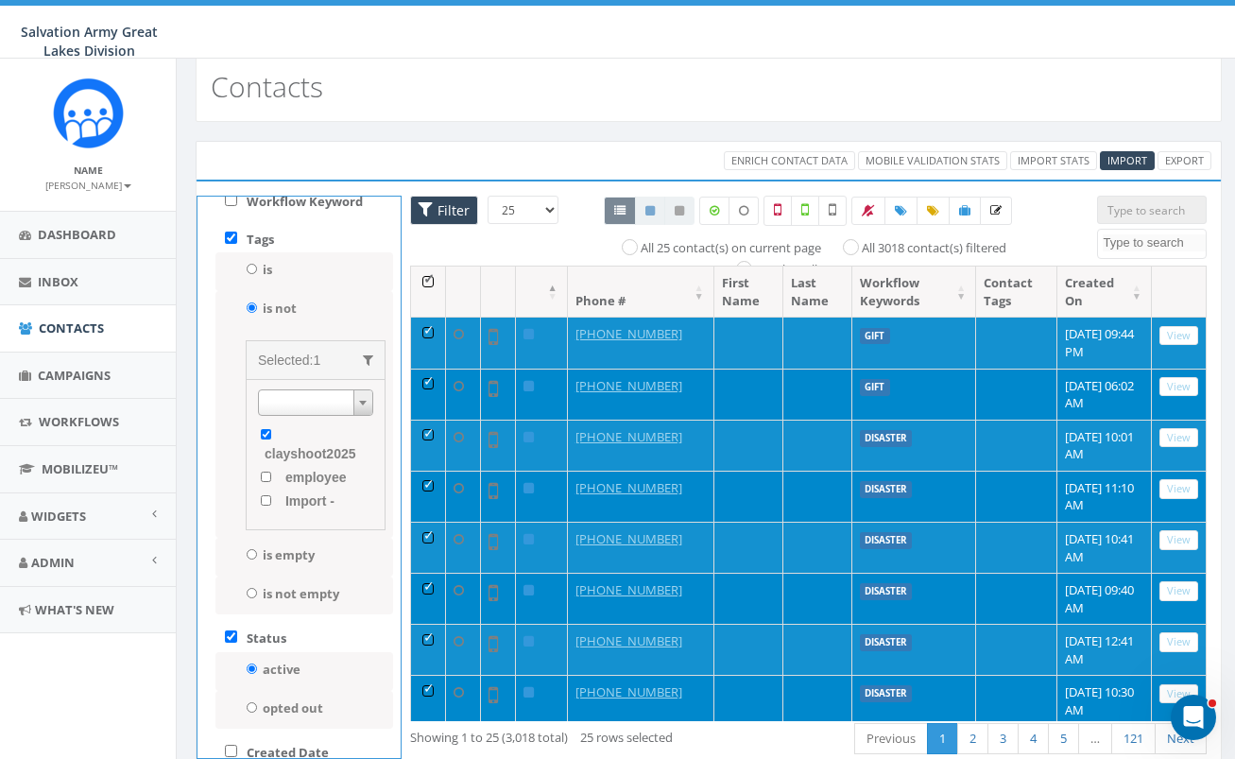
scroll to position [74, 0]
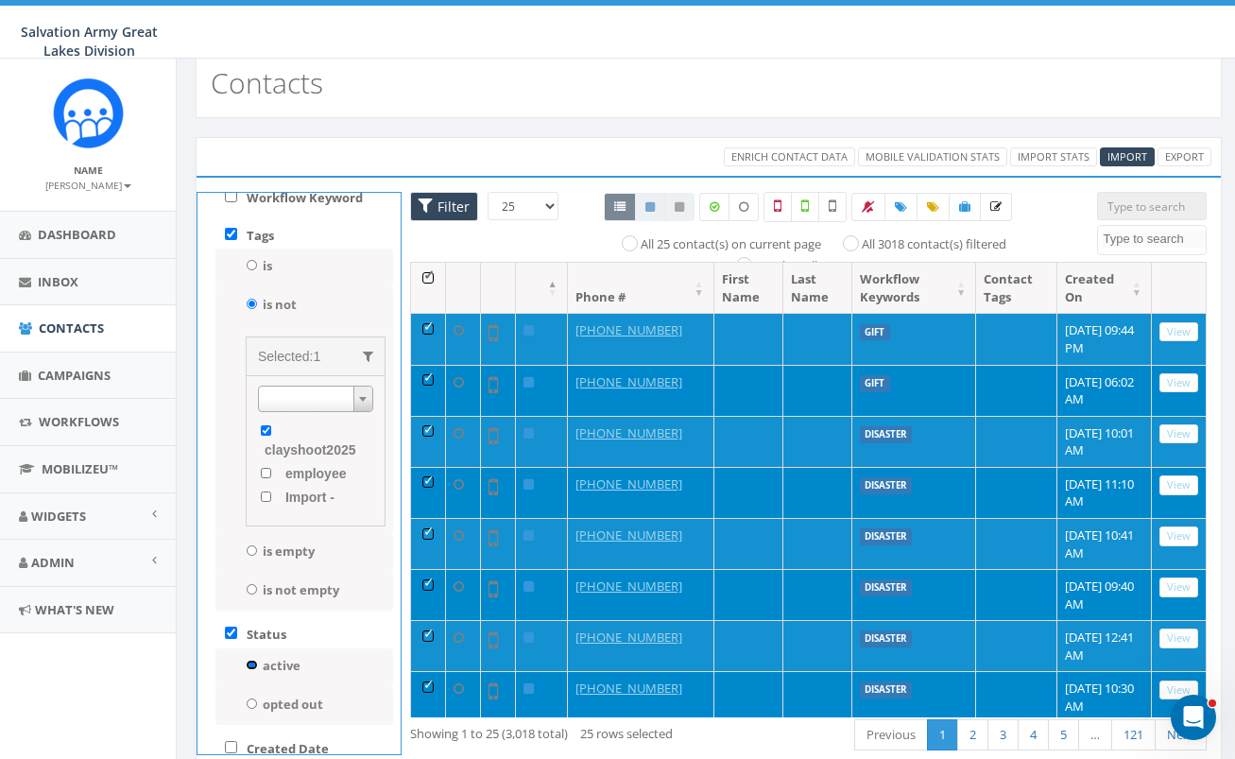
click at [252, 665] on input "active" at bounding box center [252, 665] width 12 height 10
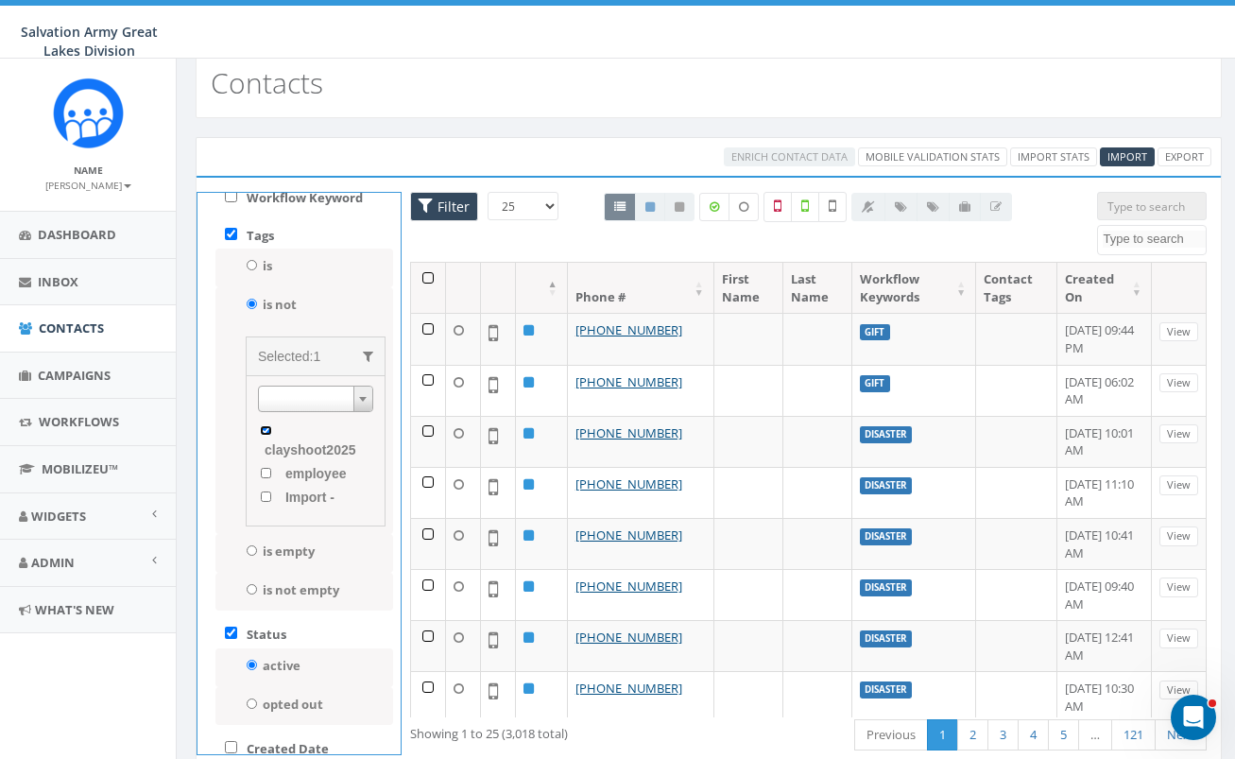
click at [269, 431] on input "clayshoot2025" at bounding box center [266, 430] width 12 height 10
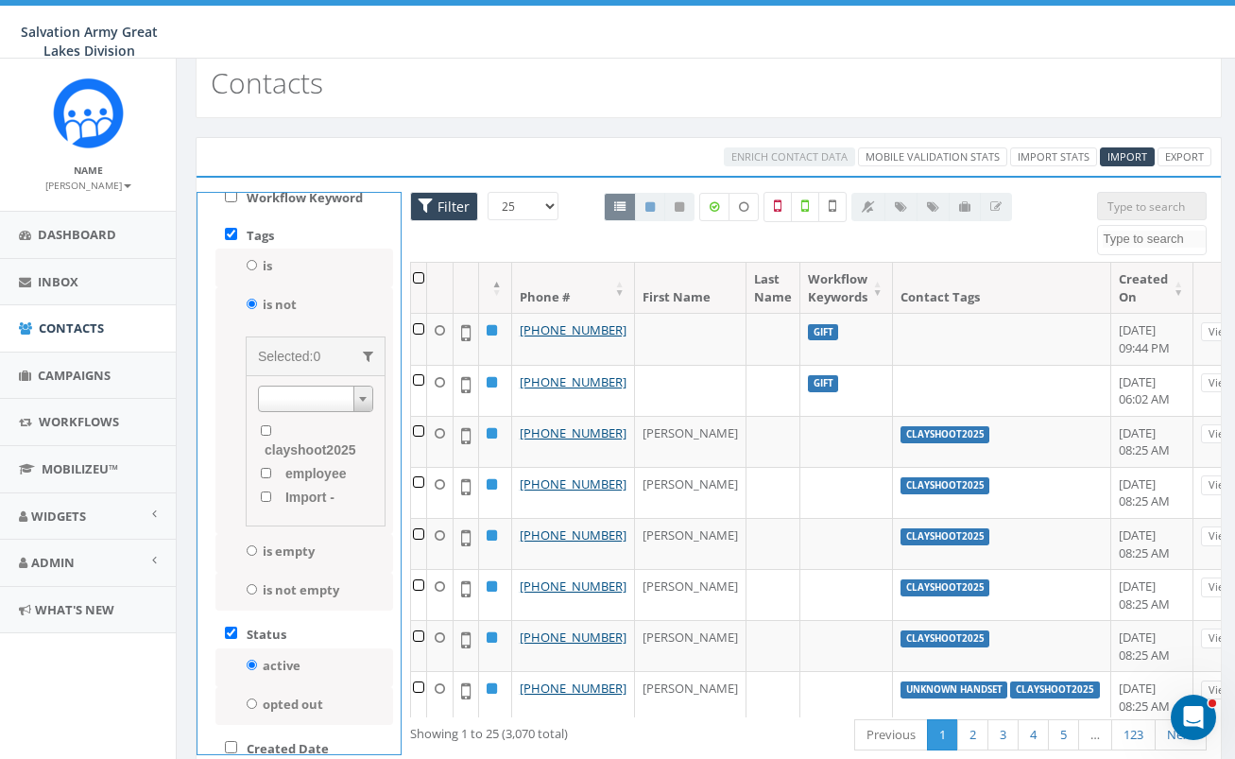
click at [423, 276] on th at bounding box center [419, 288] width 16 height 50
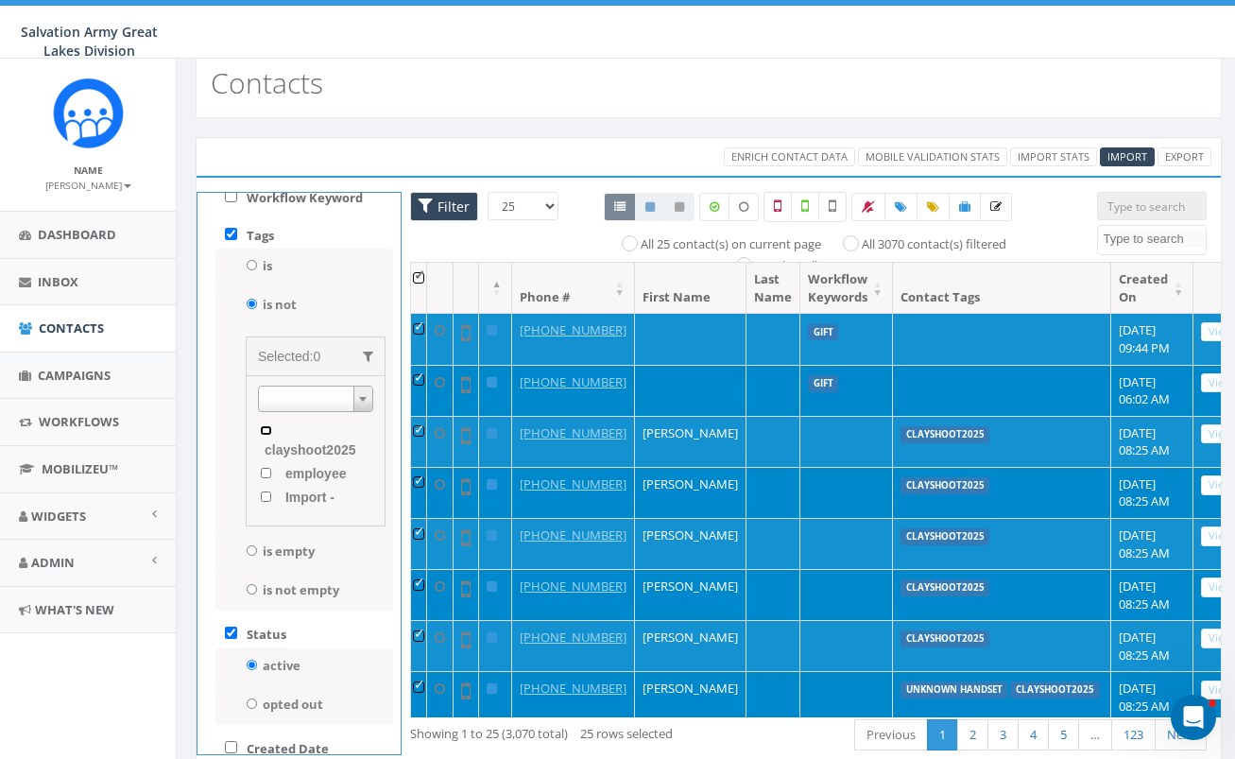
click at [268, 431] on input "clayshoot2025" at bounding box center [266, 430] width 12 height 10
checkbox input "true"
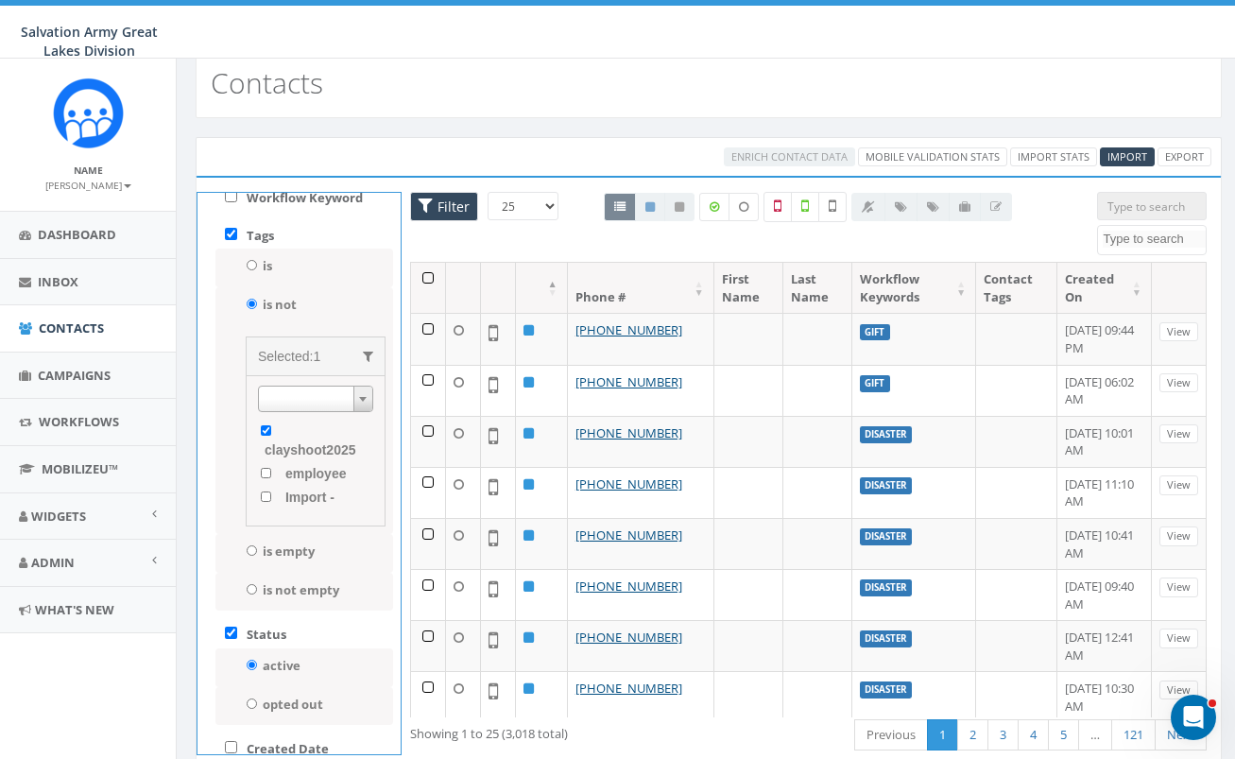
click at [429, 276] on th at bounding box center [428, 288] width 35 height 50
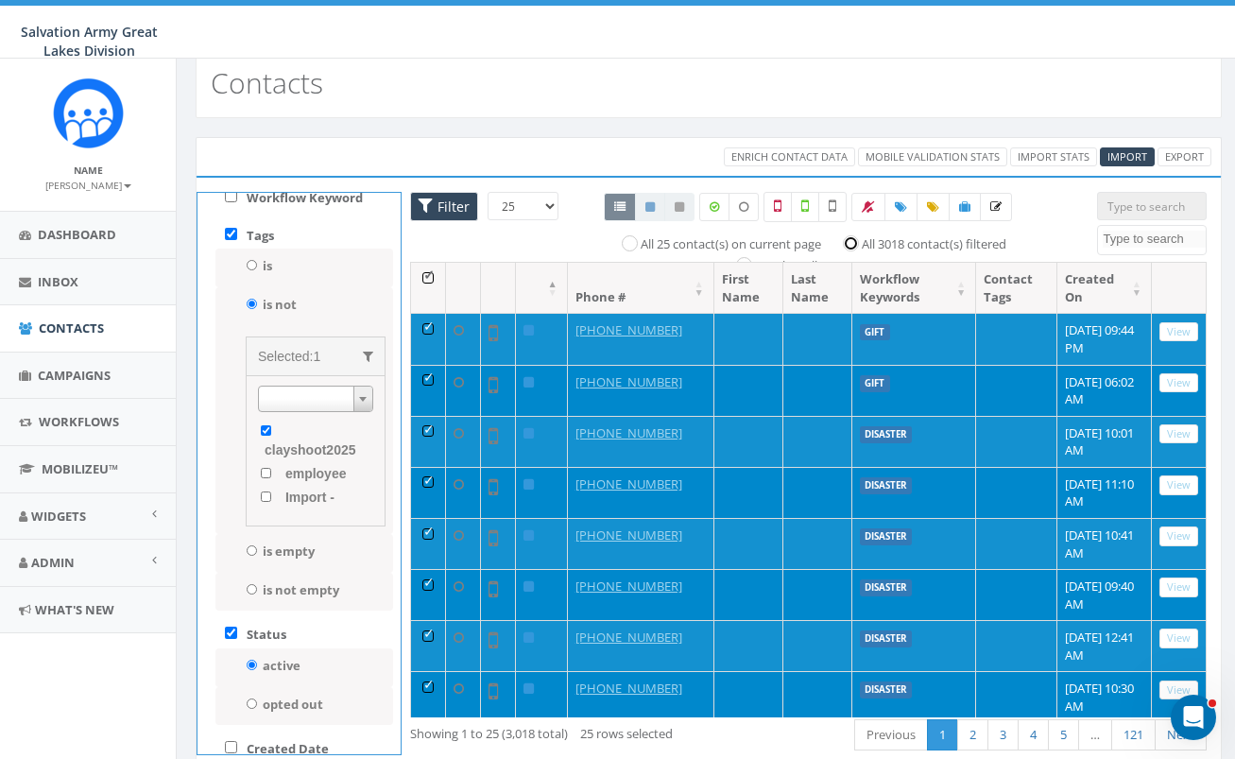
click at [852, 240] on input "All 3018 contact(s) filtered" at bounding box center [856, 241] width 12 height 12
radio input "true"
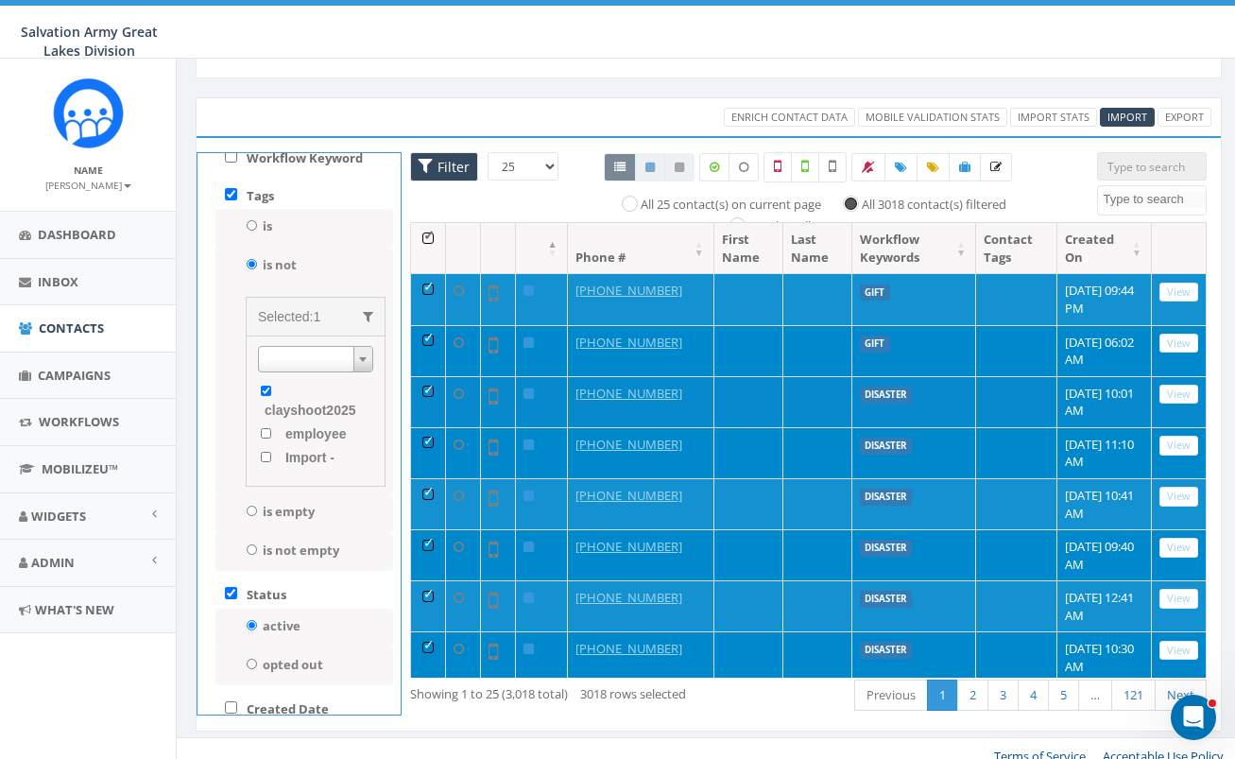
scroll to position [129, 0]
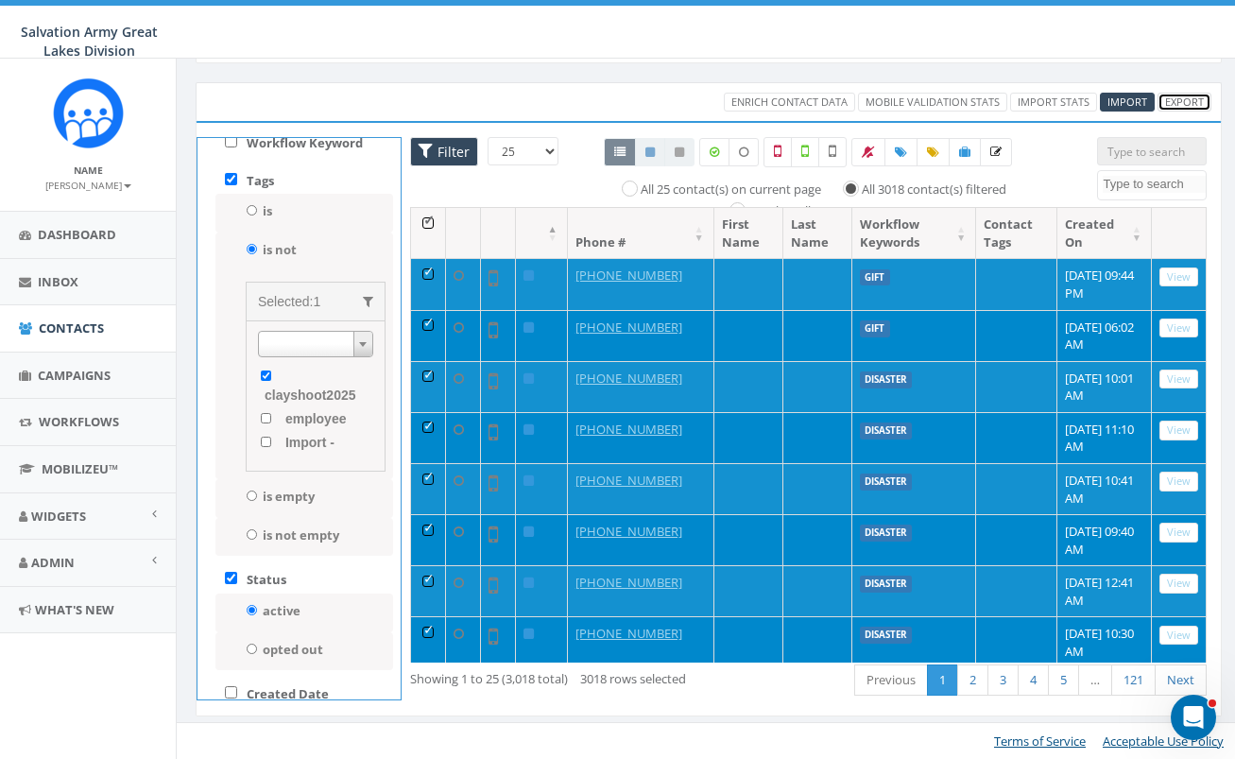
click at [1199, 101] on link "Export" at bounding box center [1185, 103] width 54 height 20
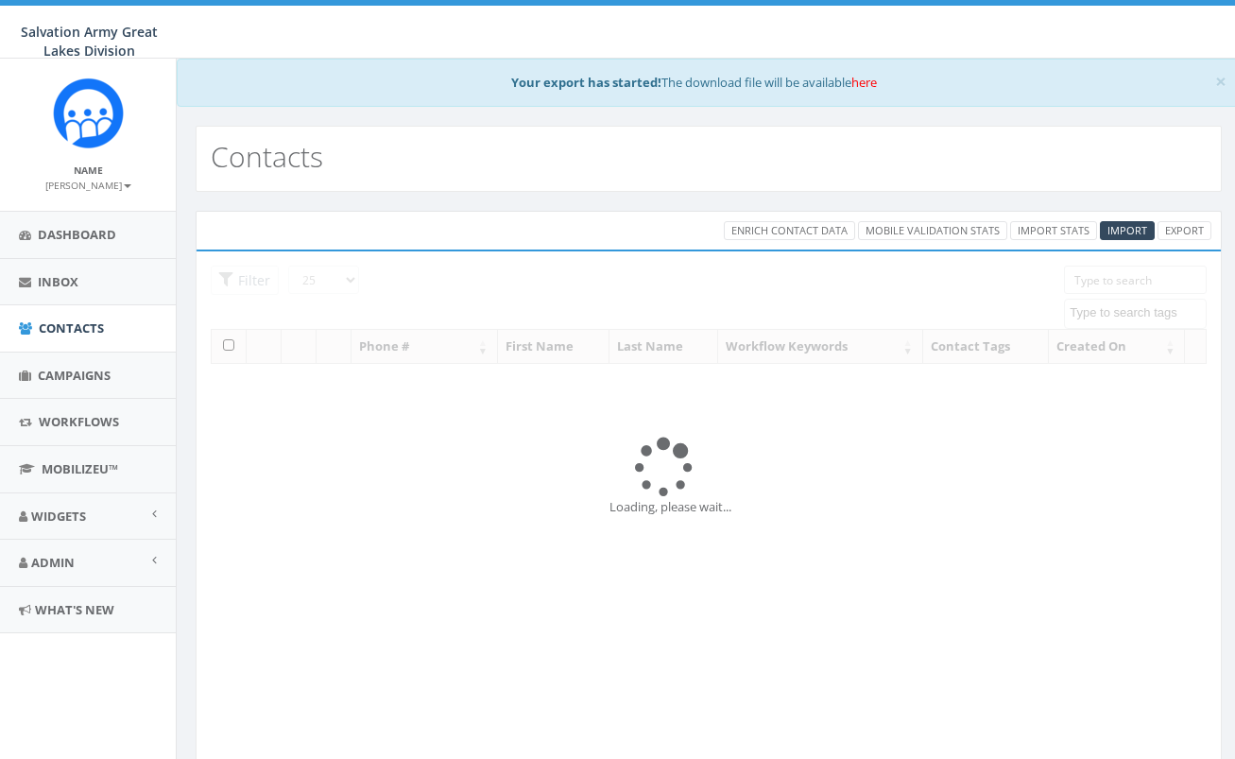
select select
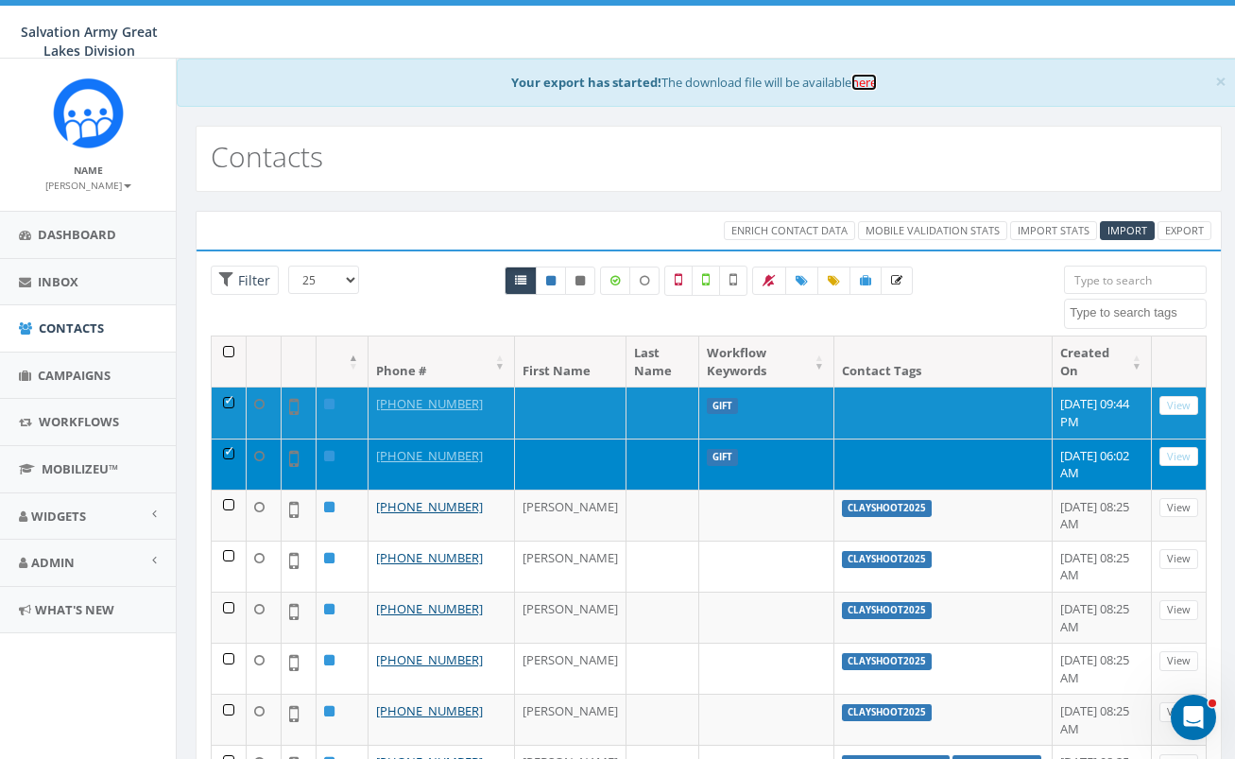
click at [877, 84] on link "here" at bounding box center [865, 82] width 26 height 17
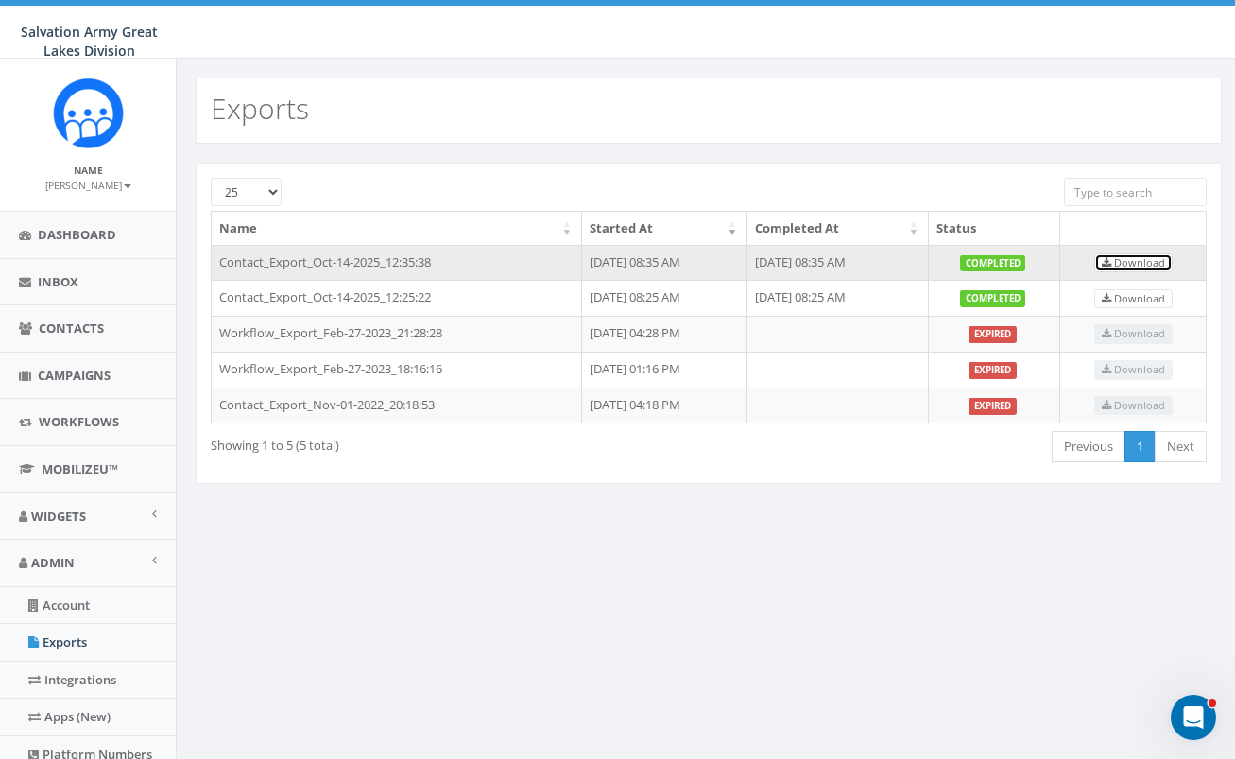
click at [1137, 255] on span "Download" at bounding box center [1133, 262] width 63 height 14
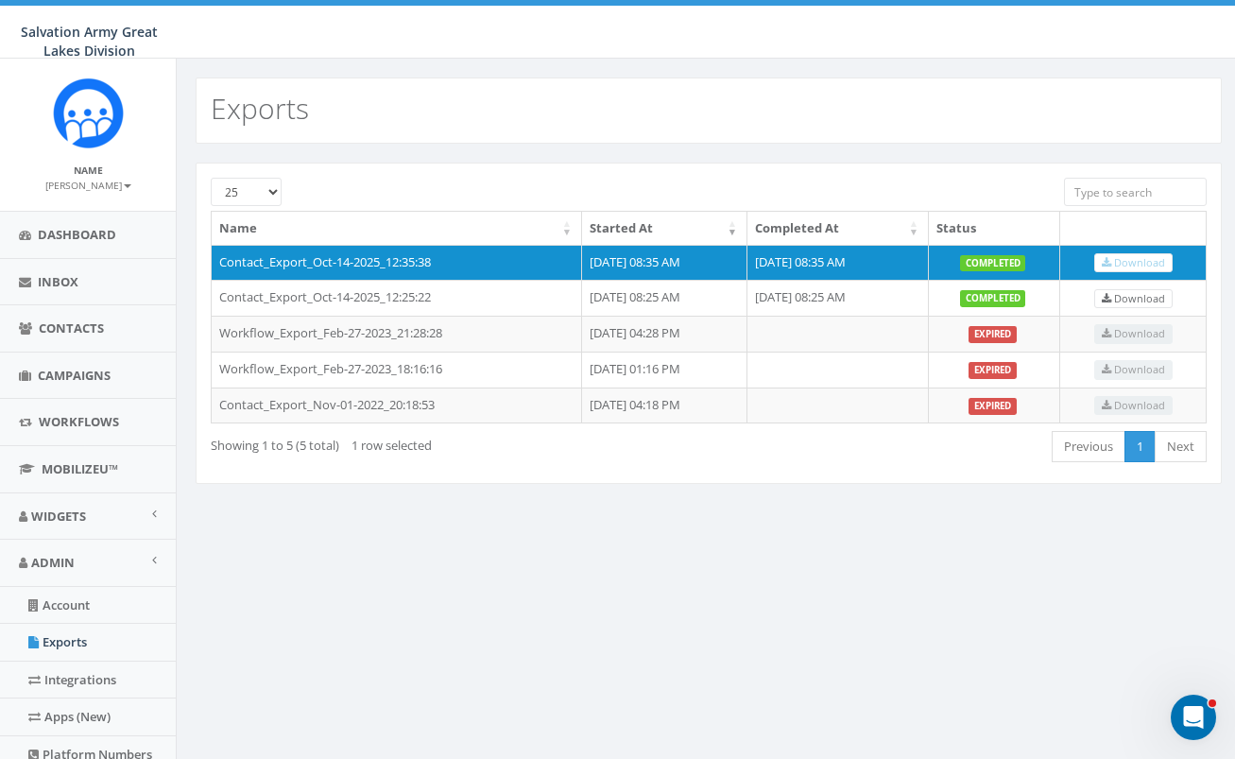
click at [823, 24] on div "0.00 % of Available Amount Used You have used 0.00 % of your available amount." at bounding box center [1027, 32] width 444 height 53
